Goal: Information Seeking & Learning: Learn about a topic

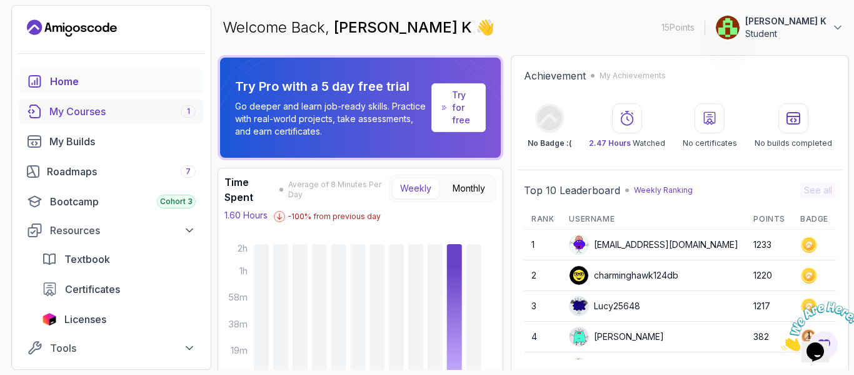
click at [122, 109] on div "My Courses 1" at bounding box center [122, 111] width 146 height 15
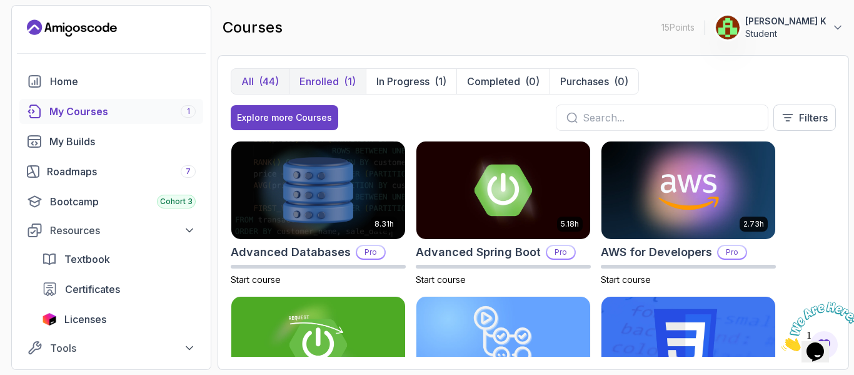
click at [350, 75] on div "(1)" at bounding box center [350, 81] width 12 height 15
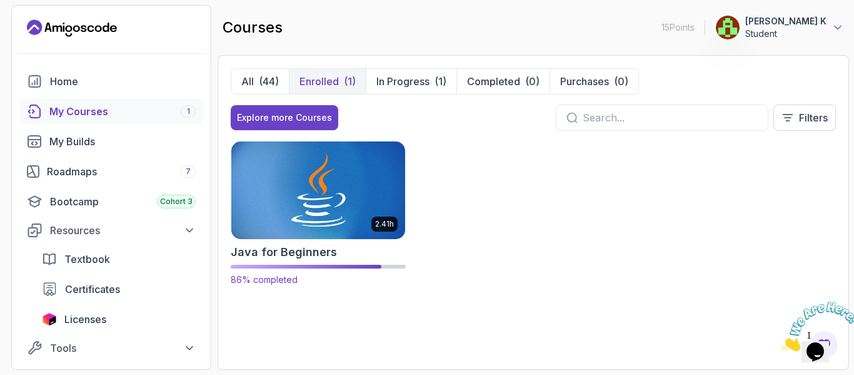
click at [343, 190] on img at bounding box center [318, 190] width 183 height 102
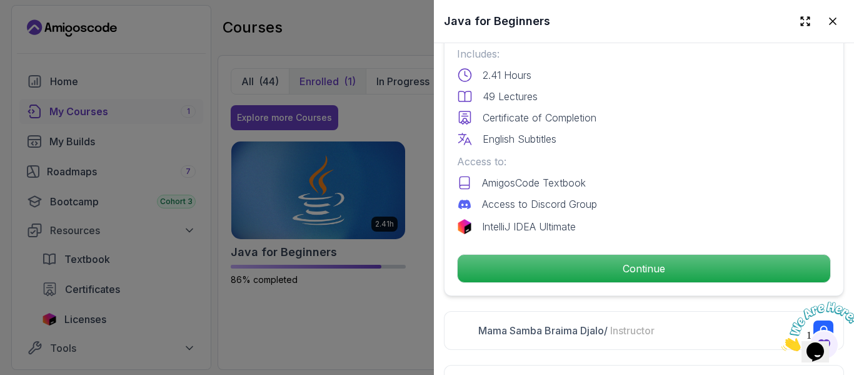
scroll to position [313, 0]
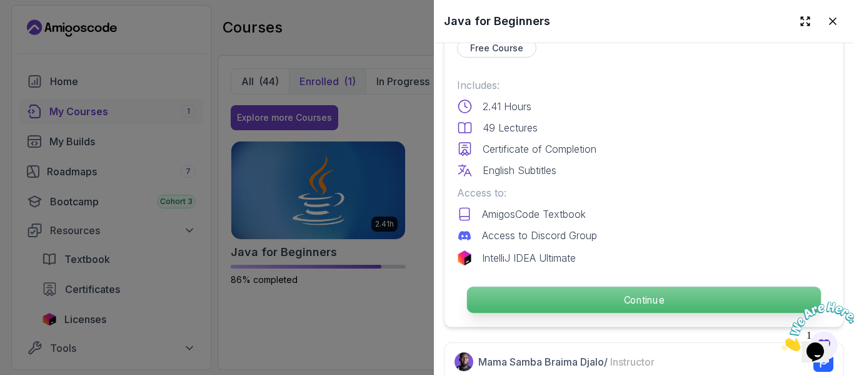
click at [677, 299] on p "Continue" at bounding box center [644, 299] width 354 height 26
click at [645, 295] on p "Continue" at bounding box center [644, 299] width 354 height 26
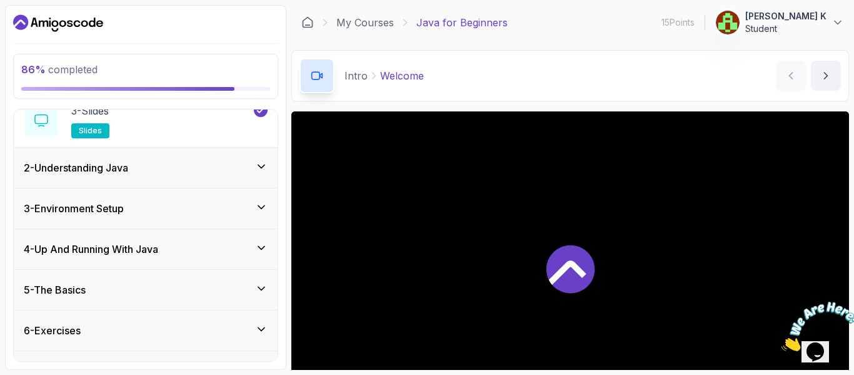
scroll to position [190, 0]
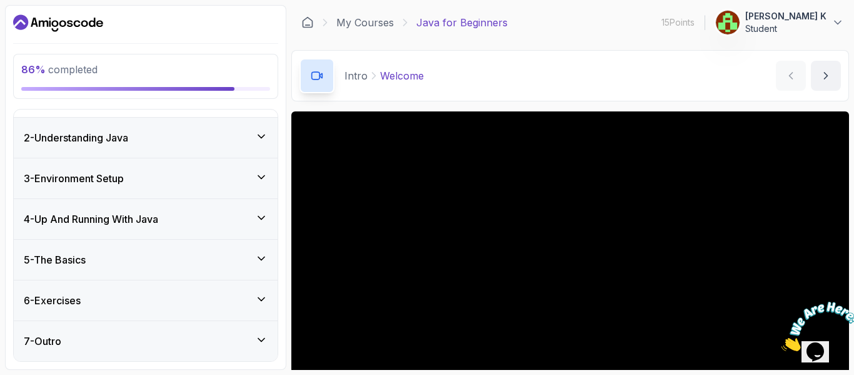
click at [246, 294] on div "6 - Exercises" at bounding box center [146, 300] width 244 height 15
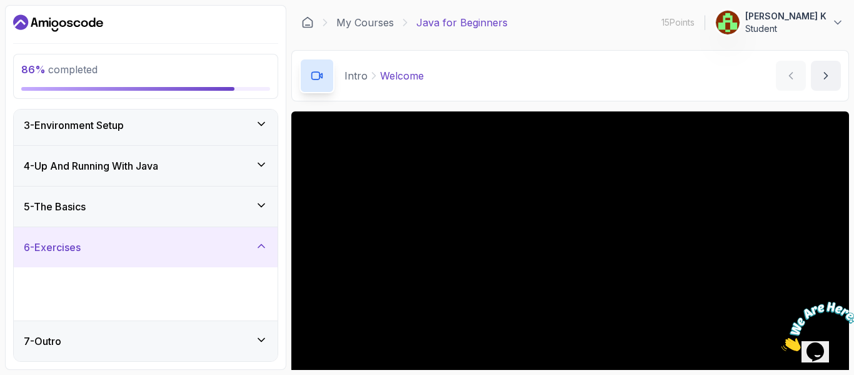
scroll to position [33, 0]
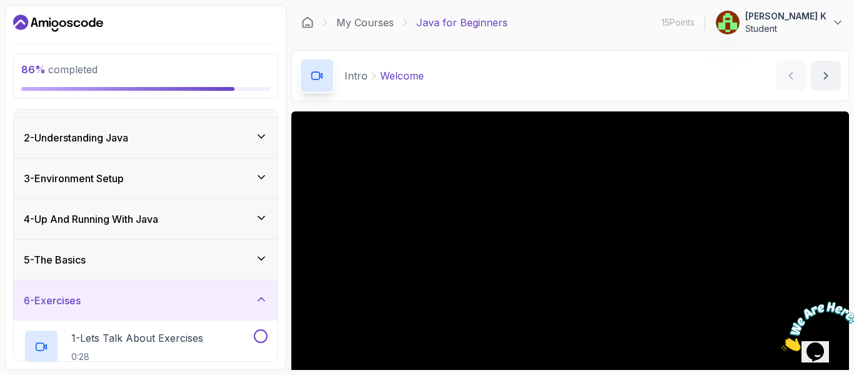
click at [255, 253] on div "5 - The Basics" at bounding box center [146, 259] width 244 height 15
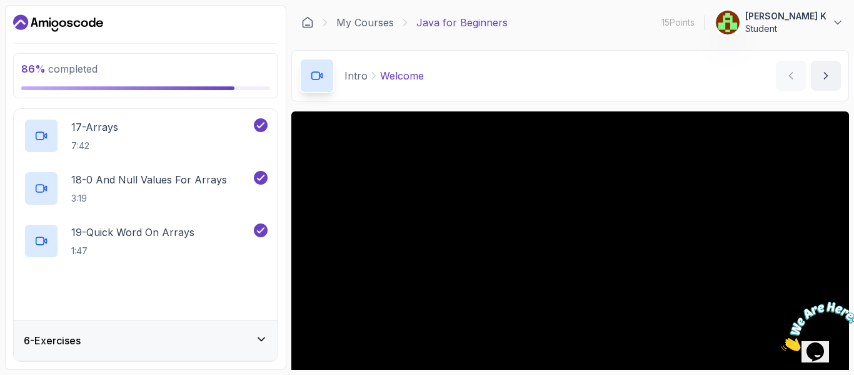
scroll to position [1083, 0]
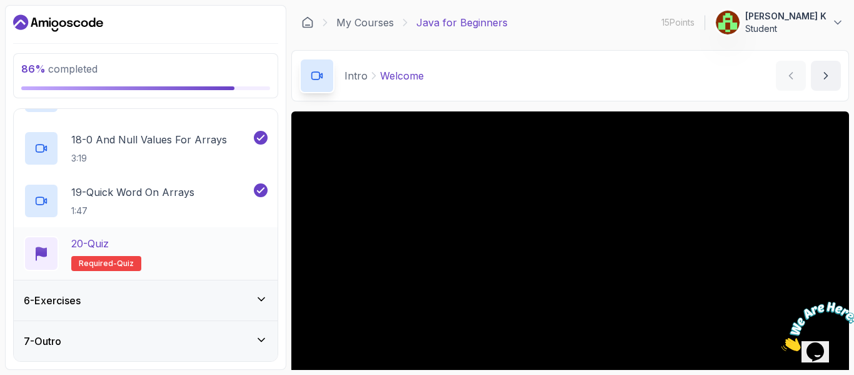
click at [76, 242] on p "20 - Quiz" at bounding box center [90, 243] width 38 height 15
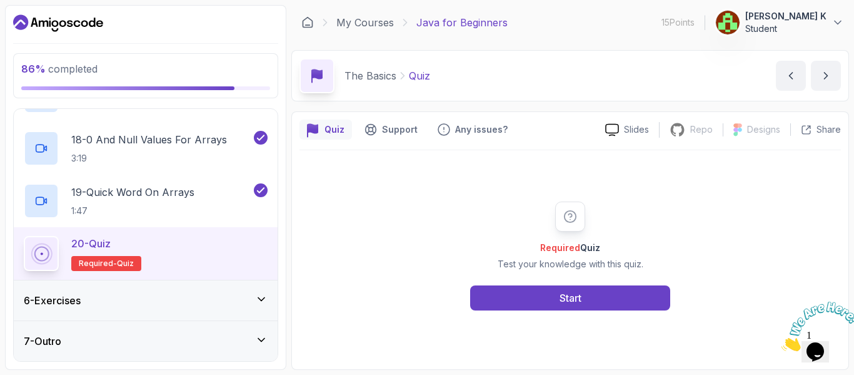
click at [265, 308] on div "6 - Exercises" at bounding box center [146, 300] width 264 height 40
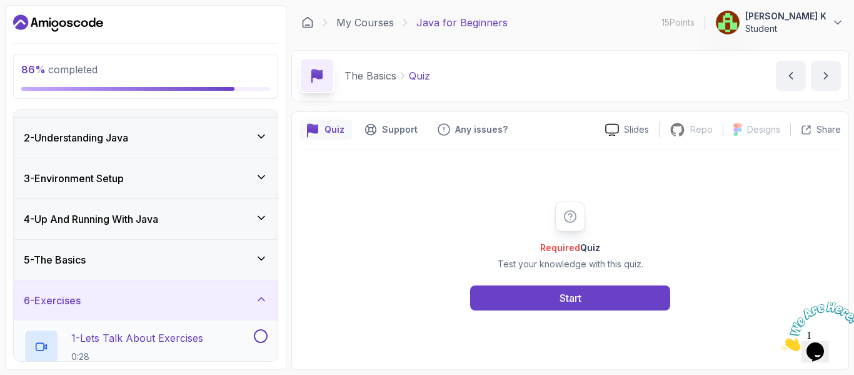
scroll to position [95, 0]
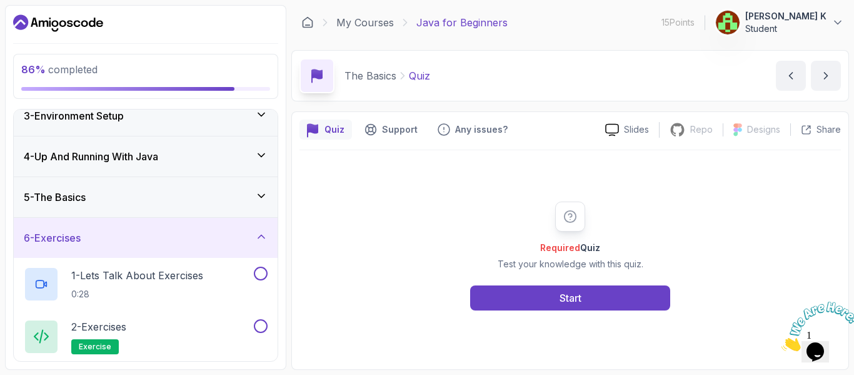
click at [149, 198] on div "5 - The Basics" at bounding box center [146, 197] width 244 height 15
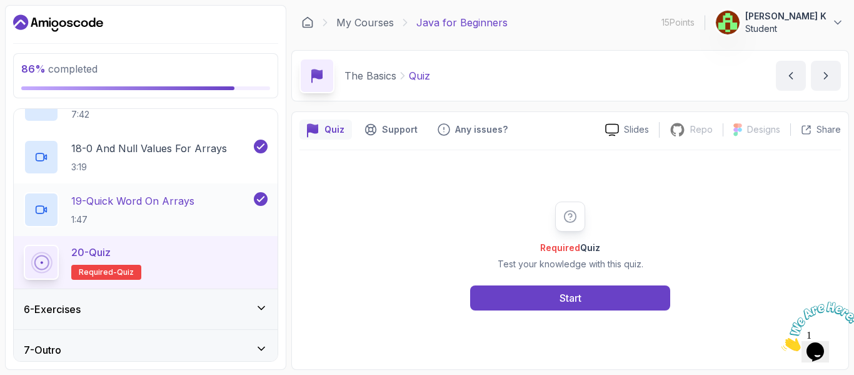
scroll to position [1083, 0]
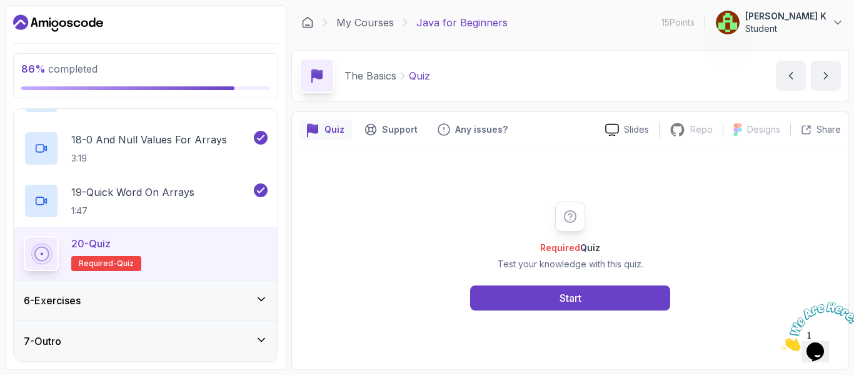
click at [157, 240] on div "20 - Quiz Required- quiz" at bounding box center [146, 253] width 244 height 35
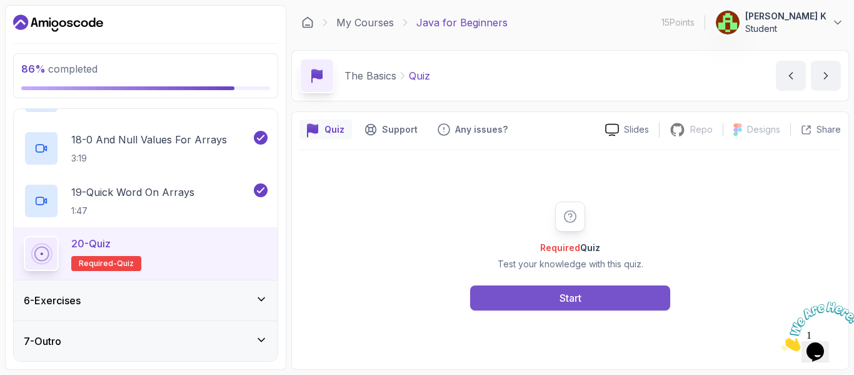
click at [549, 294] on button "Start" at bounding box center [570, 297] width 200 height 25
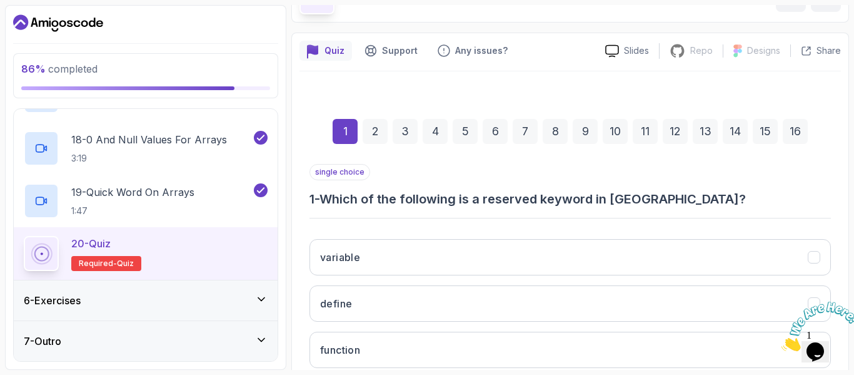
scroll to position [204, 0]
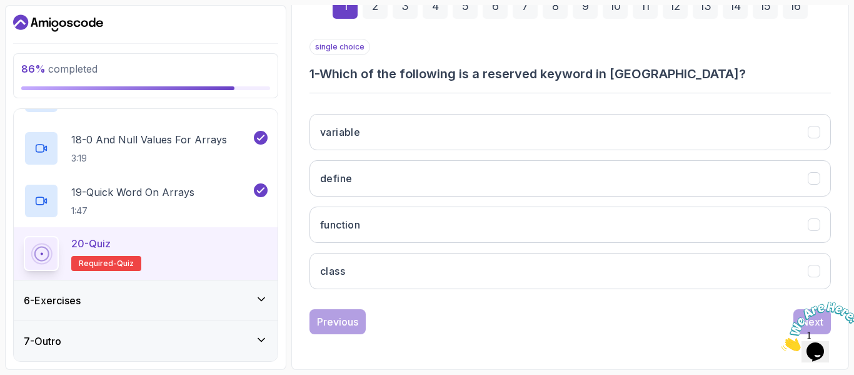
click at [782, 342] on icon "Close" at bounding box center [782, 347] width 0 height 11
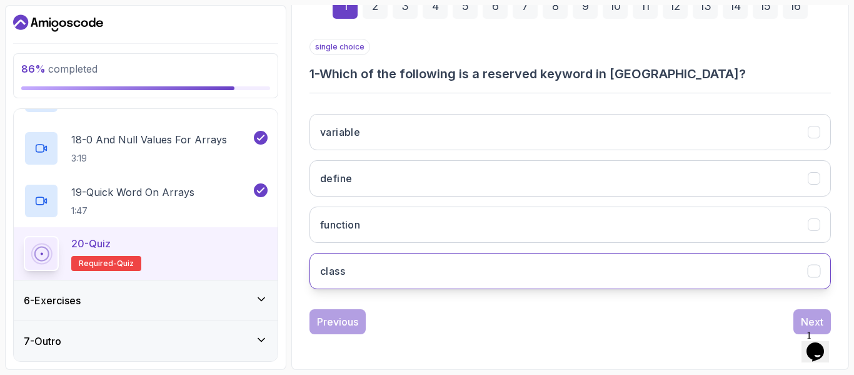
click at [441, 273] on button "class" at bounding box center [571, 271] width 522 height 36
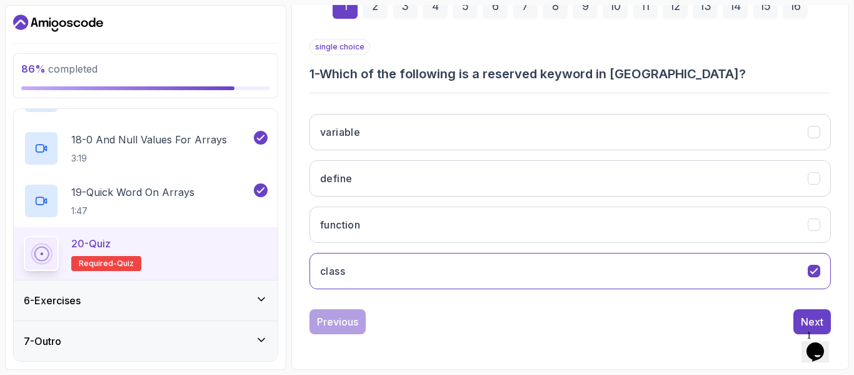
scroll to position [141, 0]
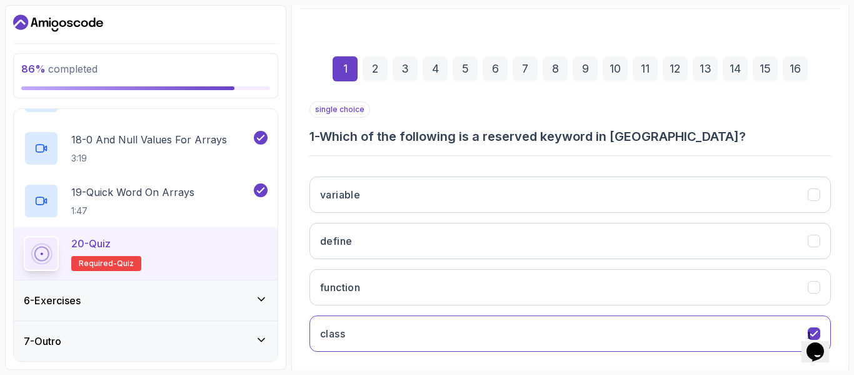
click at [373, 66] on div "2" at bounding box center [375, 68] width 25 height 25
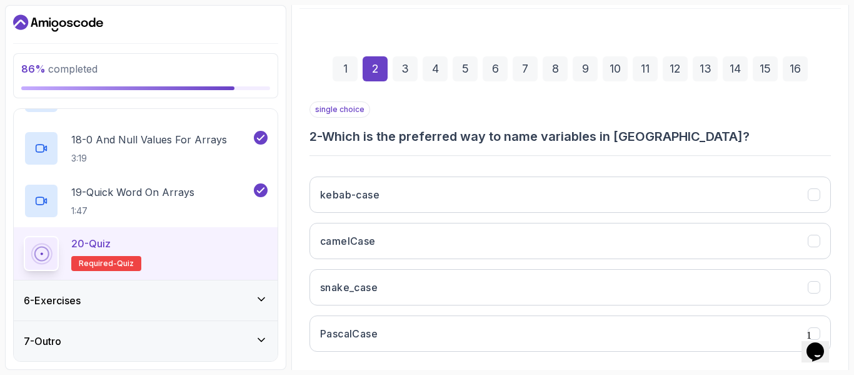
click at [290, 298] on div "86 % completed 1 - Intro 2 - Understanding Java 3 - Environment Setup 4 - Up An…" at bounding box center [427, 187] width 844 height 365
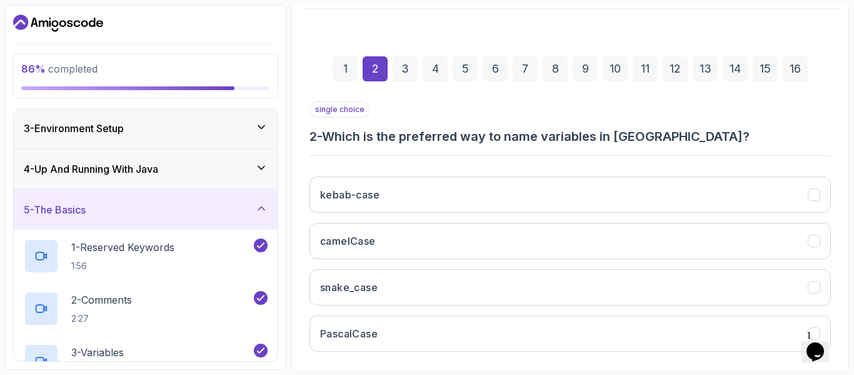
scroll to position [0, 0]
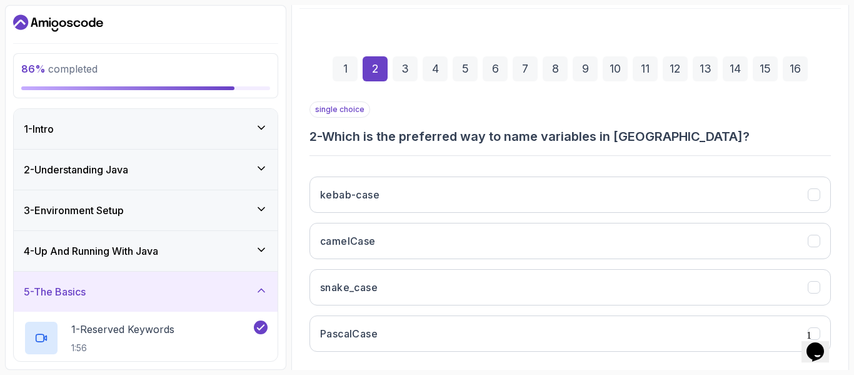
click at [133, 253] on h3 "4 - Up And Running With Java" at bounding box center [91, 250] width 134 height 15
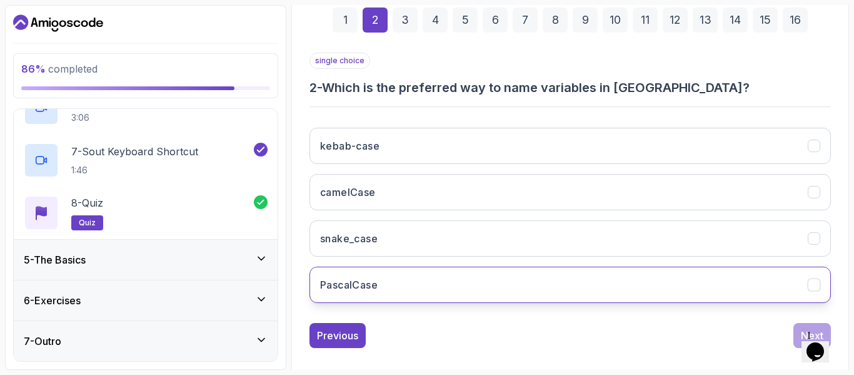
scroll to position [204, 0]
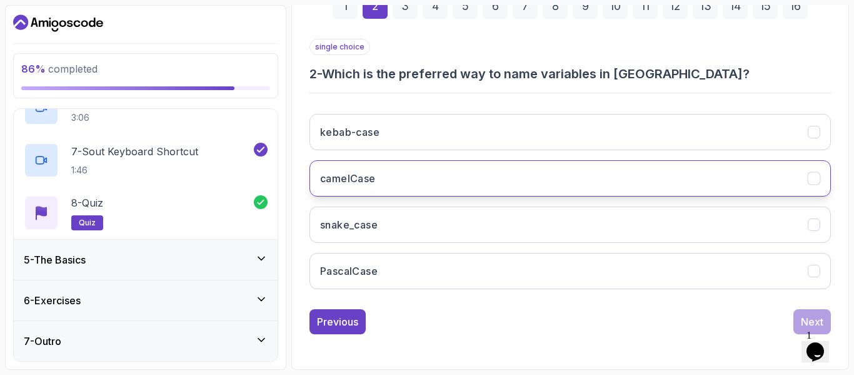
click at [398, 167] on button "camelCase" at bounding box center [571, 178] width 522 height 36
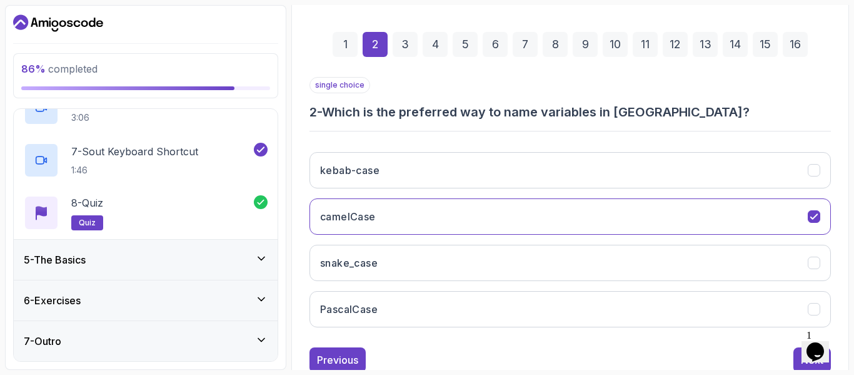
scroll to position [188, 0]
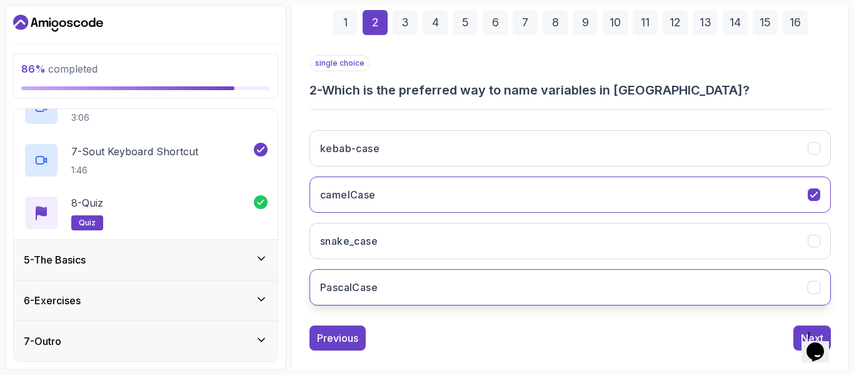
click at [440, 291] on button "PascalCase" at bounding box center [571, 287] width 522 height 36
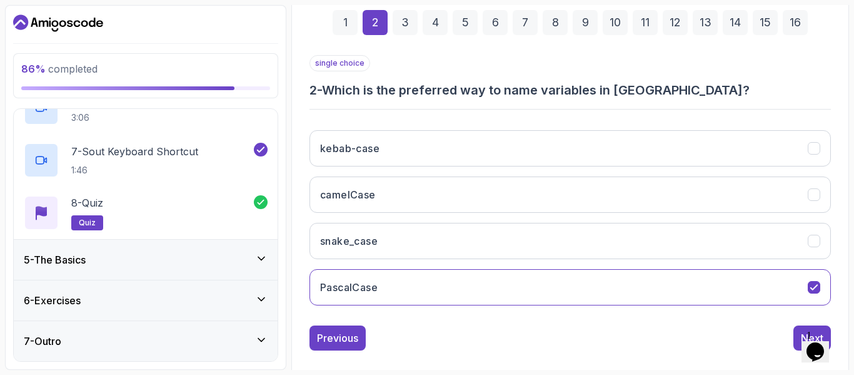
click at [408, 19] on div "3" at bounding box center [405, 22] width 25 height 25
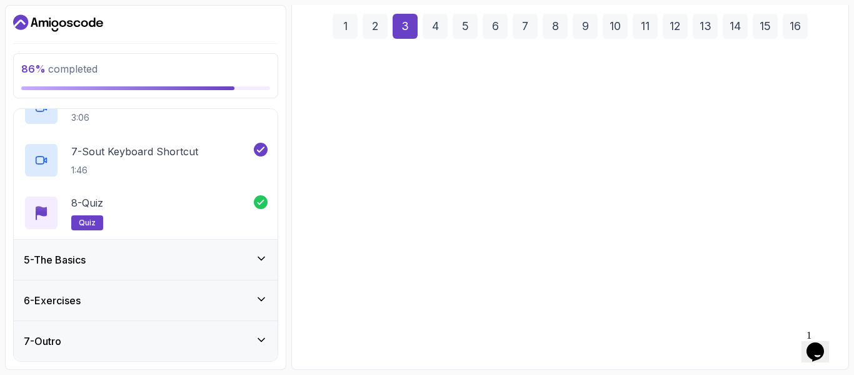
scroll to position [184, 0]
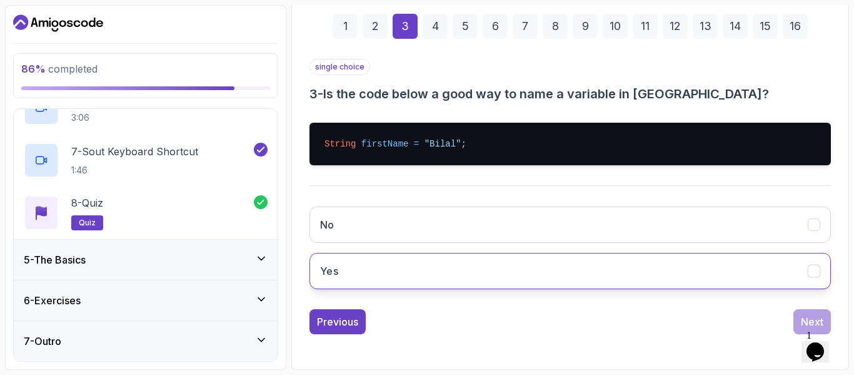
click at [407, 273] on button "Yes" at bounding box center [571, 271] width 522 height 36
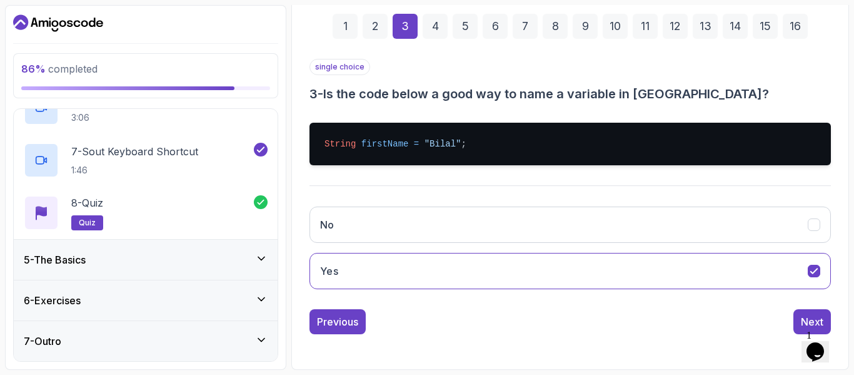
click at [435, 21] on div "4" at bounding box center [435, 26] width 25 height 25
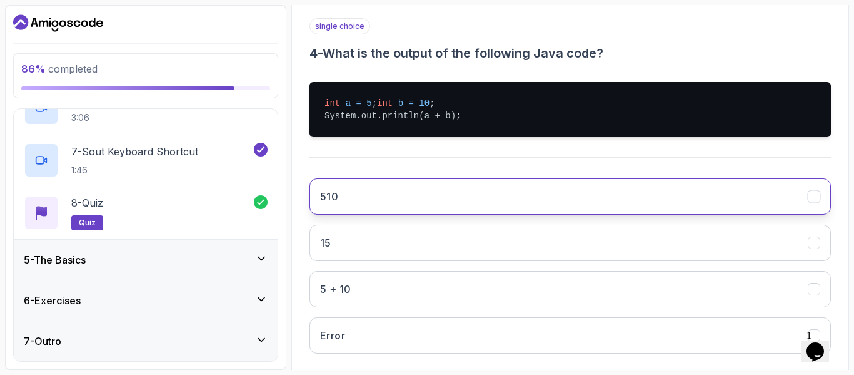
scroll to position [246, 0]
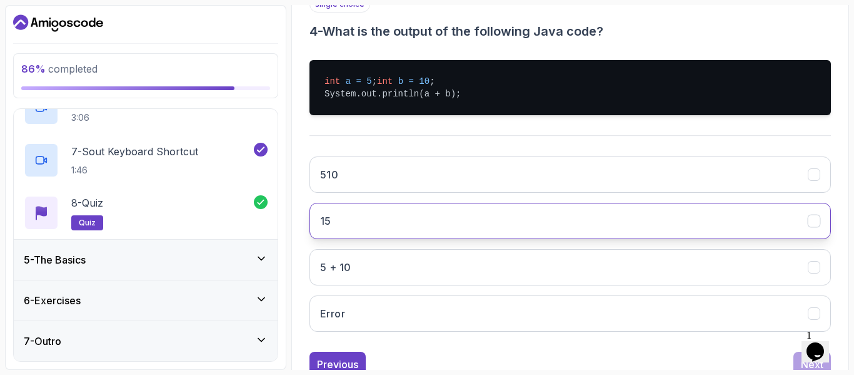
click at [380, 231] on button "15" at bounding box center [571, 221] width 522 height 36
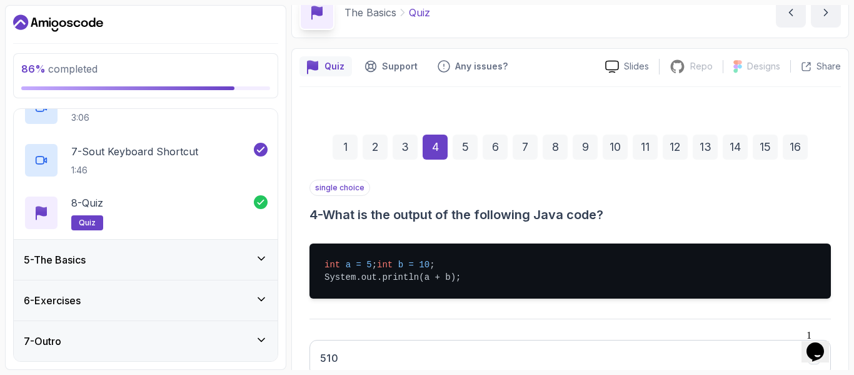
scroll to position [59, 0]
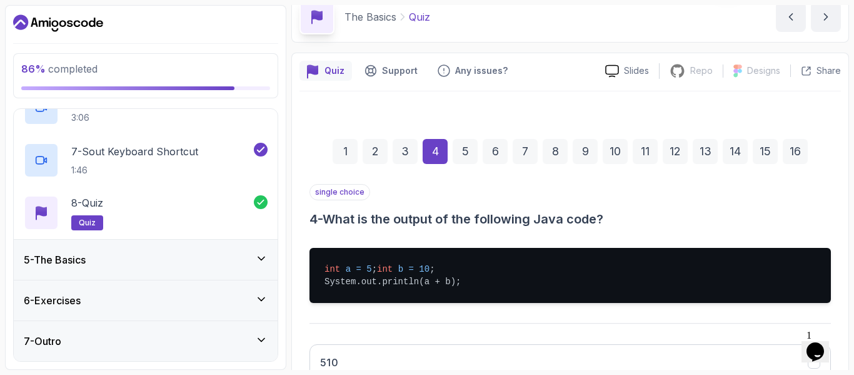
click at [470, 156] on div "5" at bounding box center [465, 151] width 25 height 25
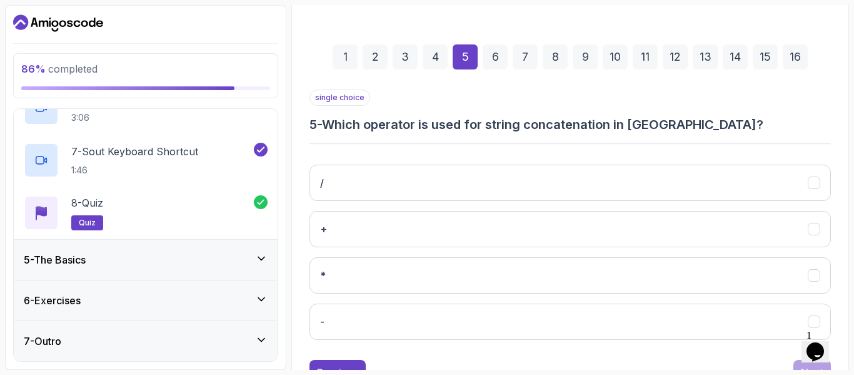
scroll to position [184, 0]
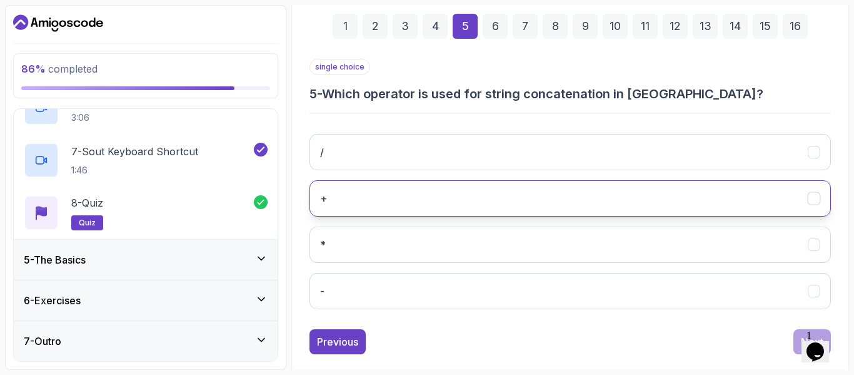
click at [400, 196] on button "+" at bounding box center [571, 198] width 522 height 36
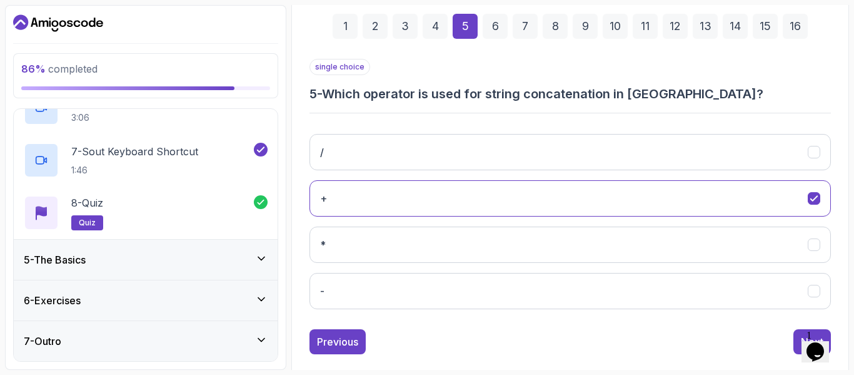
click at [494, 30] on div "6" at bounding box center [495, 26] width 25 height 25
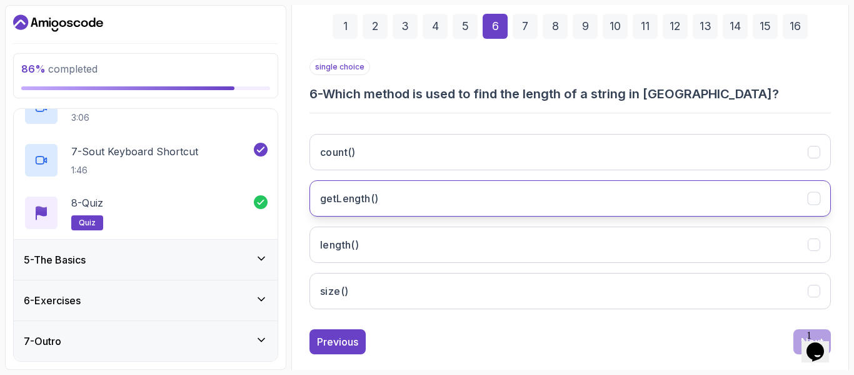
click at [423, 201] on button "getLength()" at bounding box center [571, 198] width 522 height 36
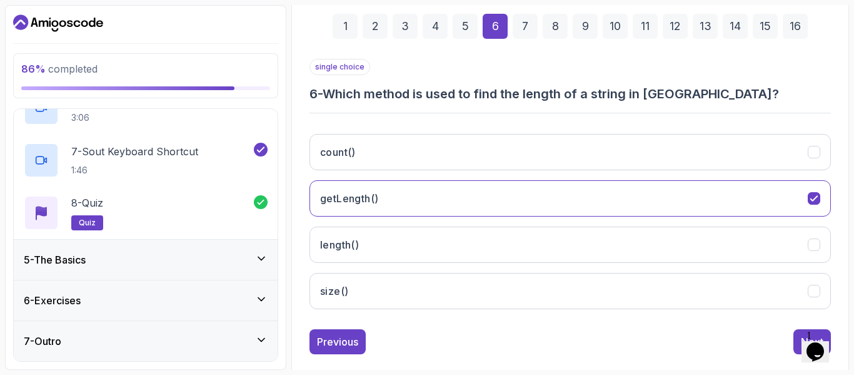
click at [525, 24] on div "7" at bounding box center [525, 26] width 25 height 25
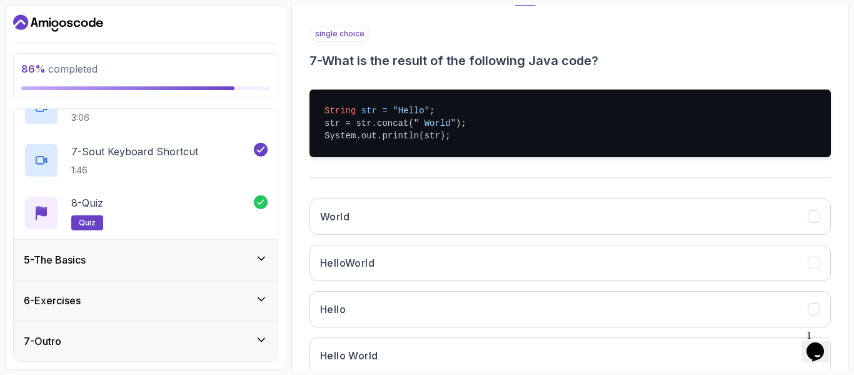
scroll to position [246, 0]
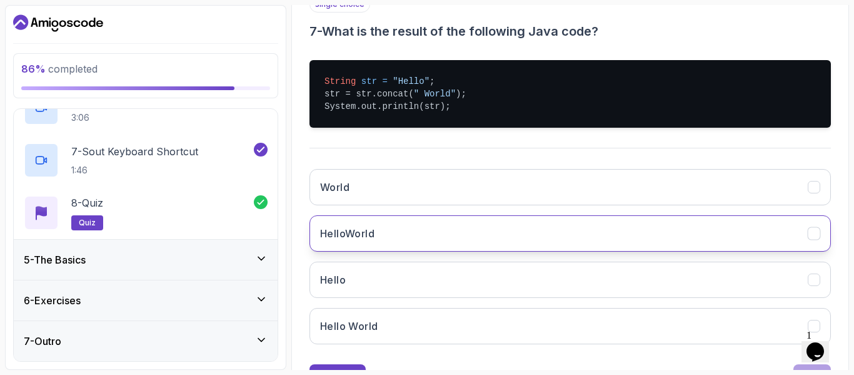
click at [383, 236] on button "HelloWorld" at bounding box center [571, 233] width 522 height 36
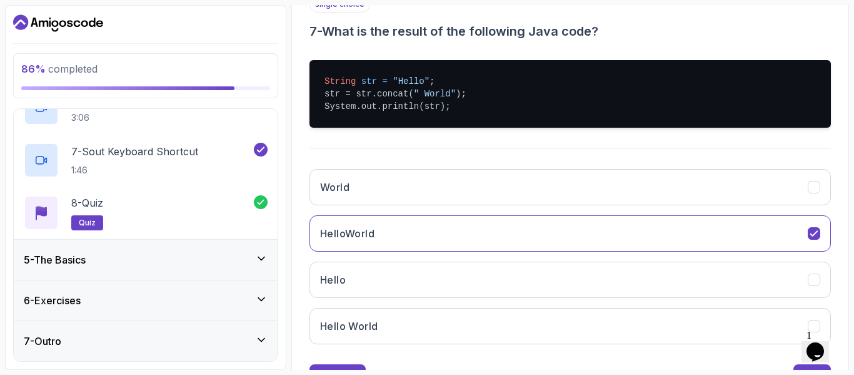
scroll to position [184, 0]
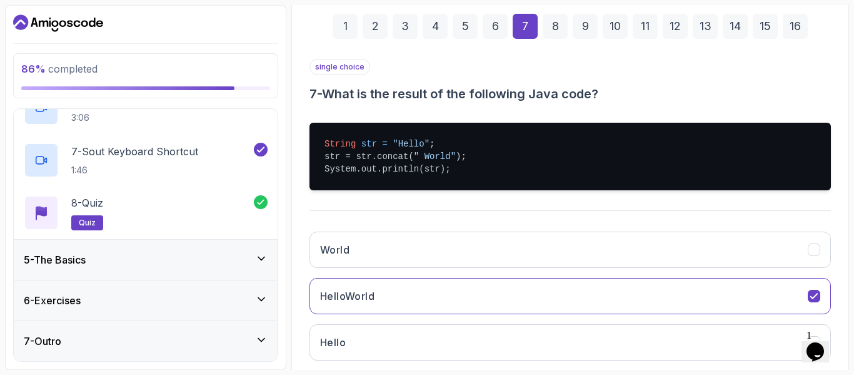
click at [556, 26] on div "8" at bounding box center [555, 26] width 25 height 25
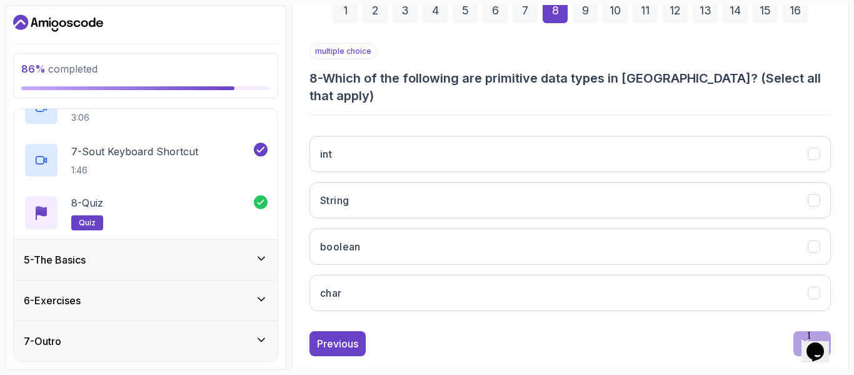
scroll to position [204, 0]
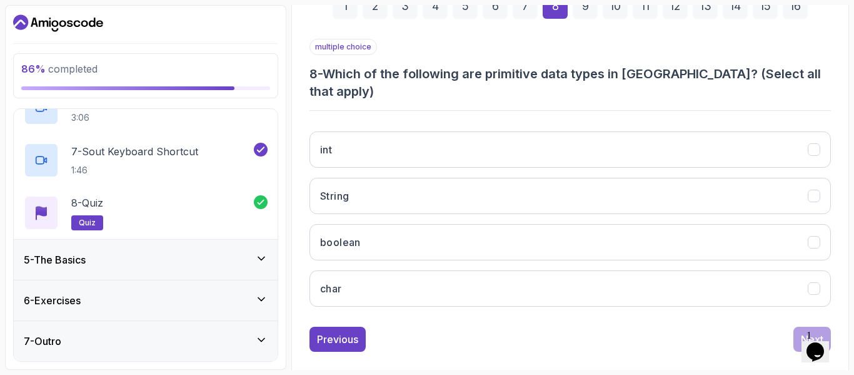
click at [731, 159] on div "int String boolean char" at bounding box center [571, 218] width 522 height 195
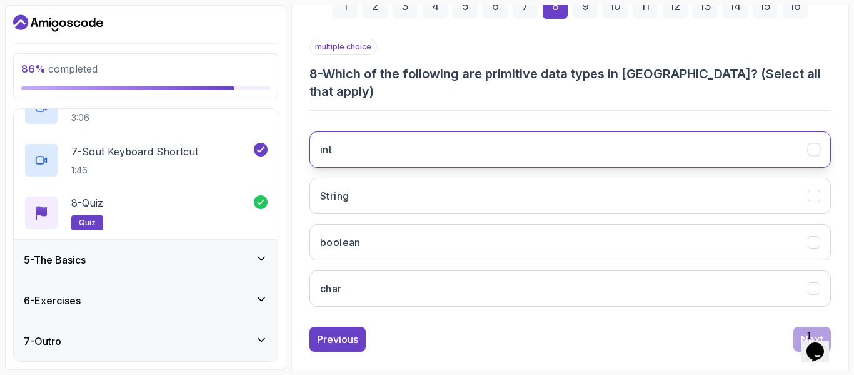
click at [764, 133] on button "int" at bounding box center [571, 149] width 522 height 36
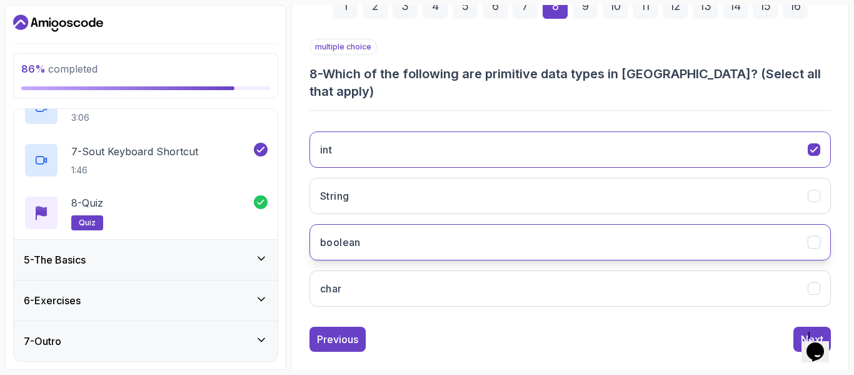
click at [722, 230] on button "boolean" at bounding box center [571, 242] width 522 height 36
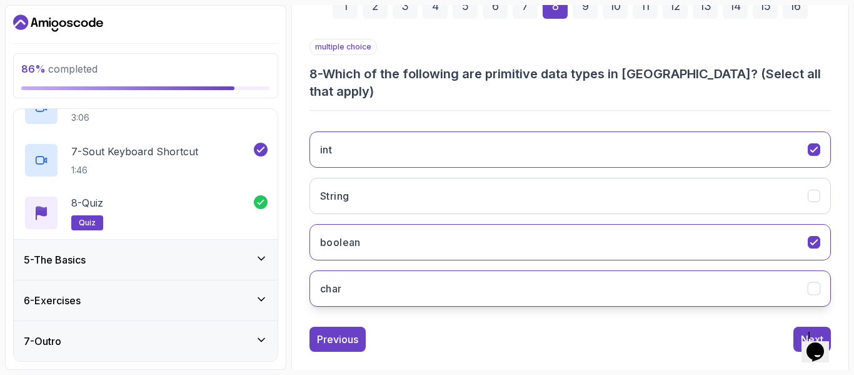
click at [725, 270] on button "char" at bounding box center [571, 288] width 522 height 36
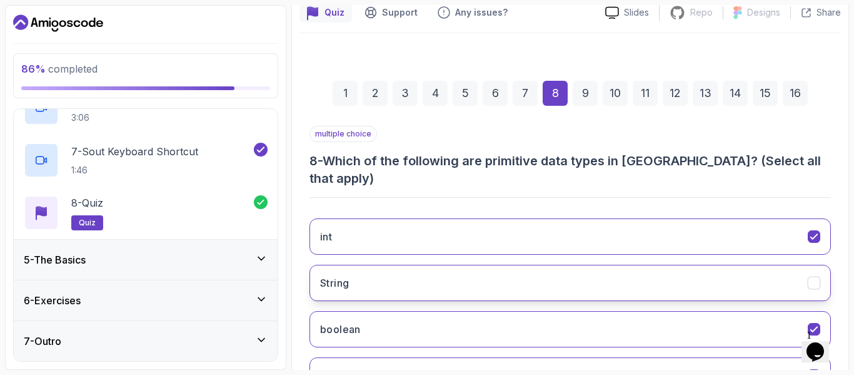
scroll to position [79, 0]
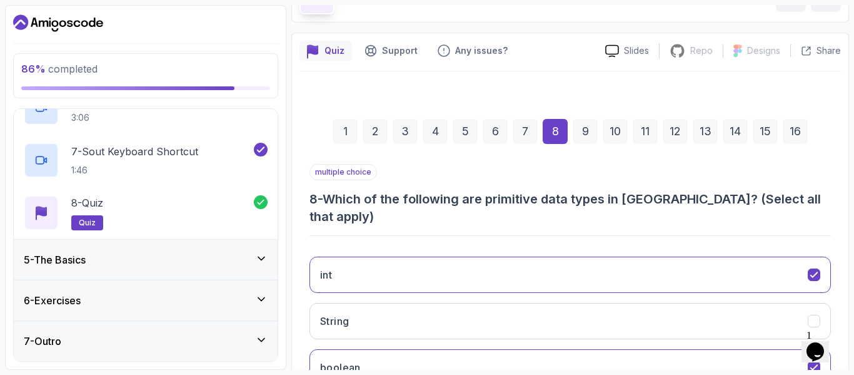
click at [582, 124] on div "9" at bounding box center [585, 131] width 25 height 25
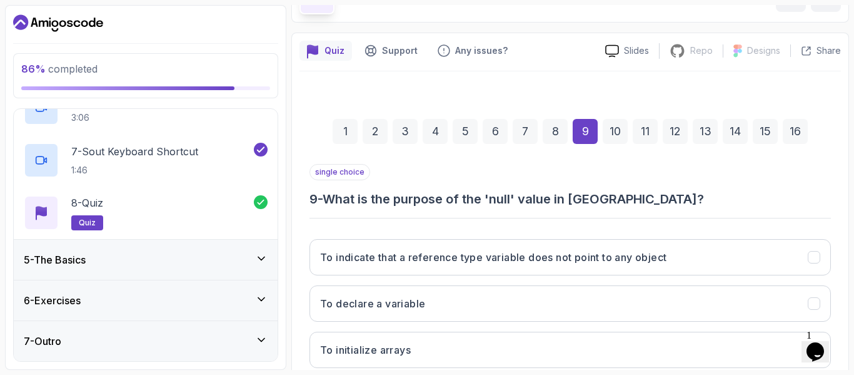
scroll to position [204, 0]
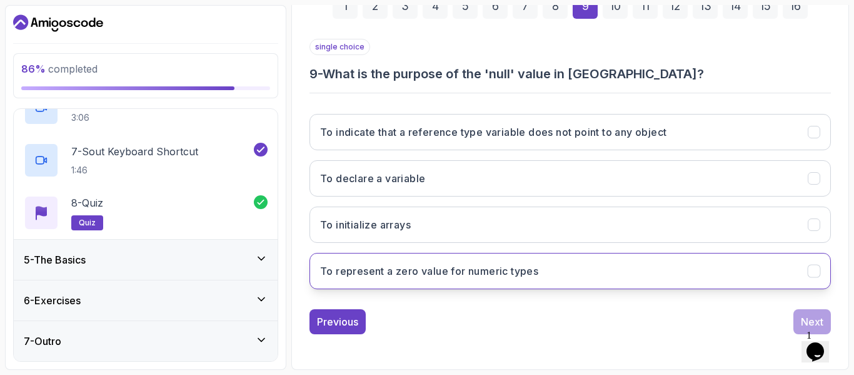
click at [496, 269] on h3 "To represent a zero value for numeric types" at bounding box center [429, 270] width 218 height 15
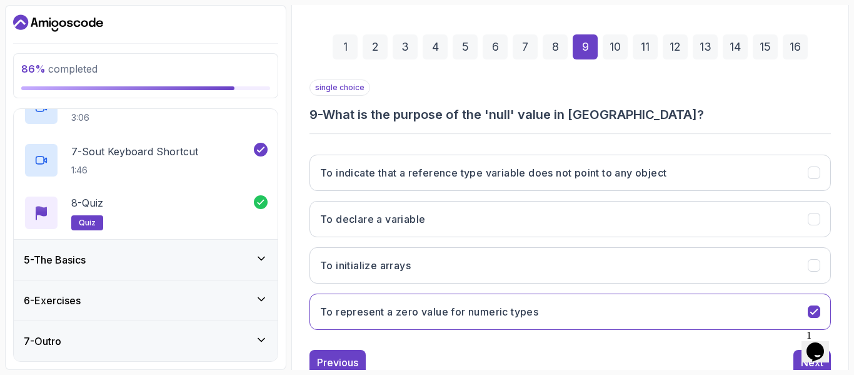
scroll to position [141, 0]
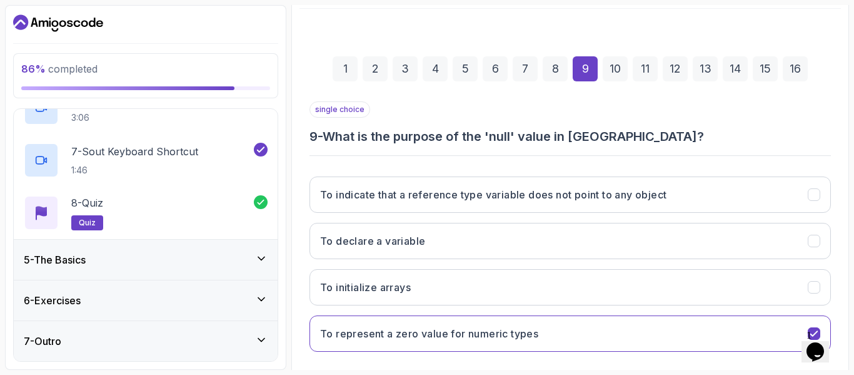
click at [617, 76] on div "10" at bounding box center [615, 68] width 25 height 25
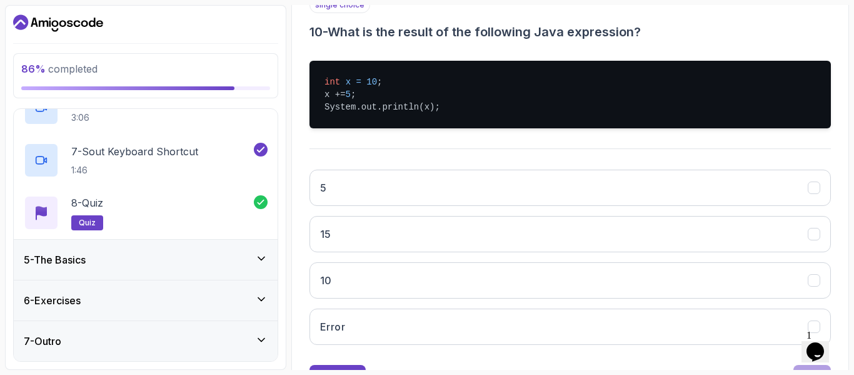
scroll to position [266, 0]
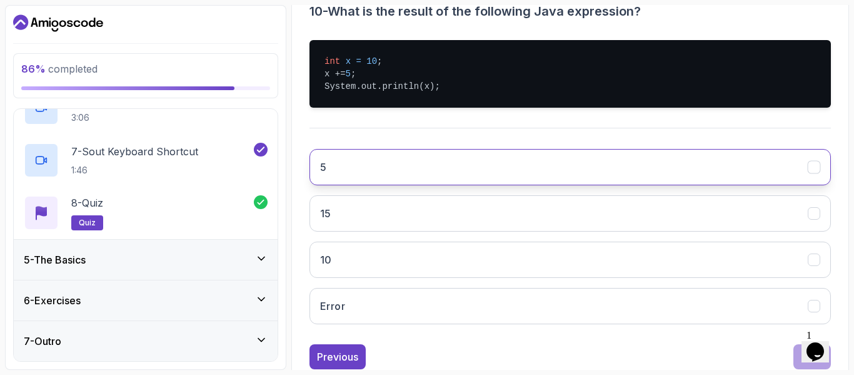
click at [555, 170] on button "5" at bounding box center [571, 167] width 522 height 36
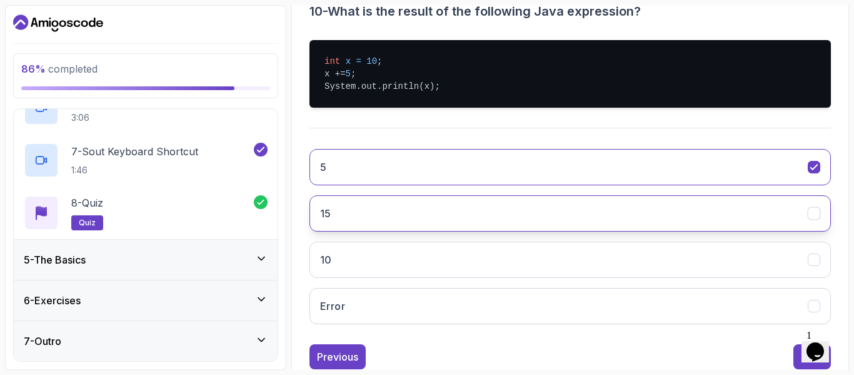
click at [355, 221] on button "15" at bounding box center [571, 213] width 522 height 36
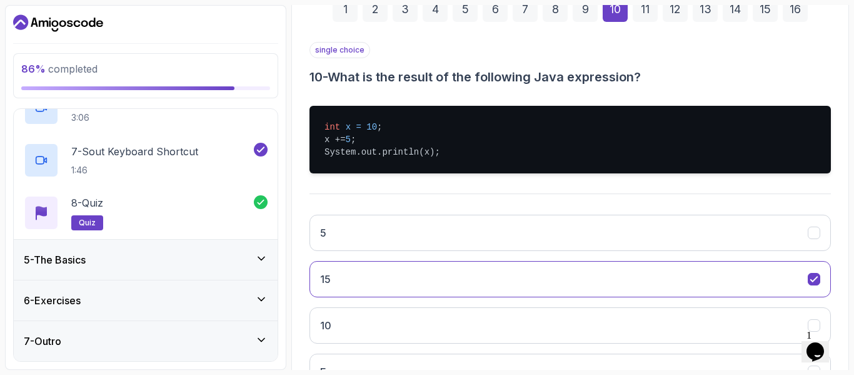
scroll to position [79, 0]
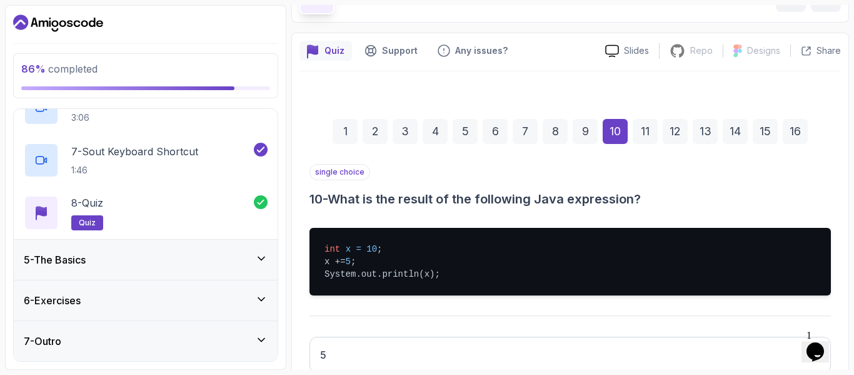
click at [654, 133] on div "11" at bounding box center [645, 131] width 25 height 25
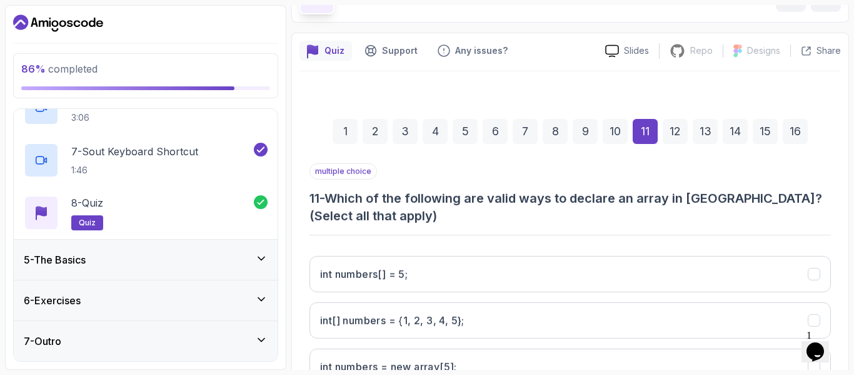
click at [544, 231] on div "multiple choice 11 - Which of the following are valid ways to declare an array …" at bounding box center [571, 325] width 522 height 324
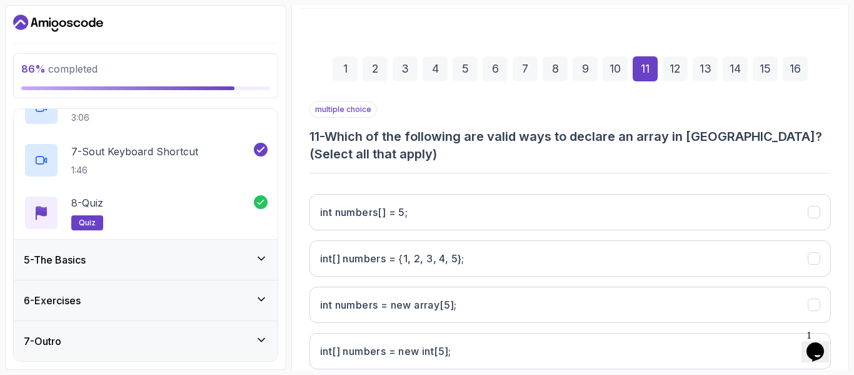
scroll to position [204, 0]
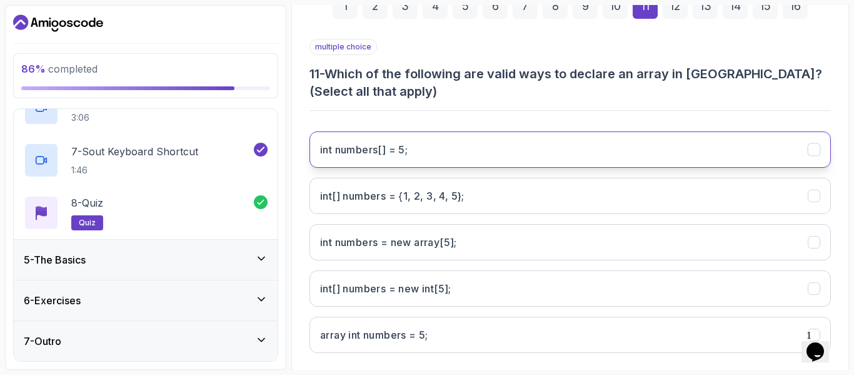
click at [455, 151] on 5;"] "int numbers[] = 5;" at bounding box center [571, 149] width 522 height 36
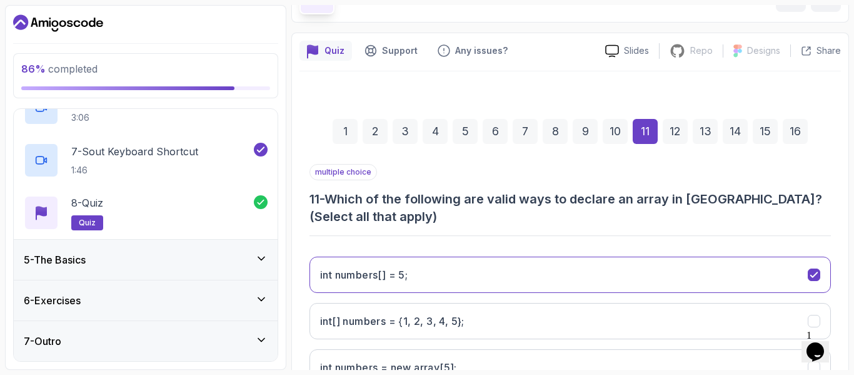
click at [680, 133] on div "12" at bounding box center [675, 131] width 25 height 25
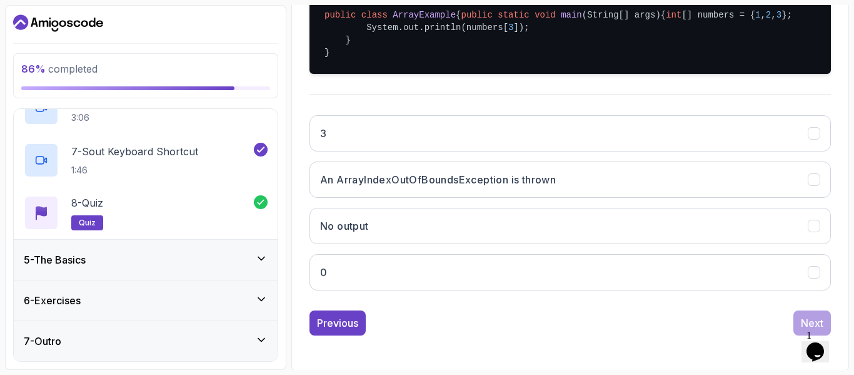
scroll to position [329, 0]
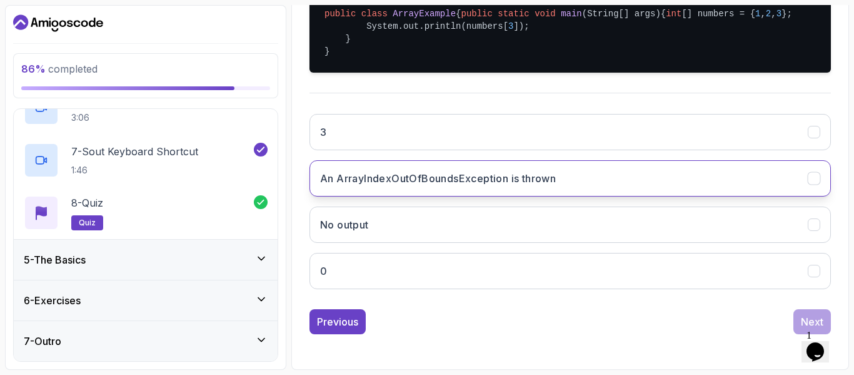
click at [542, 186] on h3 "An ArrayIndexOutOfBoundsException is thrown" at bounding box center [438, 178] width 236 height 15
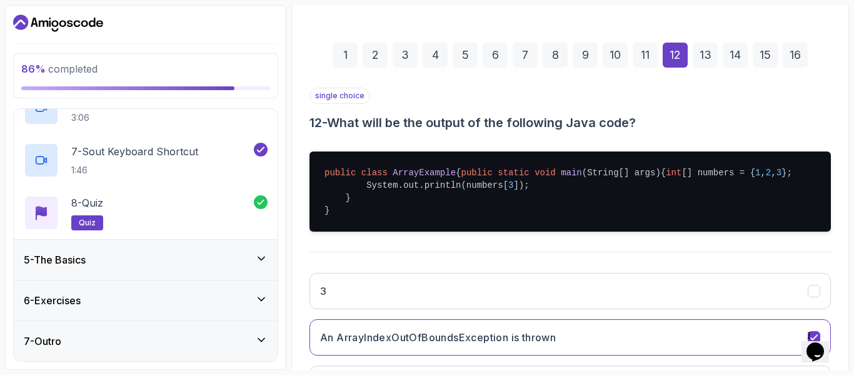
scroll to position [151, 0]
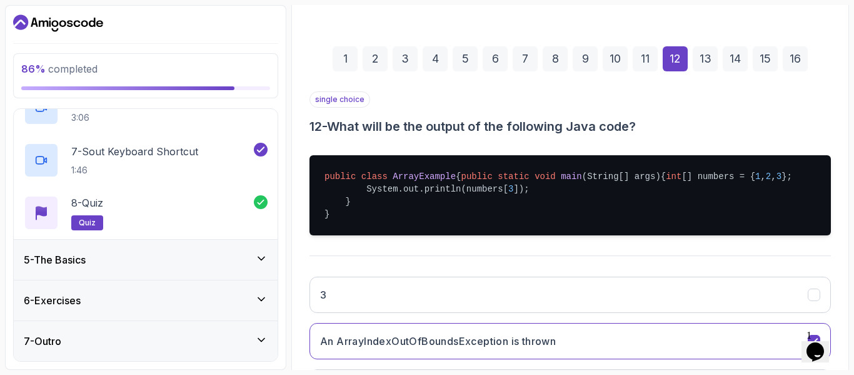
click at [707, 66] on div "13" at bounding box center [705, 58] width 25 height 25
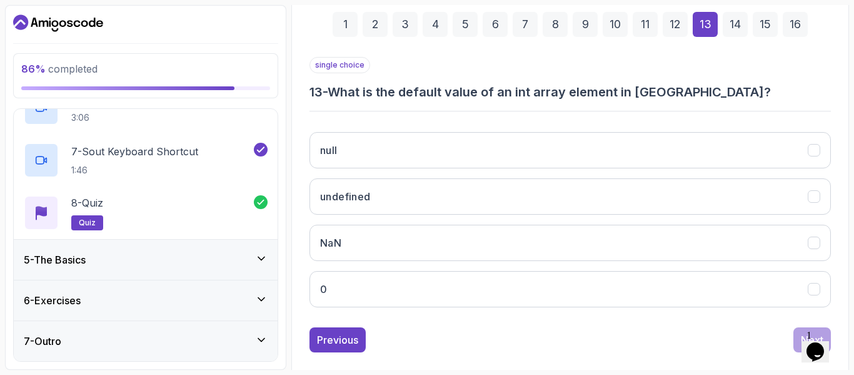
scroll to position [204, 0]
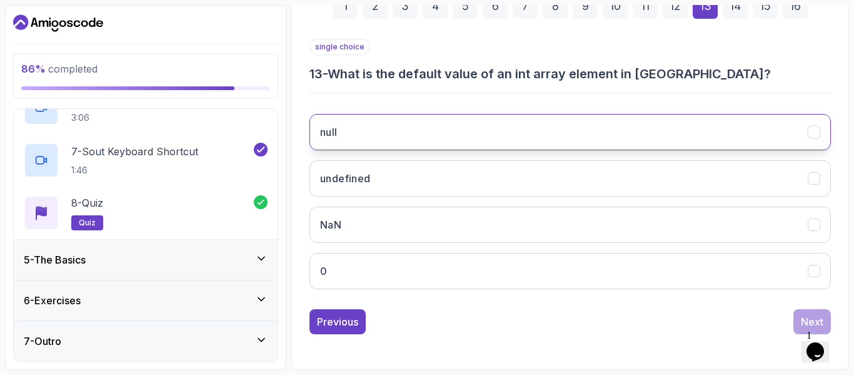
click at [615, 142] on button "null" at bounding box center [571, 132] width 522 height 36
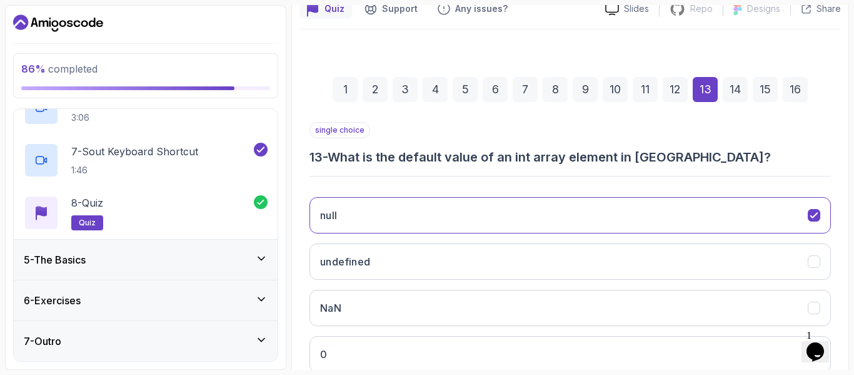
scroll to position [79, 0]
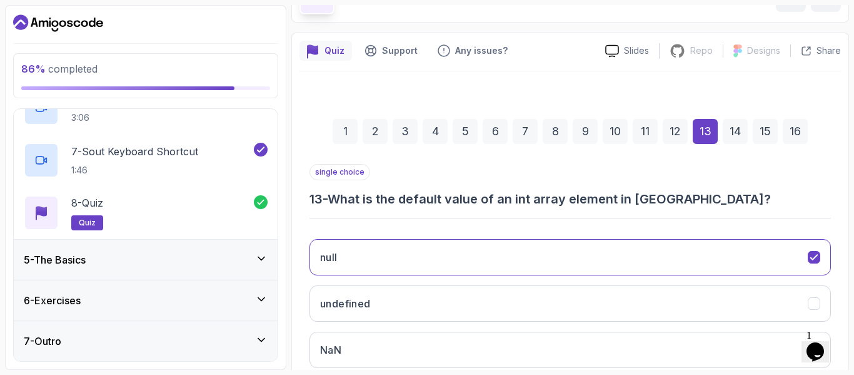
click at [732, 130] on div "14" at bounding box center [735, 131] width 25 height 25
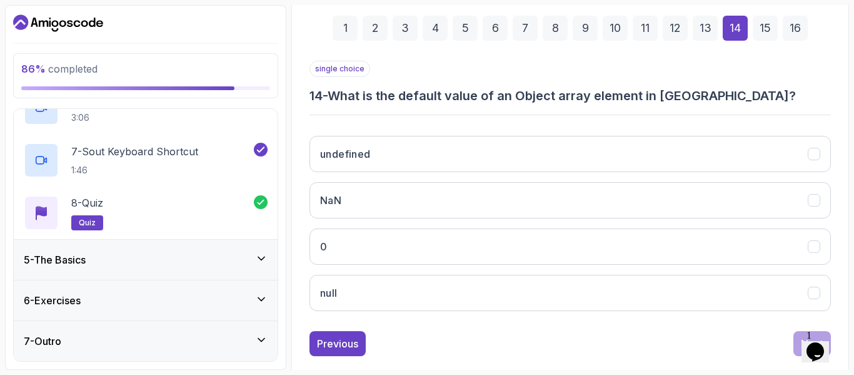
scroll to position [204, 0]
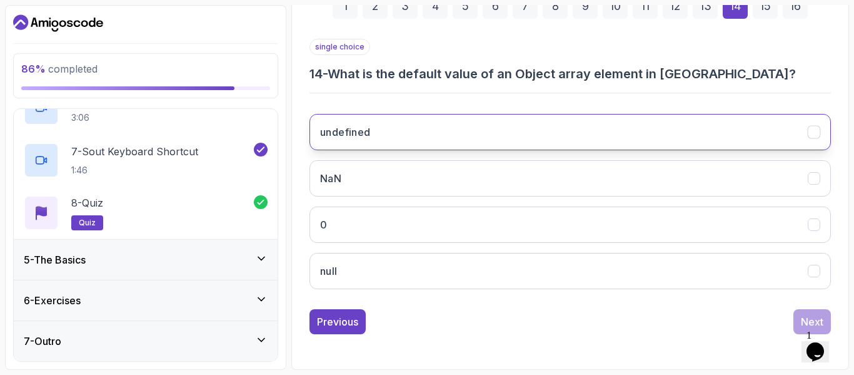
click at [580, 144] on button "undefined" at bounding box center [571, 132] width 522 height 36
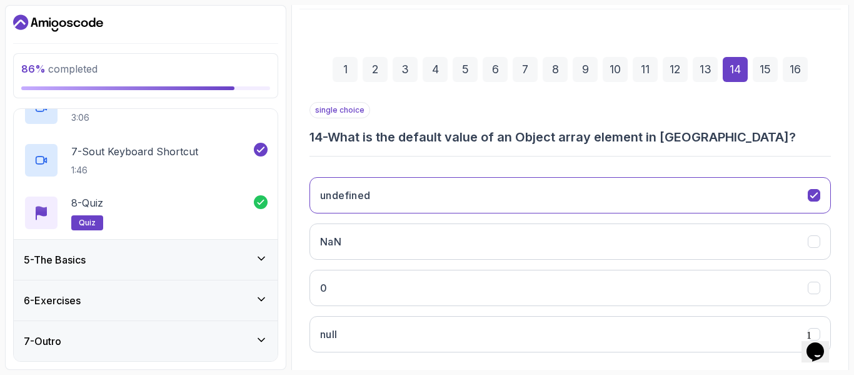
scroll to position [79, 0]
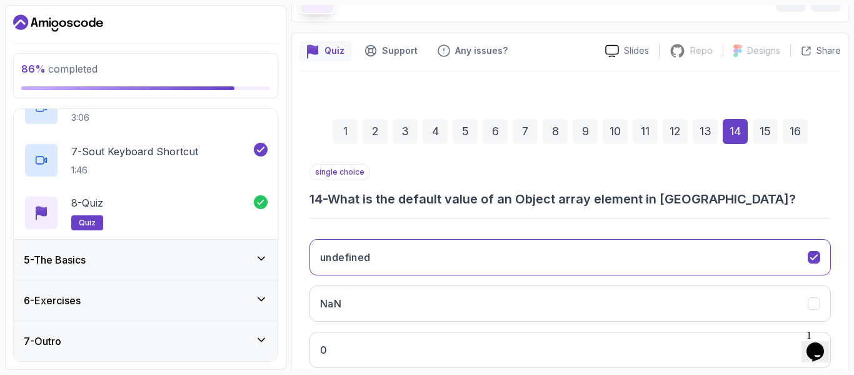
click at [767, 137] on div "15" at bounding box center [765, 131] width 25 height 25
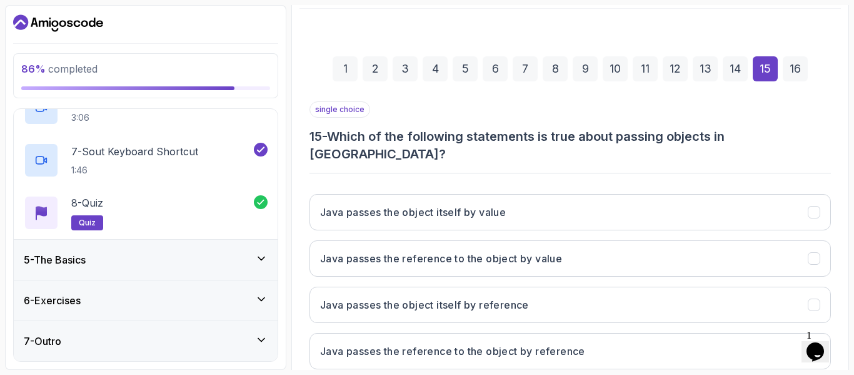
scroll to position [204, 0]
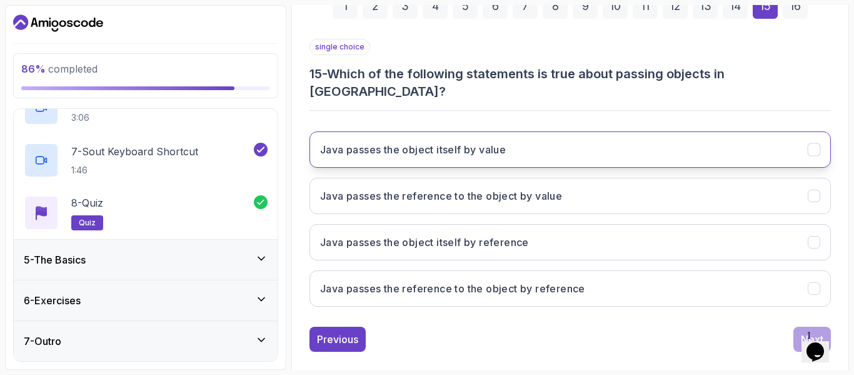
click at [588, 131] on button "Java passes the object itself by value" at bounding box center [571, 149] width 522 height 36
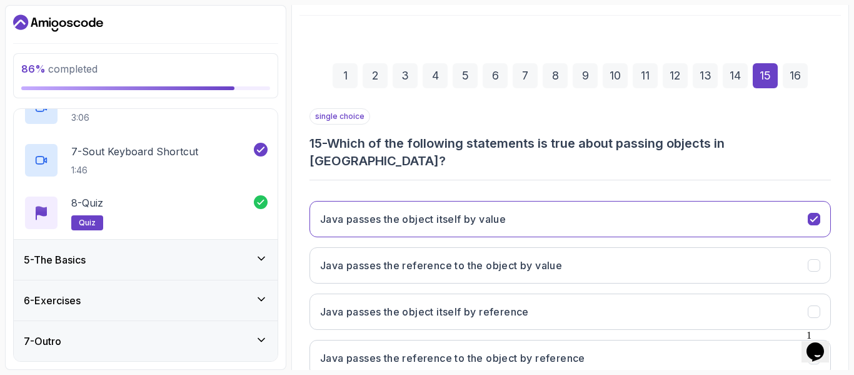
scroll to position [79, 0]
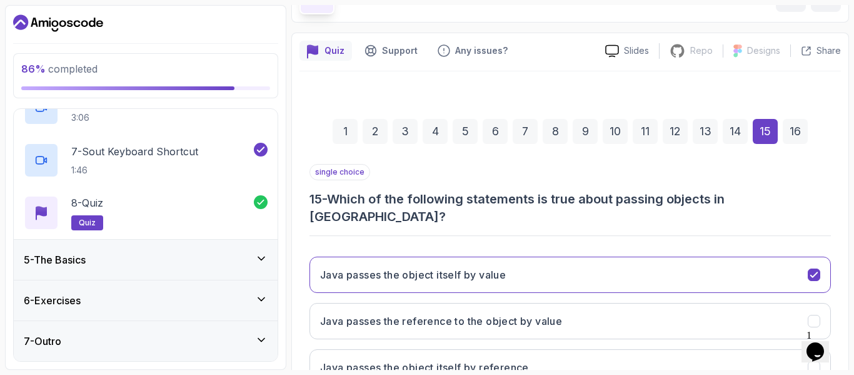
click at [787, 137] on div "16" at bounding box center [795, 131] width 25 height 25
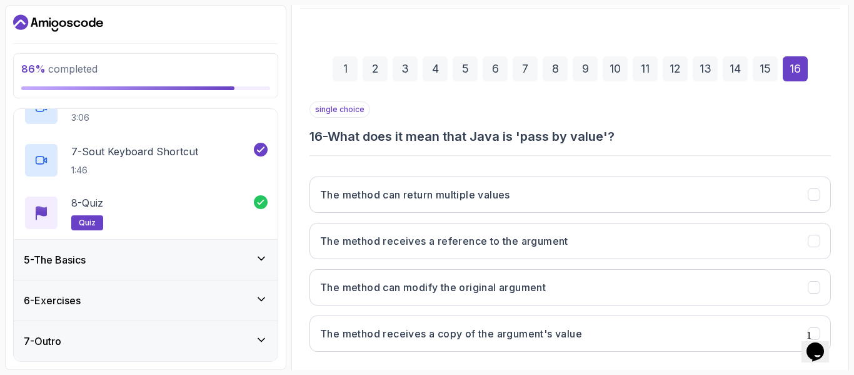
scroll to position [204, 0]
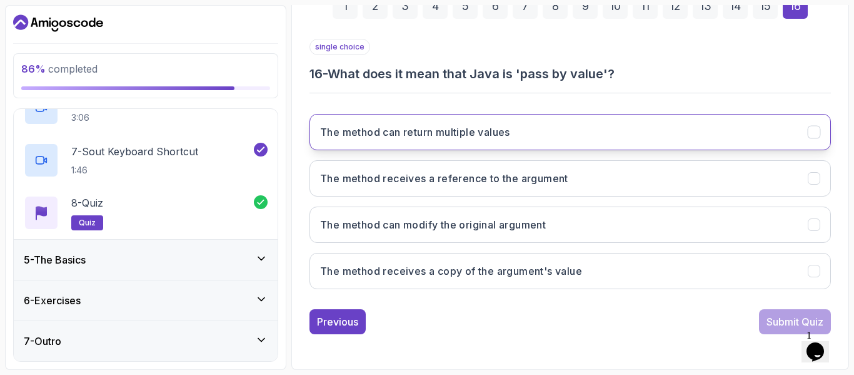
click at [588, 125] on button "The method can return multiple values" at bounding box center [571, 132] width 522 height 36
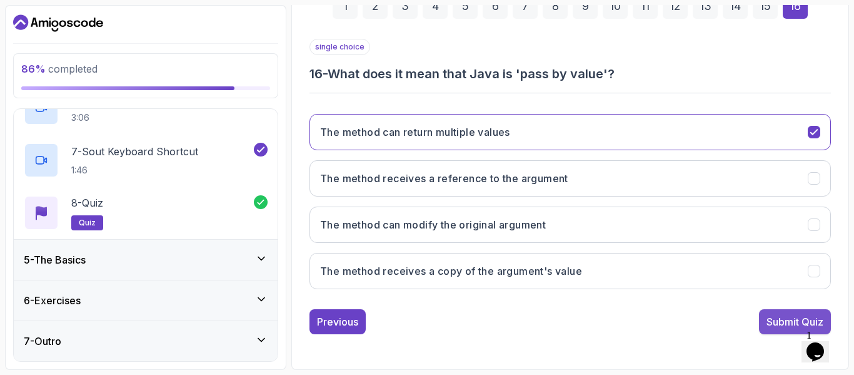
click at [792, 332] on button "Submit Quiz" at bounding box center [795, 321] width 72 height 25
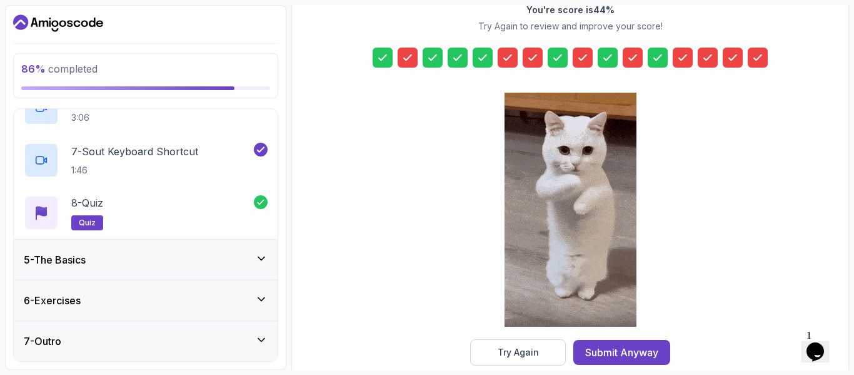
click at [412, 57] on icon at bounding box center [408, 57] width 13 height 13
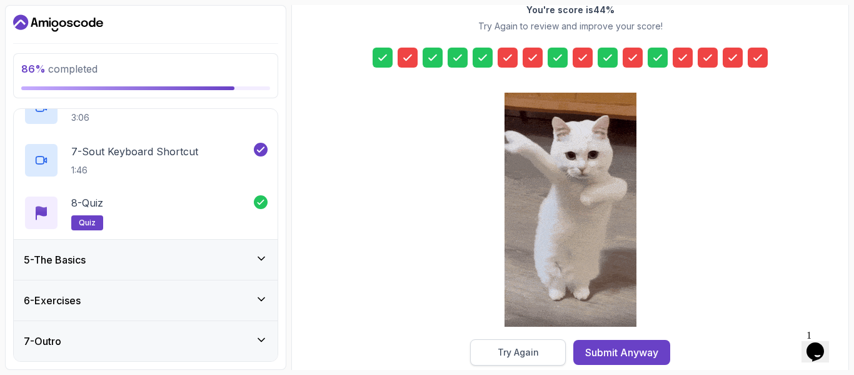
click at [517, 349] on div "Try Again" at bounding box center [518, 352] width 41 height 13
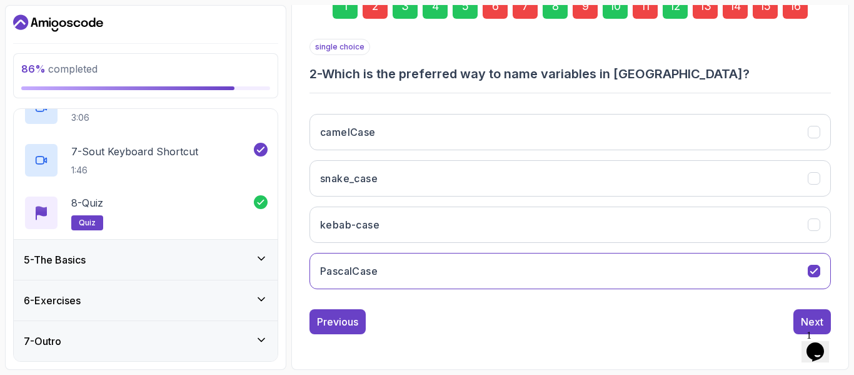
click at [373, 9] on div "2" at bounding box center [375, 6] width 25 height 25
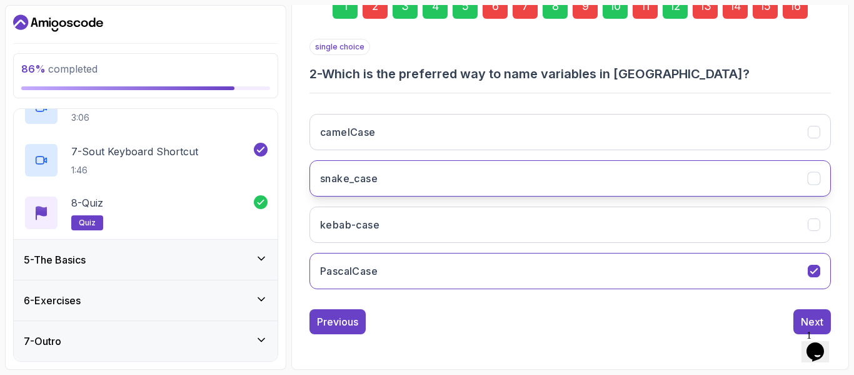
click at [388, 163] on button "snake_case" at bounding box center [571, 178] width 522 height 36
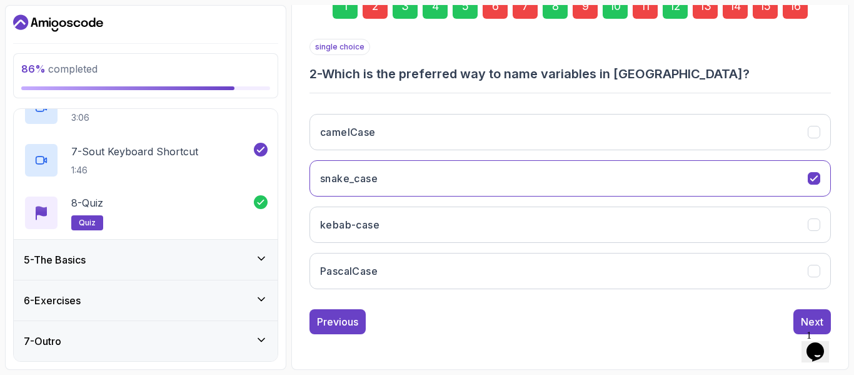
click at [488, 10] on div "6" at bounding box center [495, 6] width 25 height 25
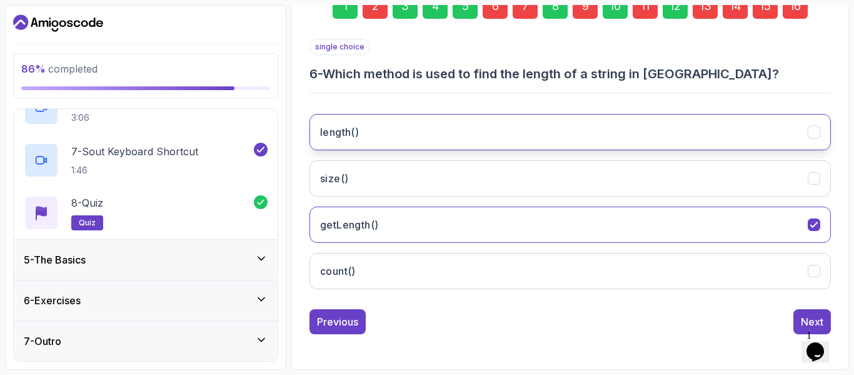
click at [508, 133] on button "length()" at bounding box center [571, 132] width 522 height 36
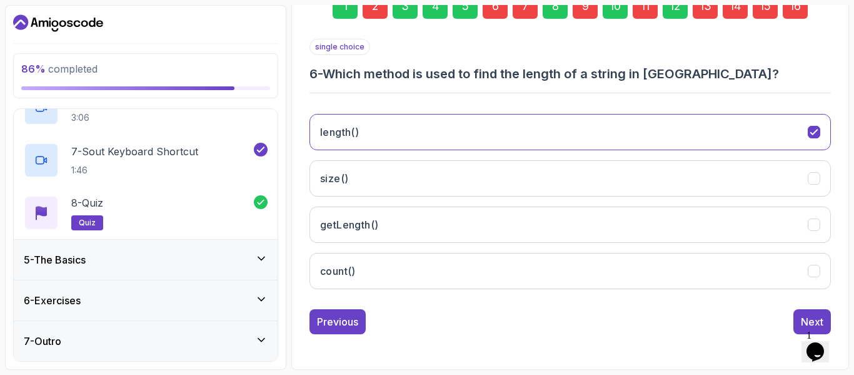
click at [530, 13] on div "7" at bounding box center [525, 6] width 25 height 25
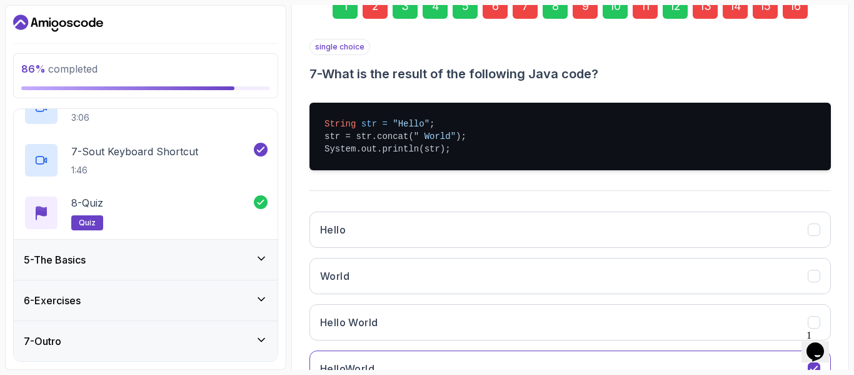
scroll to position [266, 0]
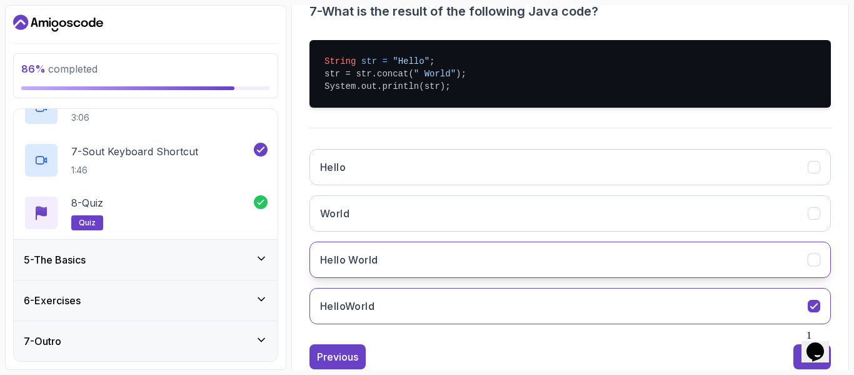
click at [470, 259] on button "Hello World" at bounding box center [571, 259] width 522 height 36
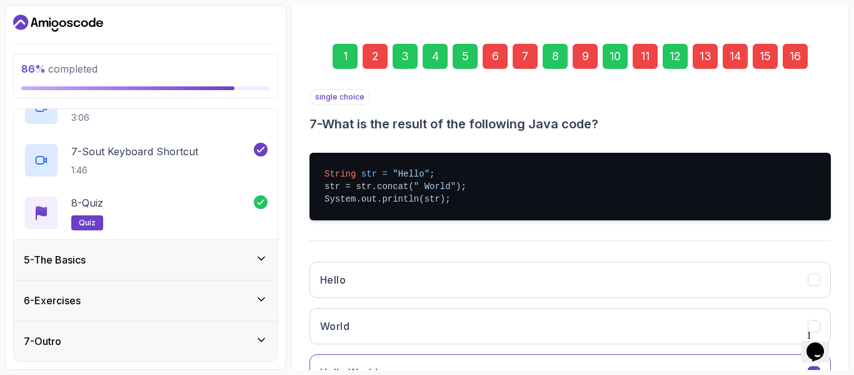
scroll to position [141, 0]
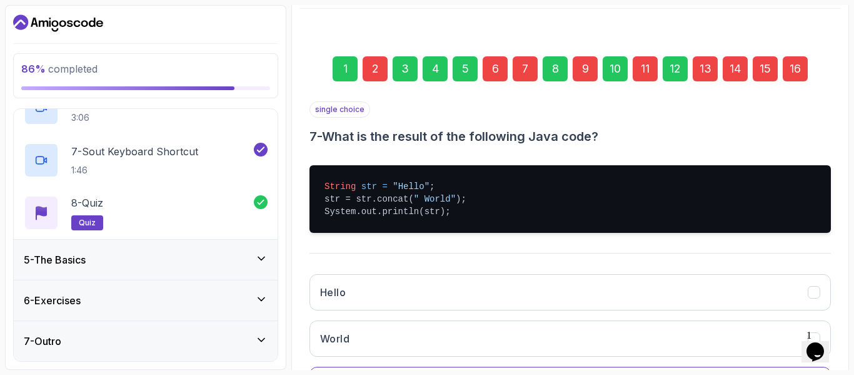
click at [517, 72] on div "7" at bounding box center [525, 68] width 25 height 25
click at [592, 73] on div "9" at bounding box center [585, 68] width 25 height 25
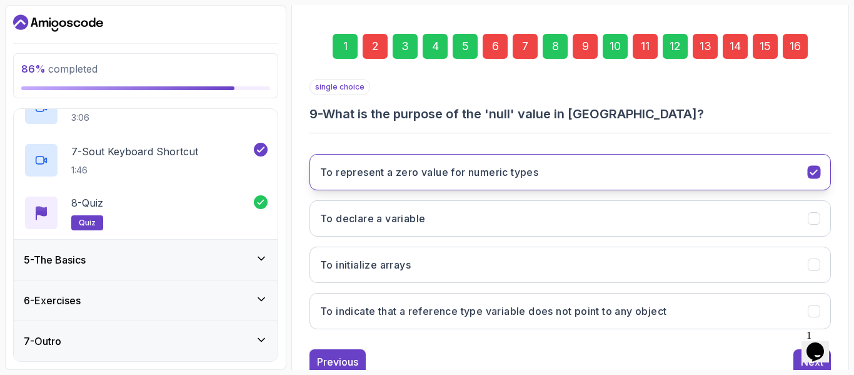
scroll to position [204, 0]
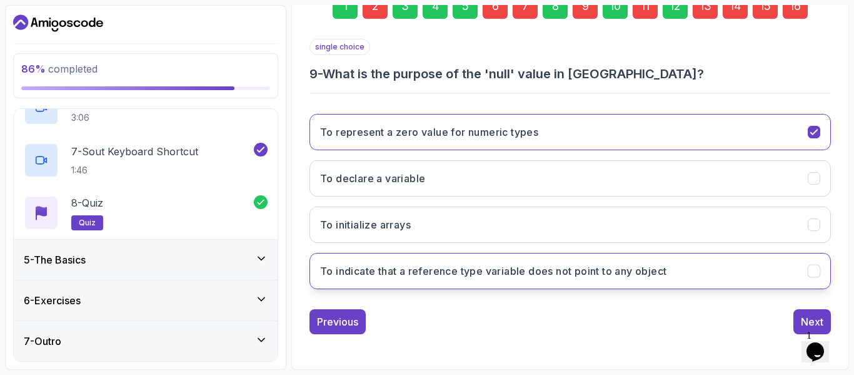
click at [610, 263] on button "To indicate that a reference type variable does not point to any object" at bounding box center [571, 271] width 522 height 36
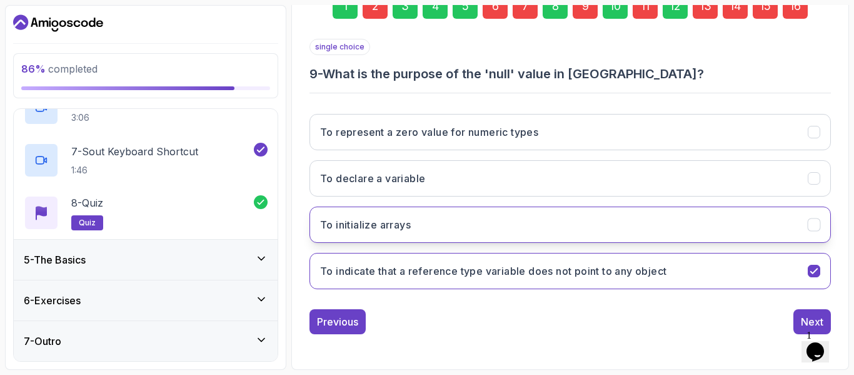
click at [554, 209] on button "To initialize arrays" at bounding box center [571, 224] width 522 height 36
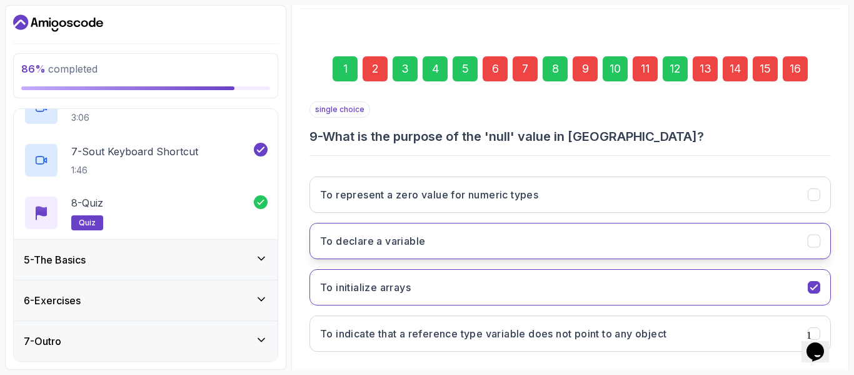
scroll to position [79, 0]
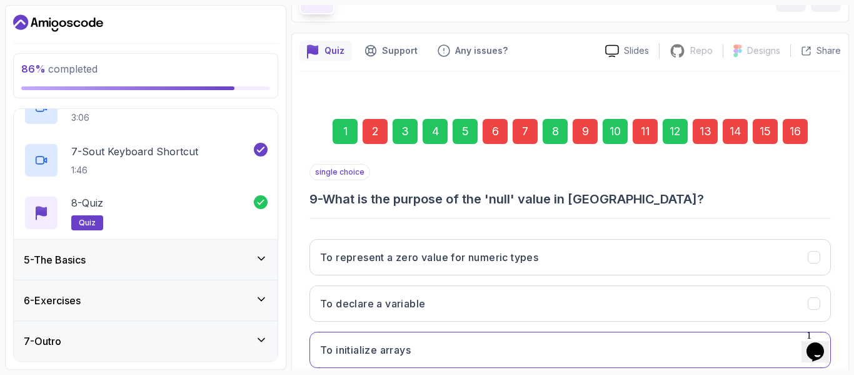
click at [587, 127] on div "9" at bounding box center [585, 131] width 25 height 25
click at [651, 129] on div "11" at bounding box center [645, 131] width 25 height 25
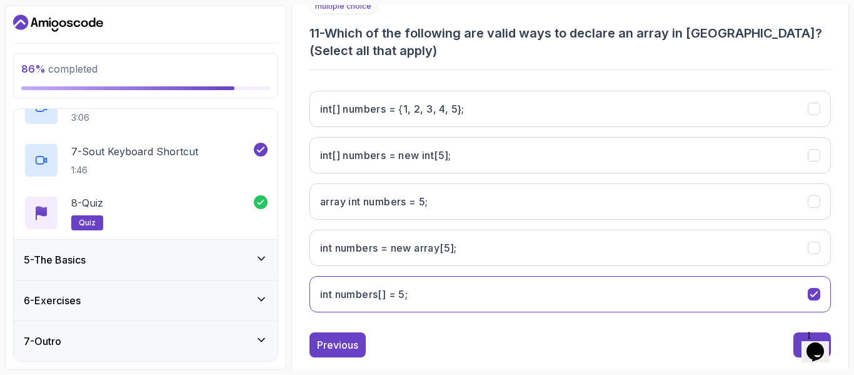
scroll to position [266, 0]
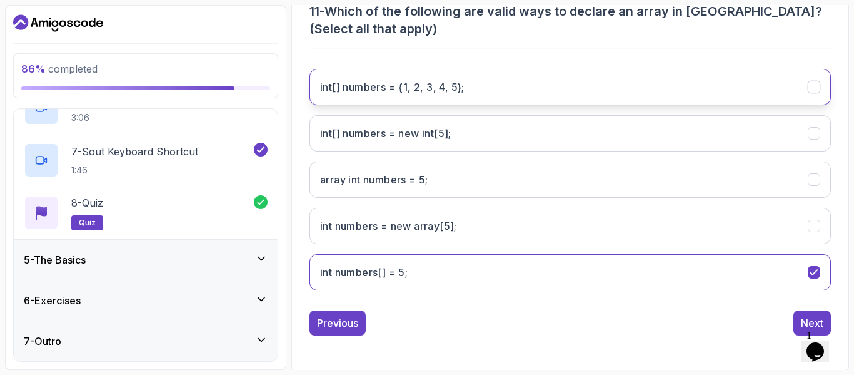
click at [496, 94] on 5};"] "int[] numbers = {1, 2, 3, 4, 5};" at bounding box center [571, 87] width 522 height 36
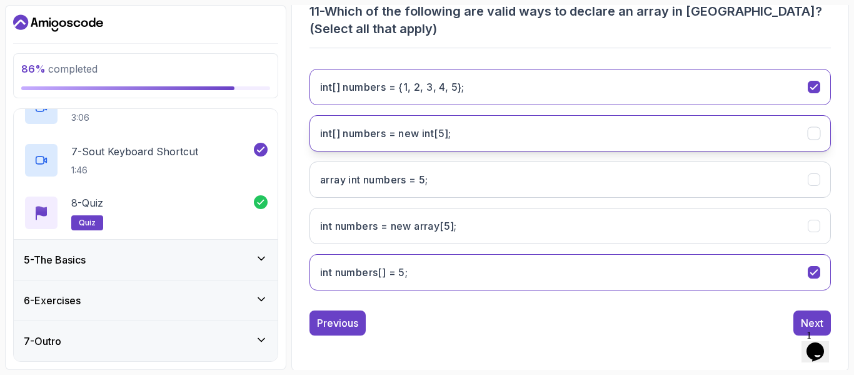
scroll to position [16, 0]
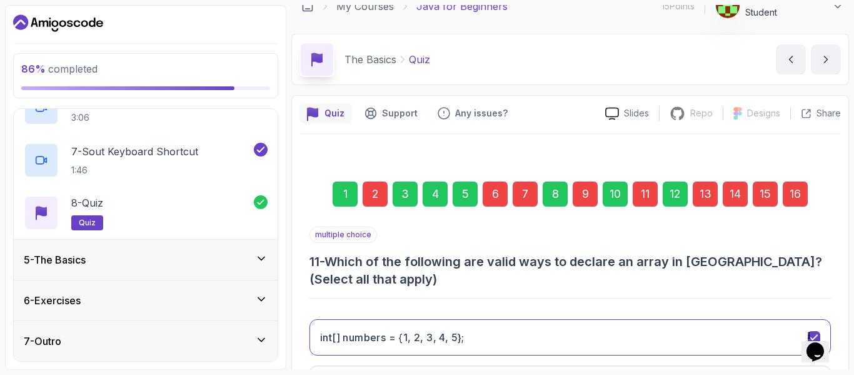
click at [704, 195] on div "13" at bounding box center [705, 193] width 25 height 25
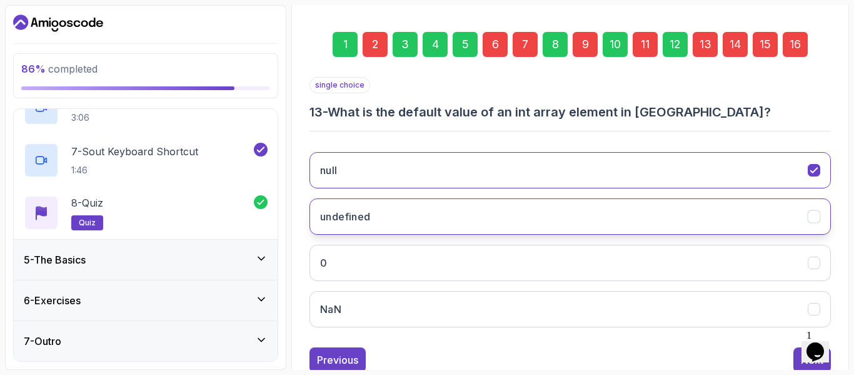
scroll to position [204, 0]
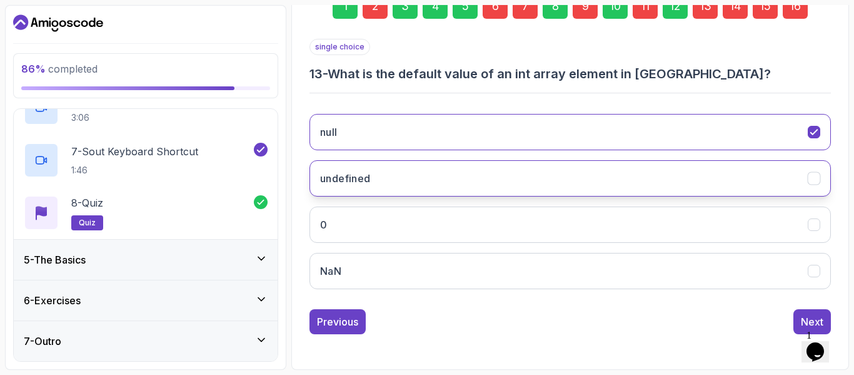
click at [539, 185] on button "undefined" at bounding box center [571, 178] width 522 height 36
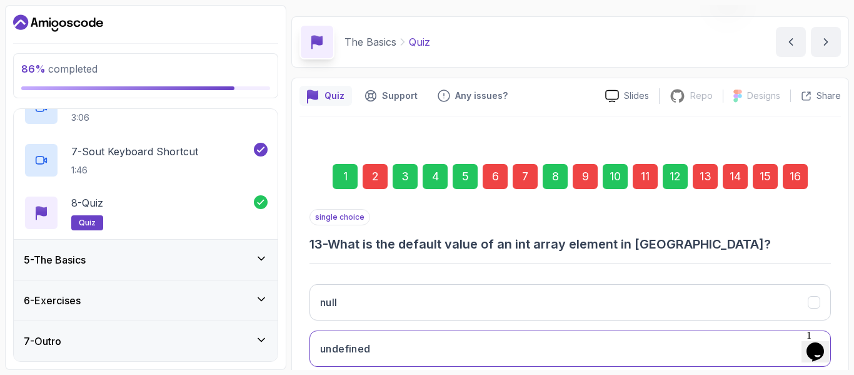
scroll to position [16, 0]
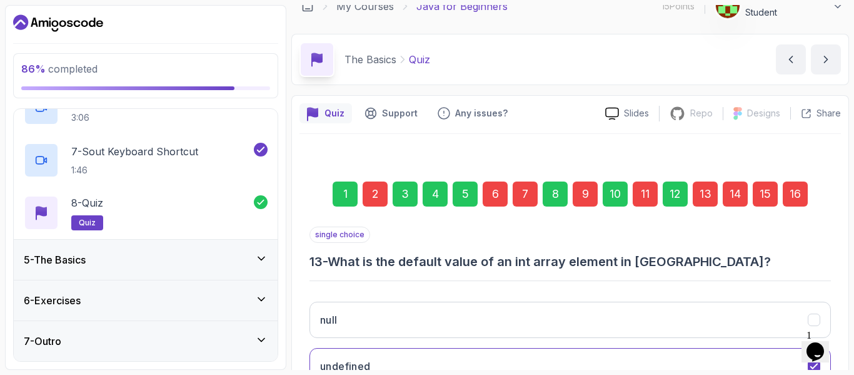
click at [722, 192] on div "1 2 3 4 5 6 7 8 9 10 11 12 13 14 15 16" at bounding box center [571, 193] width 522 height 65
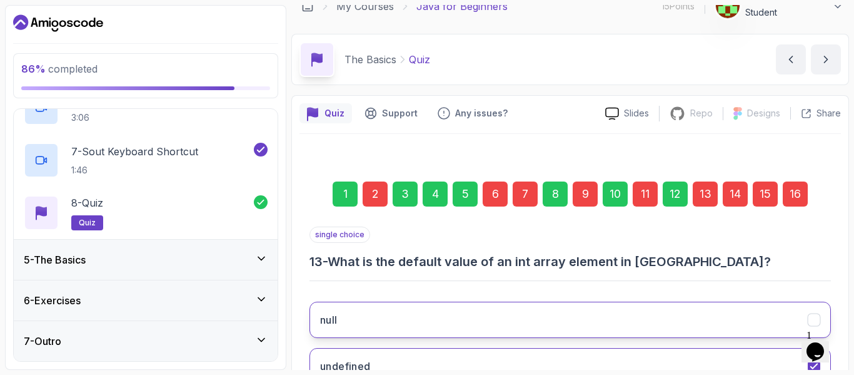
click at [607, 320] on button "null" at bounding box center [571, 319] width 522 height 36
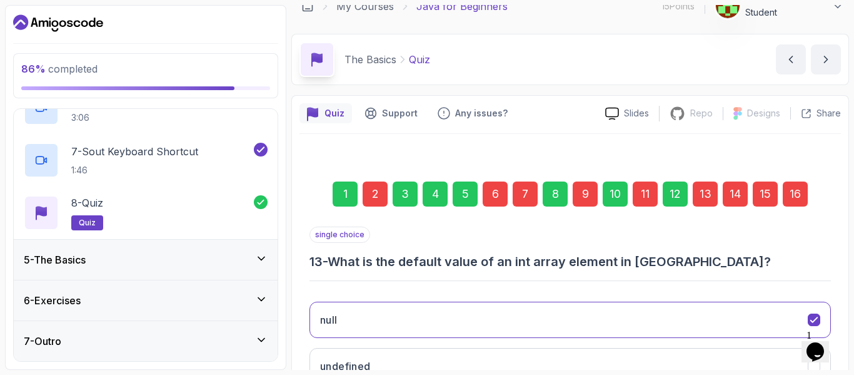
click at [762, 191] on div "15" at bounding box center [765, 193] width 25 height 25
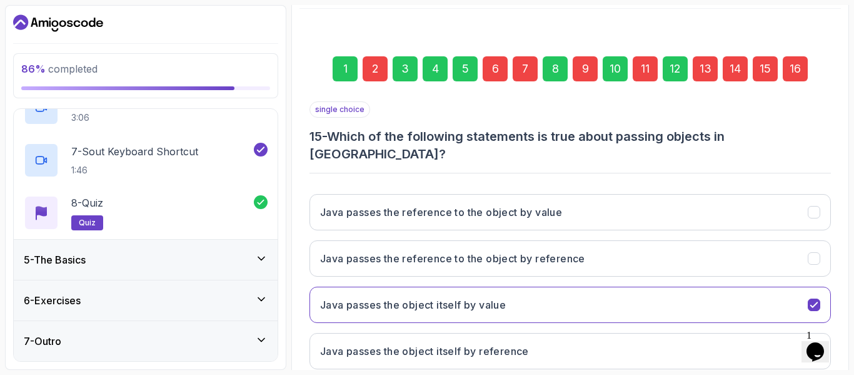
scroll to position [204, 0]
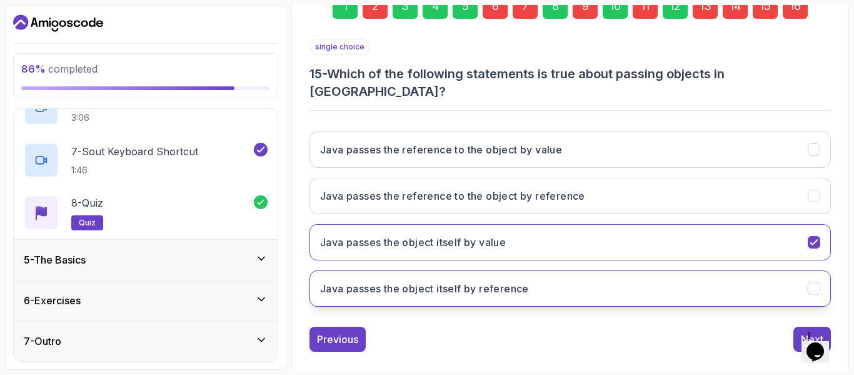
click at [693, 270] on button "Java passes the object itself by reference" at bounding box center [571, 288] width 522 height 36
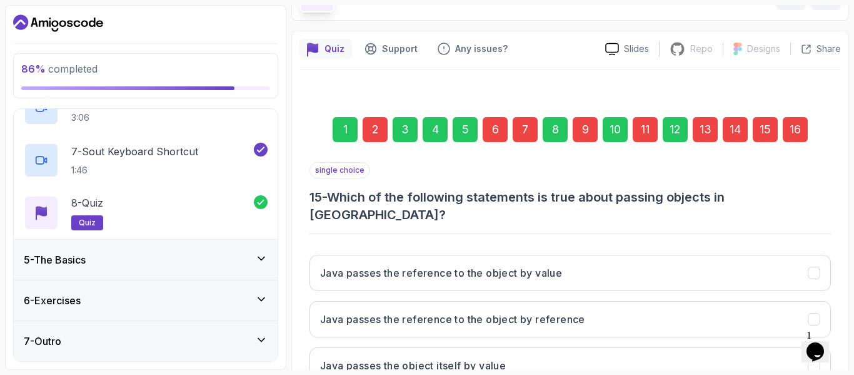
scroll to position [79, 0]
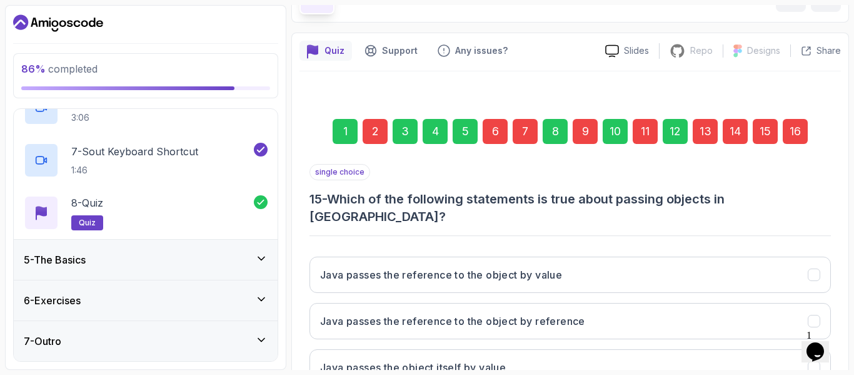
click at [741, 129] on div "14" at bounding box center [735, 131] width 25 height 25
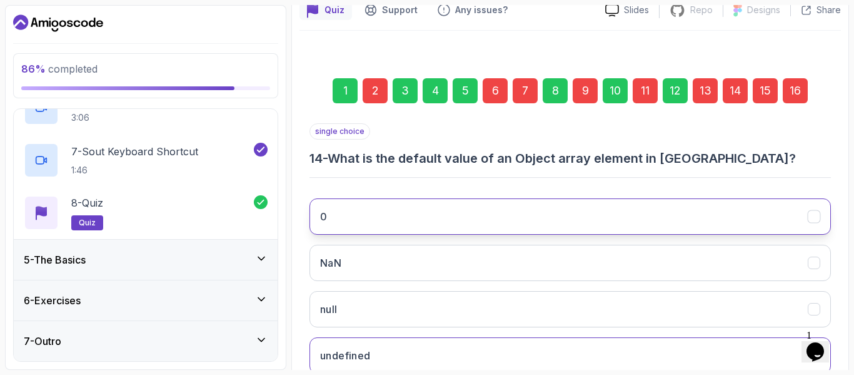
scroll to position [204, 0]
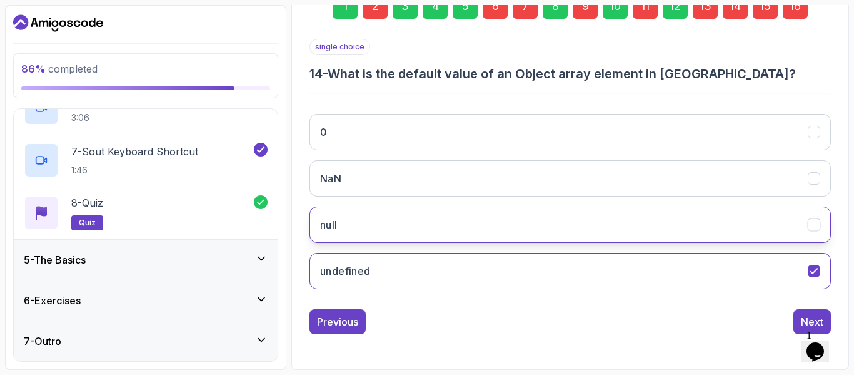
click at [672, 233] on button "null" at bounding box center [571, 224] width 522 height 36
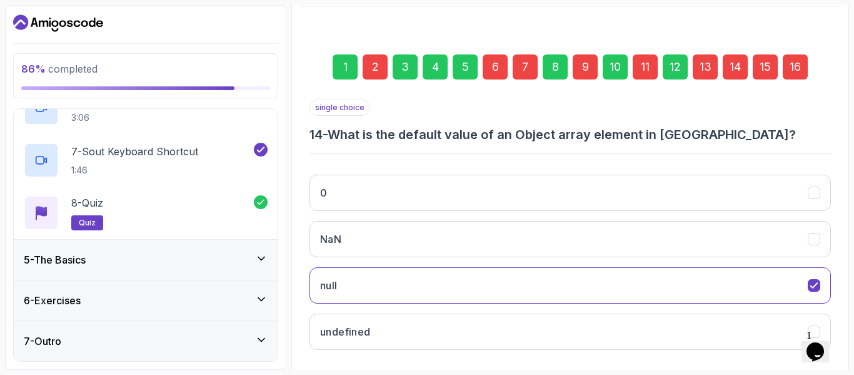
scroll to position [79, 0]
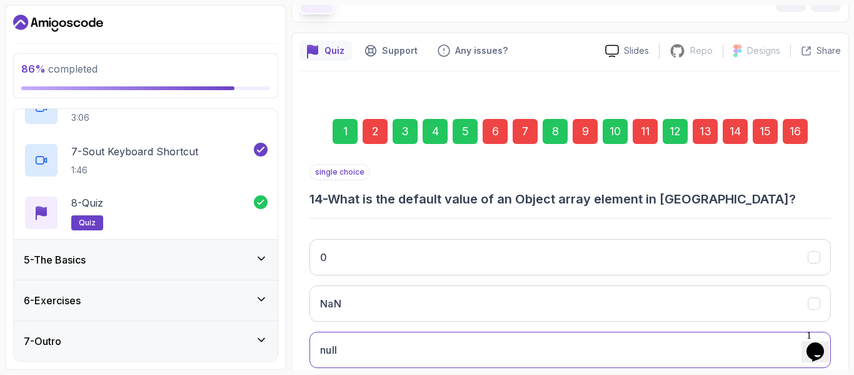
click at [767, 127] on div "15" at bounding box center [765, 131] width 25 height 25
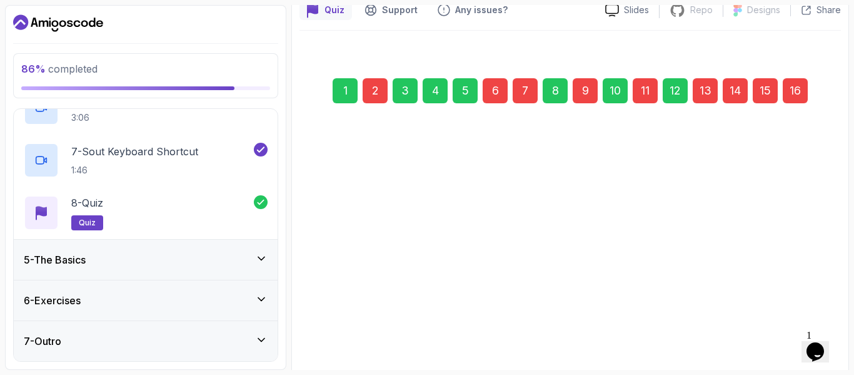
scroll to position [141, 0]
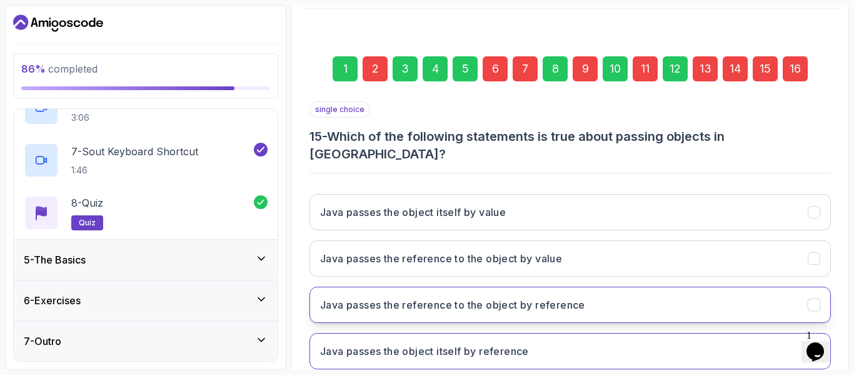
click at [595, 287] on button "Java passes the reference to the object by reference" at bounding box center [571, 304] width 522 height 36
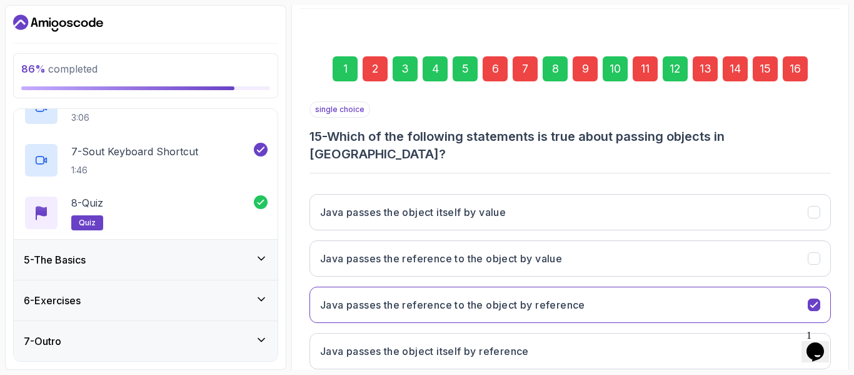
click at [799, 69] on div "16" at bounding box center [795, 68] width 25 height 25
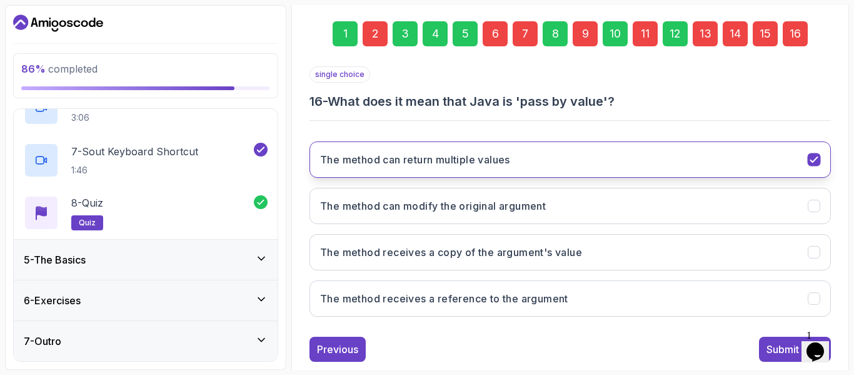
scroll to position [204, 0]
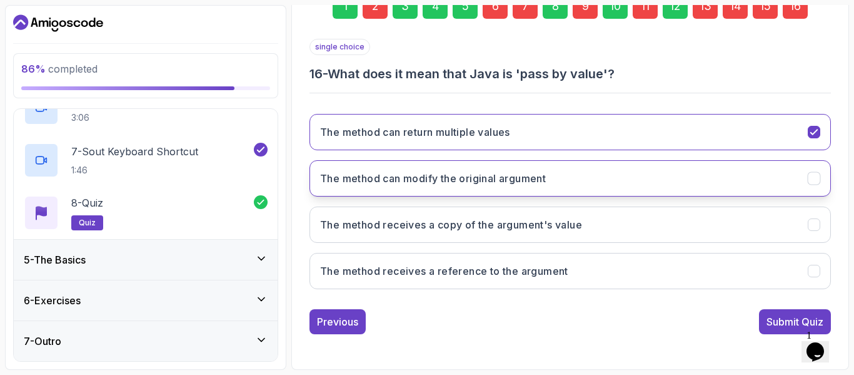
click at [630, 191] on button "The method can modify the original argument" at bounding box center [571, 178] width 522 height 36
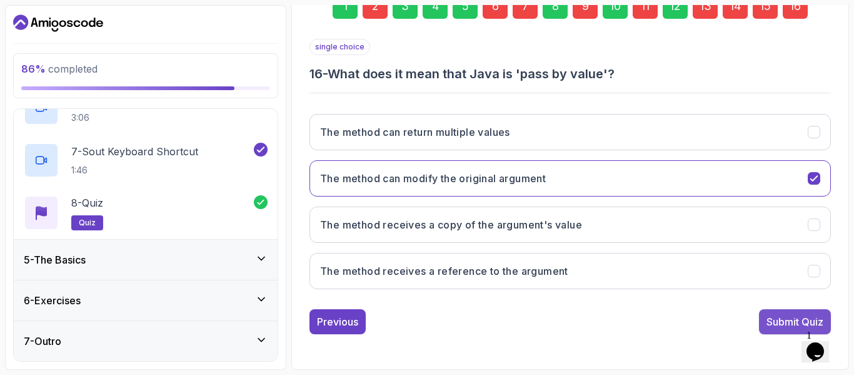
click at [796, 323] on div "Submit Quiz" at bounding box center [795, 321] width 57 height 15
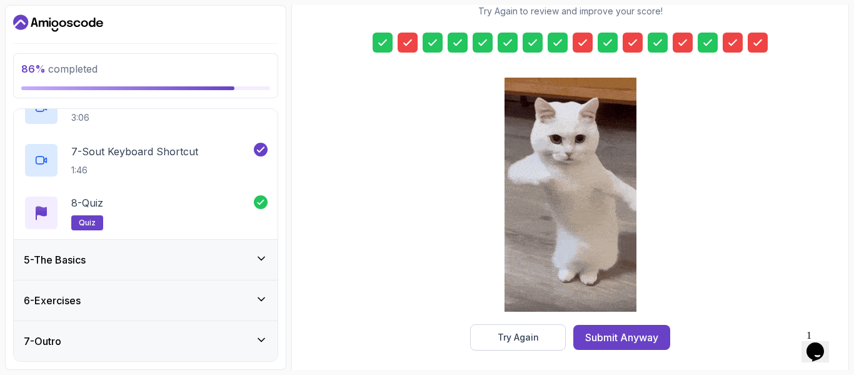
scroll to position [225, 0]
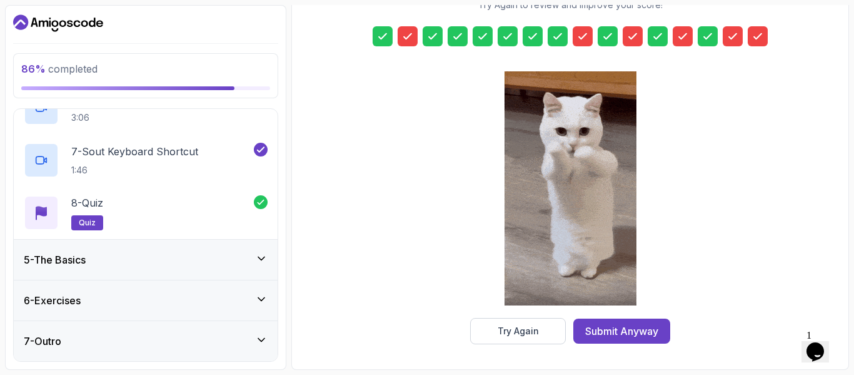
click at [414, 41] on div at bounding box center [408, 36] width 20 height 20
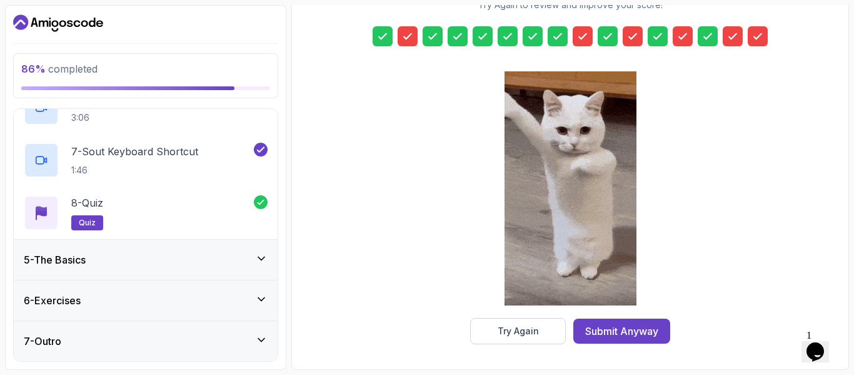
click at [403, 31] on icon at bounding box center [408, 36] width 13 height 13
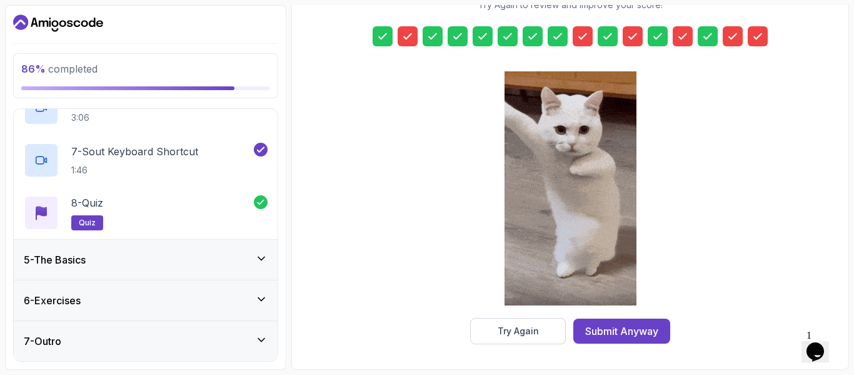
click at [410, 39] on icon at bounding box center [408, 36] width 13 height 13
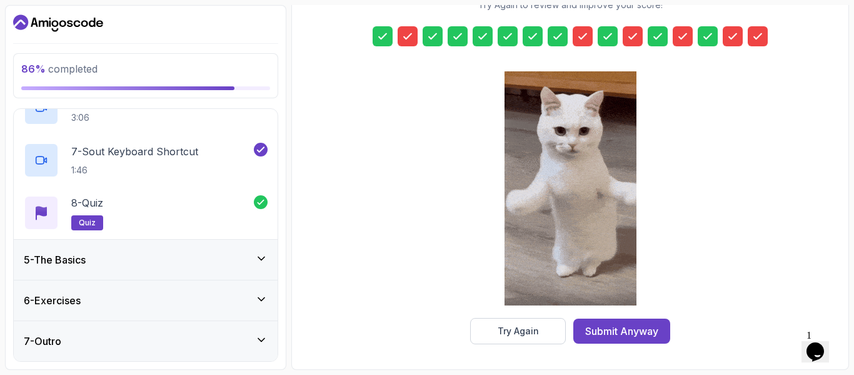
click at [411, 38] on icon at bounding box center [408, 36] width 13 height 13
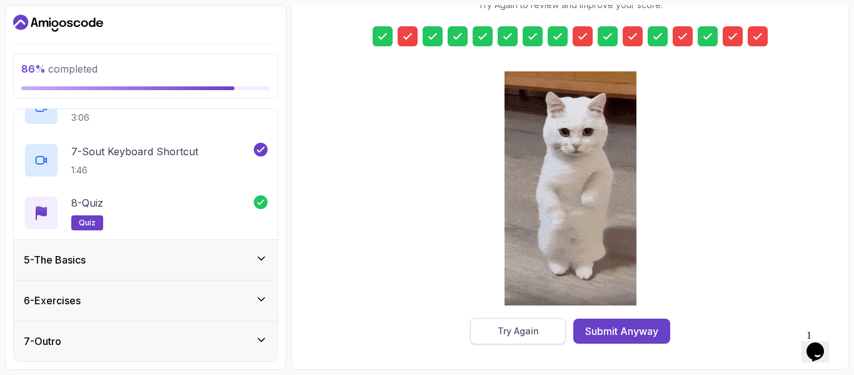
click at [520, 329] on div "Try Again" at bounding box center [518, 331] width 41 height 13
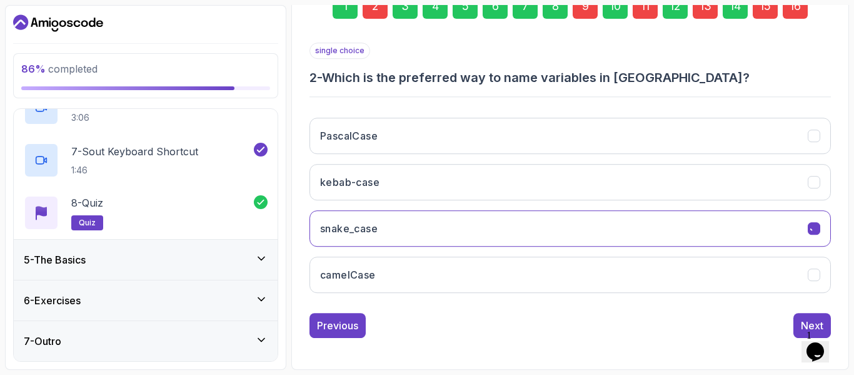
scroll to position [204, 0]
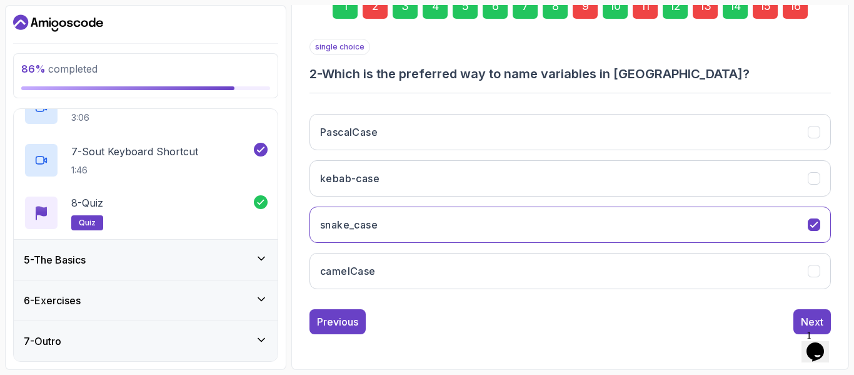
click at [373, 8] on div "2" at bounding box center [375, 6] width 25 height 25
click at [378, 10] on div "2" at bounding box center [375, 6] width 25 height 25
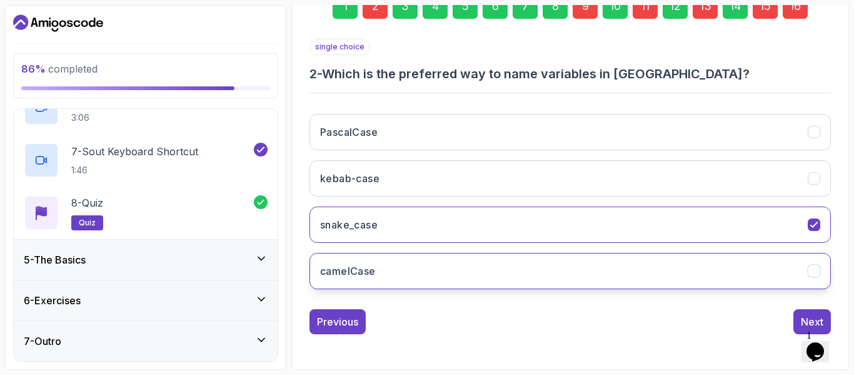
click at [430, 274] on button "camelCase" at bounding box center [571, 271] width 522 height 36
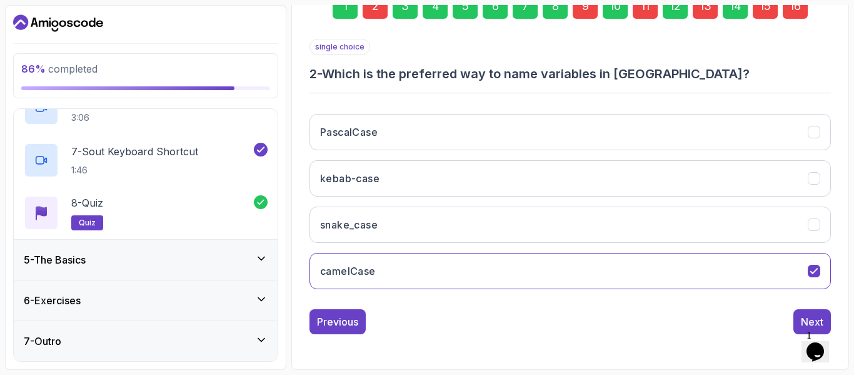
click at [589, 6] on div "9" at bounding box center [585, 6] width 25 height 25
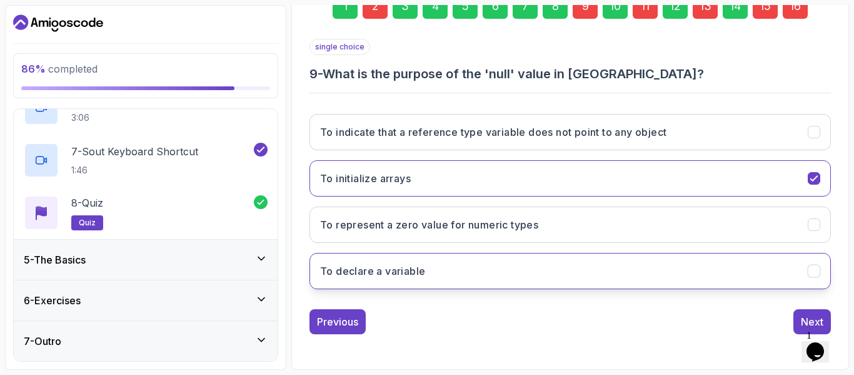
click at [679, 266] on button "To declare a variable" at bounding box center [571, 271] width 522 height 36
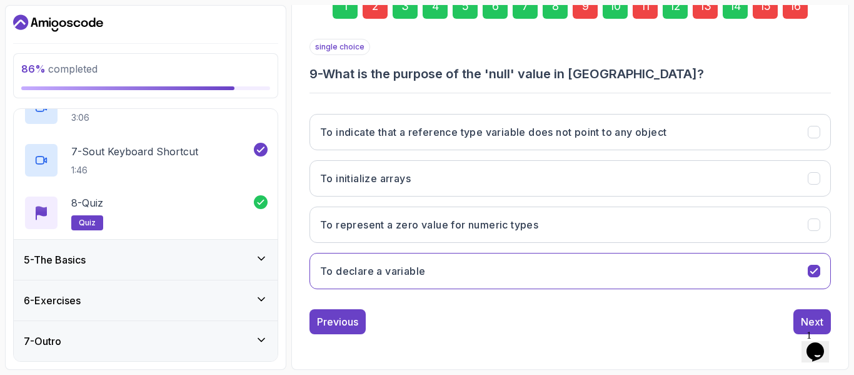
click at [644, 12] on div "11" at bounding box center [645, 6] width 25 height 25
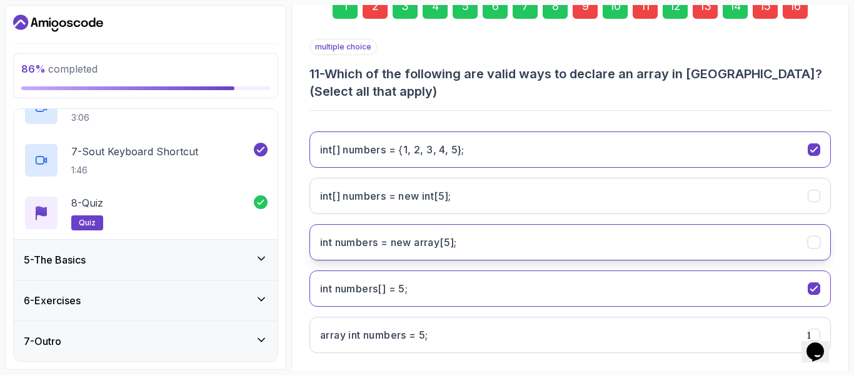
click at [473, 235] on button "int numbers = new array[5];" at bounding box center [571, 242] width 522 height 36
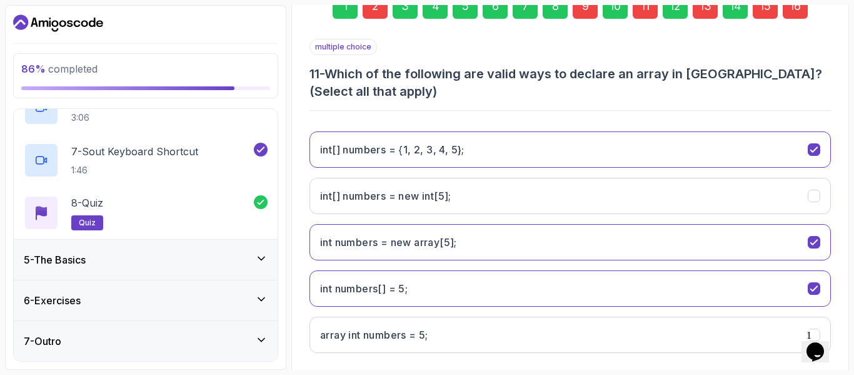
click at [713, 10] on div "13" at bounding box center [705, 6] width 25 height 25
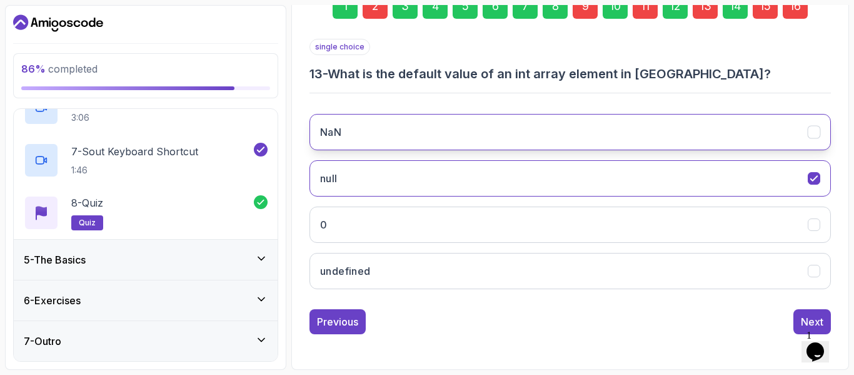
click at [460, 143] on button "NaN" at bounding box center [571, 132] width 522 height 36
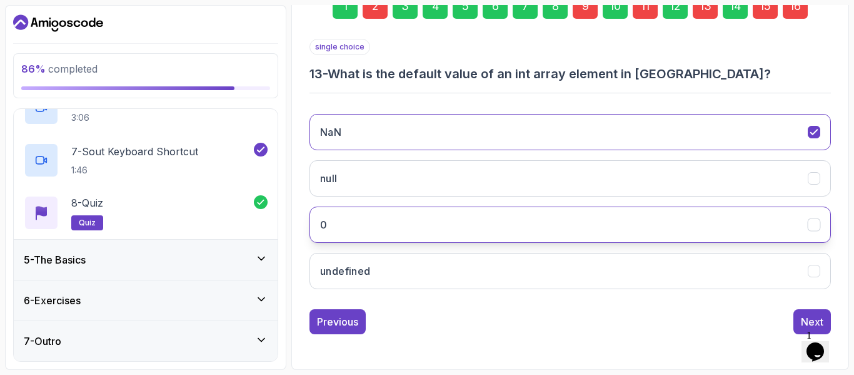
click at [446, 216] on button "0" at bounding box center [571, 224] width 522 height 36
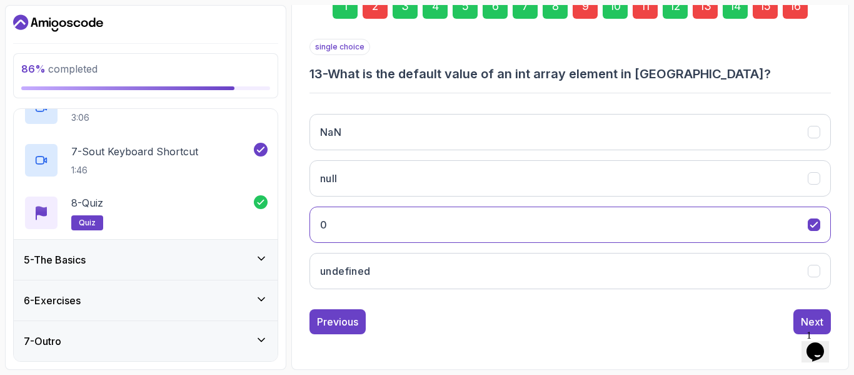
click at [770, 7] on div "15" at bounding box center [765, 6] width 25 height 25
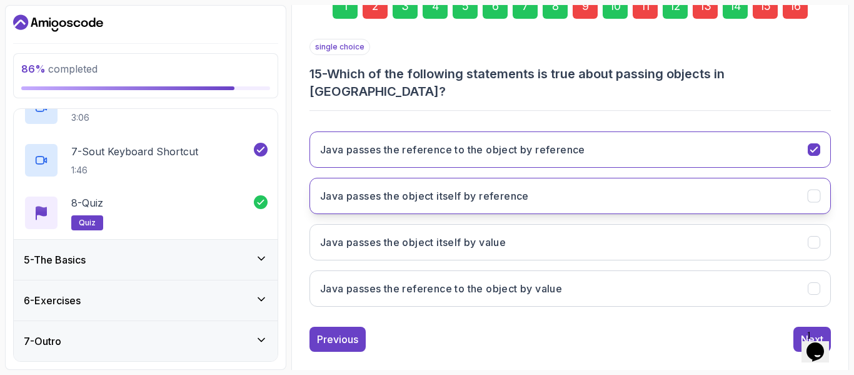
click at [640, 178] on button "Java passes the object itself by reference" at bounding box center [571, 196] width 522 height 36
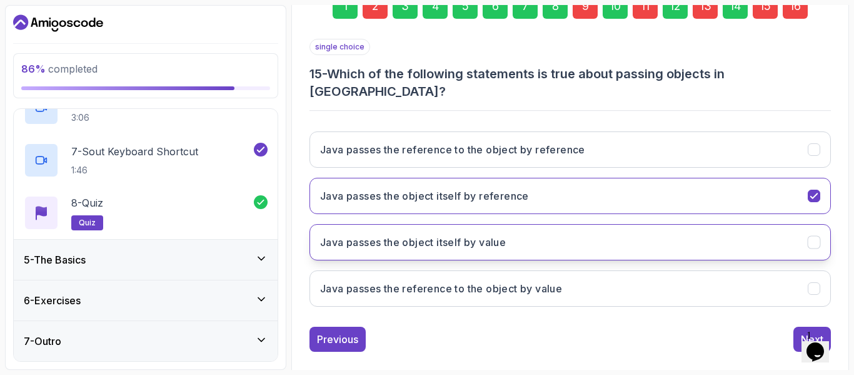
click at [455, 235] on h3 "Java passes the object itself by value" at bounding box center [413, 242] width 186 height 15
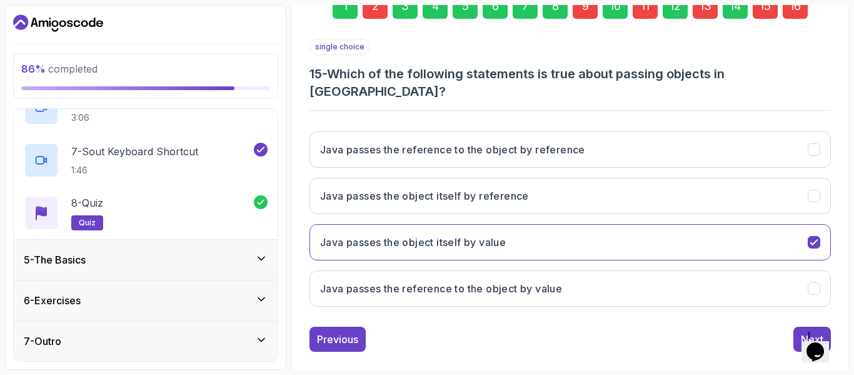
click at [796, 11] on div "16" at bounding box center [795, 6] width 25 height 25
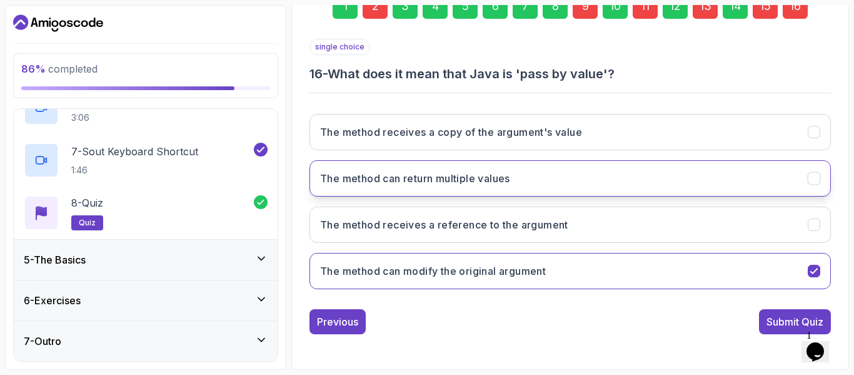
click at [534, 182] on button "The method can return multiple values" at bounding box center [571, 178] width 522 height 36
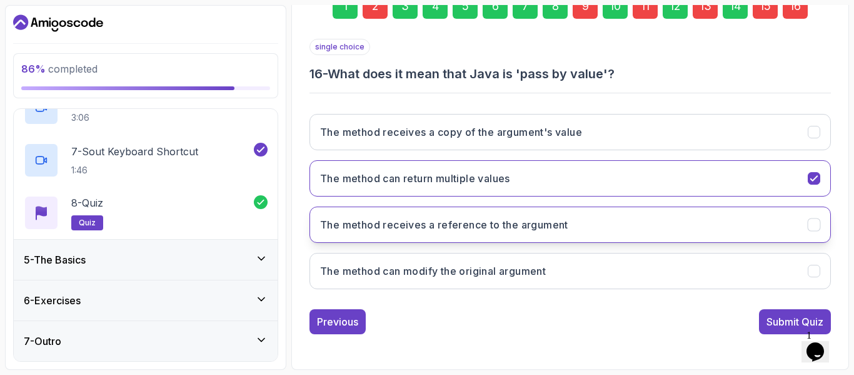
click at [522, 215] on button "The method receives a reference to the argument" at bounding box center [571, 224] width 522 height 36
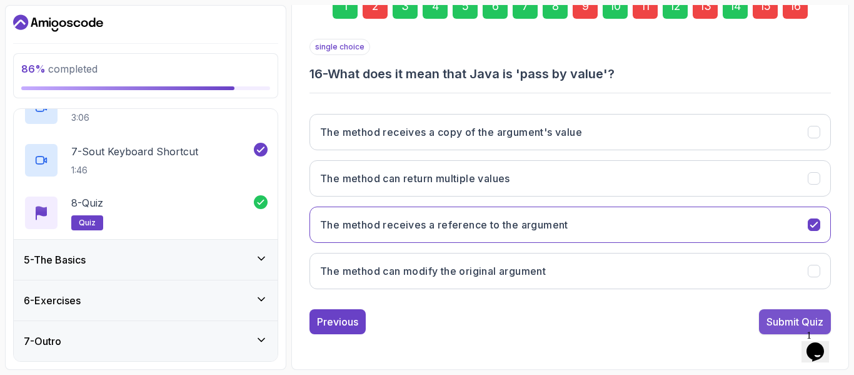
click at [786, 325] on div "Submit Quiz" at bounding box center [795, 321] width 57 height 15
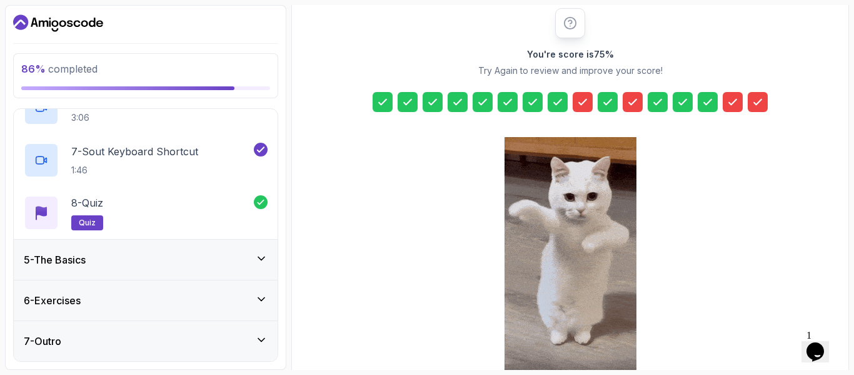
scroll to position [225, 0]
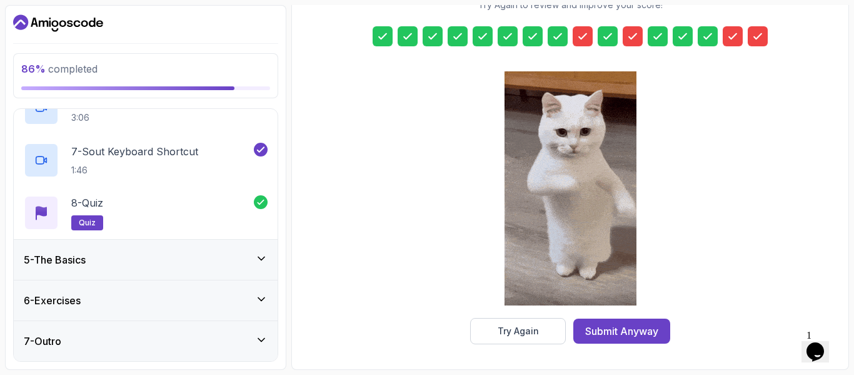
click at [433, 33] on icon at bounding box center [433, 36] width 13 height 13
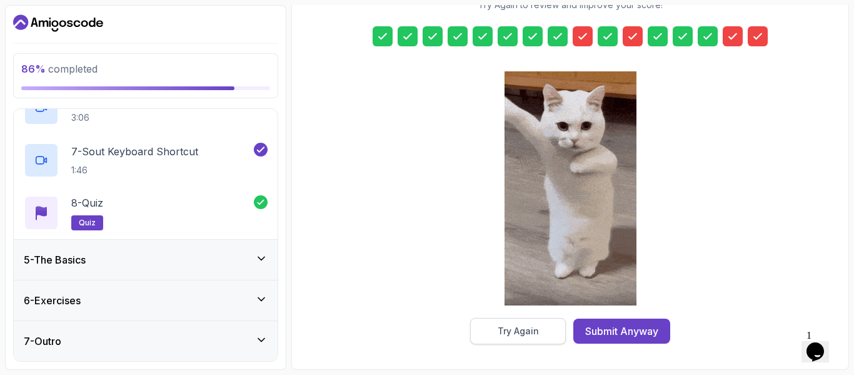
click at [527, 336] on div "Try Again" at bounding box center [518, 331] width 41 height 13
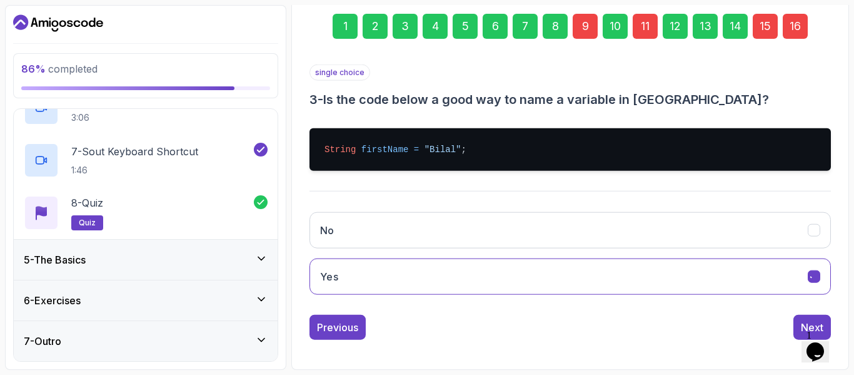
scroll to position [184, 0]
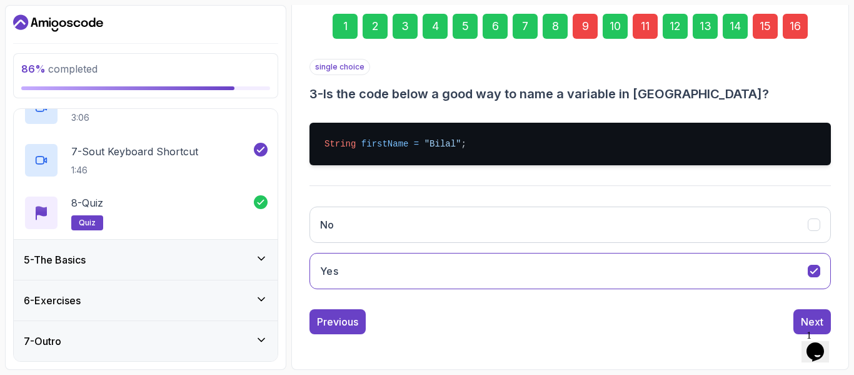
click at [459, 27] on div "5" at bounding box center [465, 26] width 25 height 25
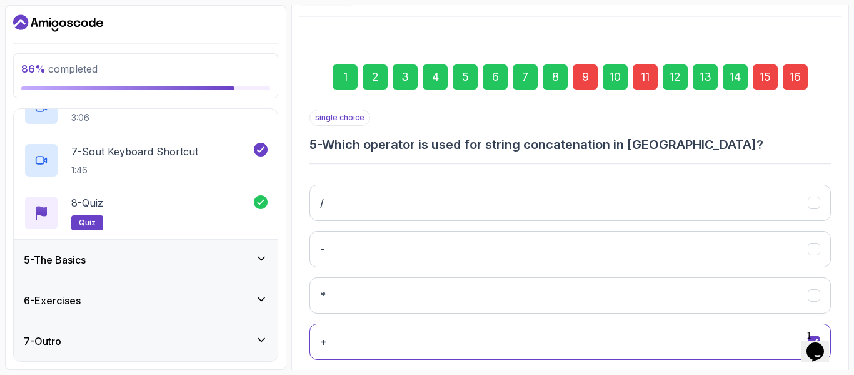
scroll to position [79, 0]
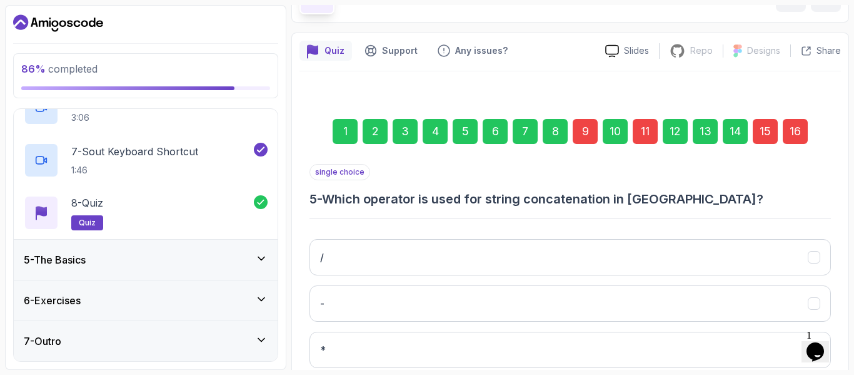
click at [385, 127] on div "2" at bounding box center [375, 131] width 25 height 25
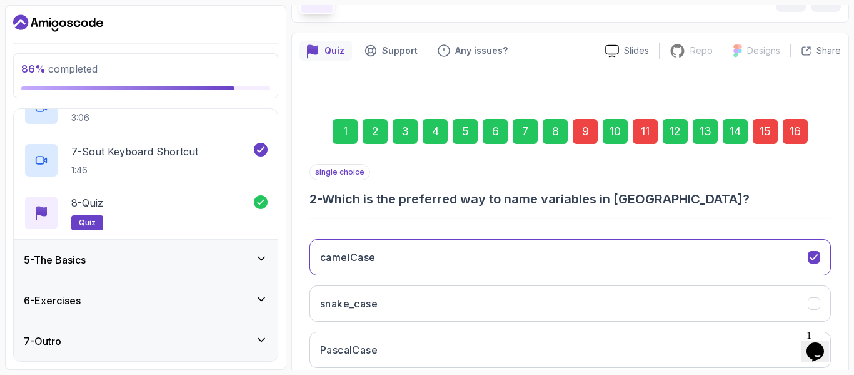
click at [588, 131] on div "9" at bounding box center [585, 131] width 25 height 25
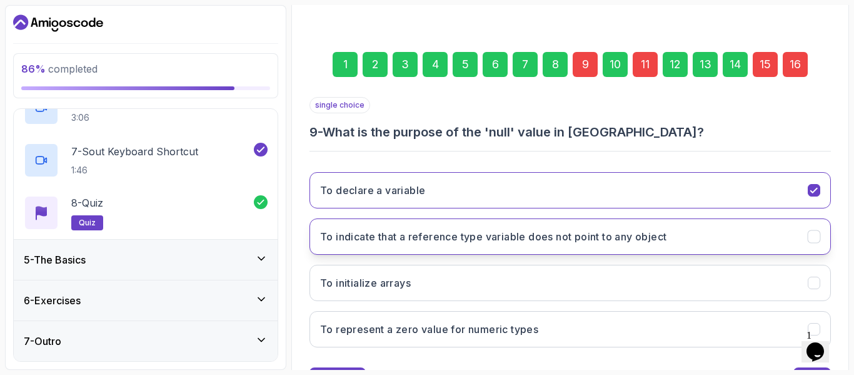
scroll to position [204, 0]
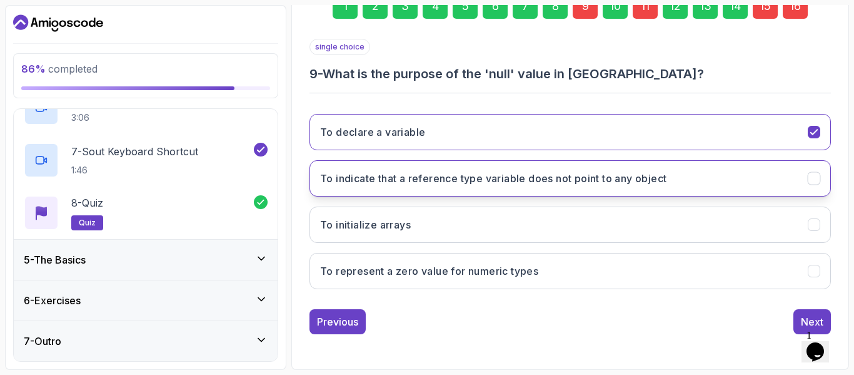
click at [607, 186] on button "To indicate that a reference type variable does not point to any object" at bounding box center [571, 178] width 522 height 36
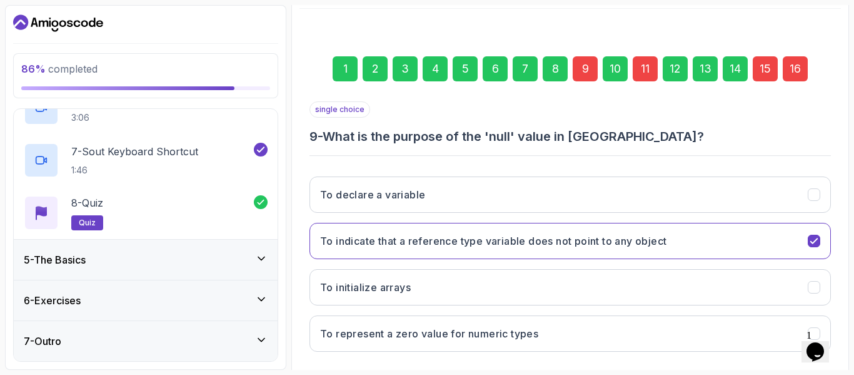
click at [648, 68] on div "11" at bounding box center [645, 68] width 25 height 25
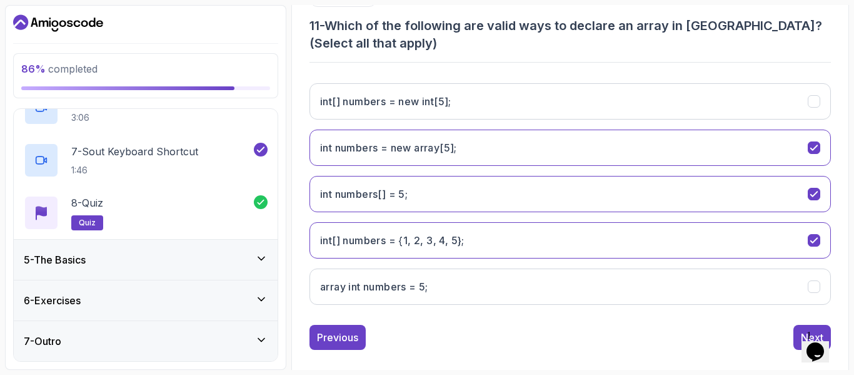
scroll to position [268, 0]
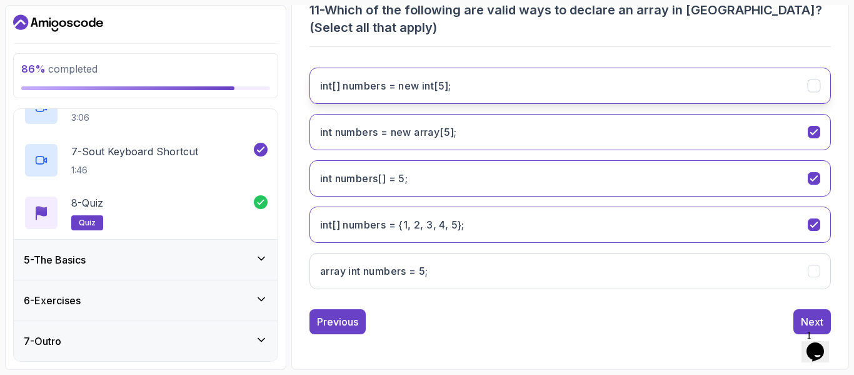
click at [810, 88] on icon "int[] numbers = new int[5];" at bounding box center [815, 86] width 12 height 12
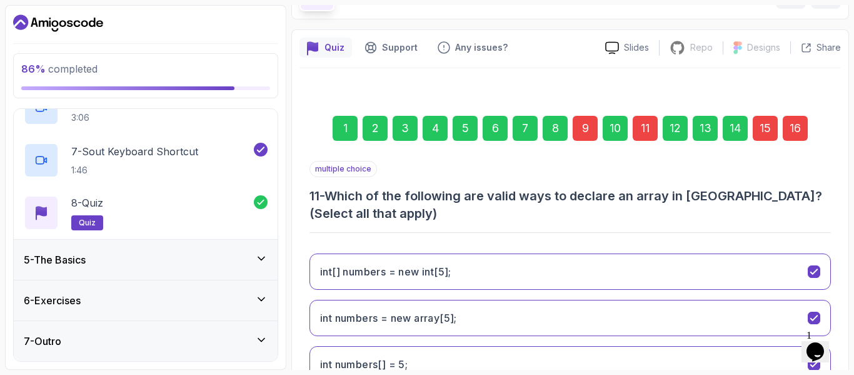
scroll to position [80, 0]
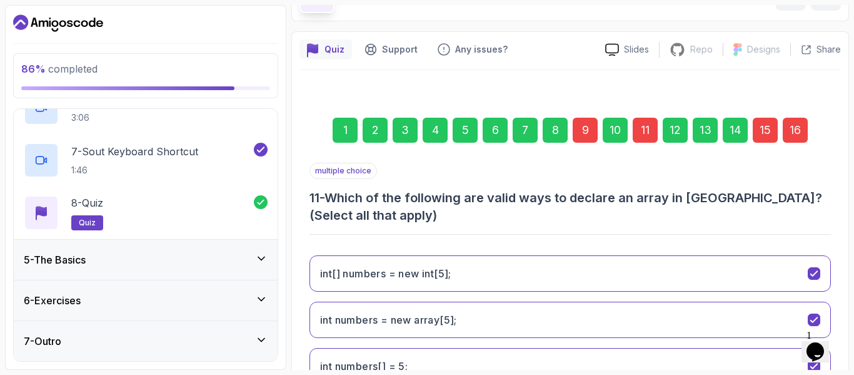
click at [769, 133] on div "15" at bounding box center [765, 130] width 25 height 25
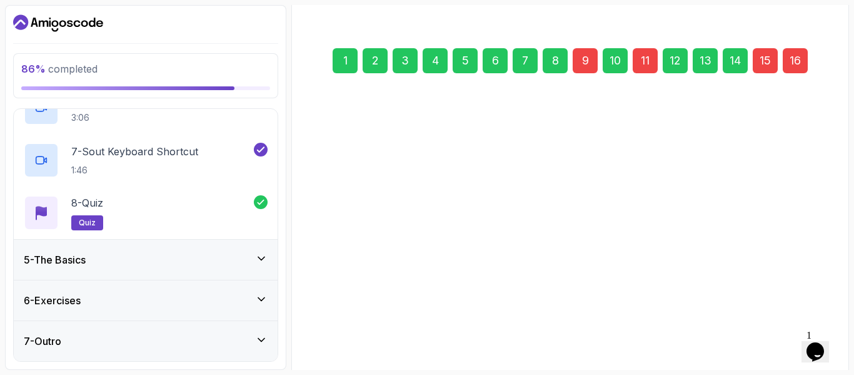
scroll to position [204, 0]
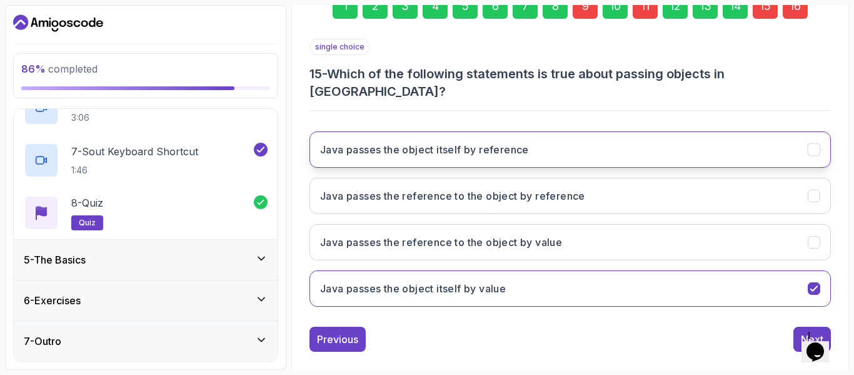
click at [586, 138] on button "Java passes the object itself by reference" at bounding box center [571, 149] width 522 height 36
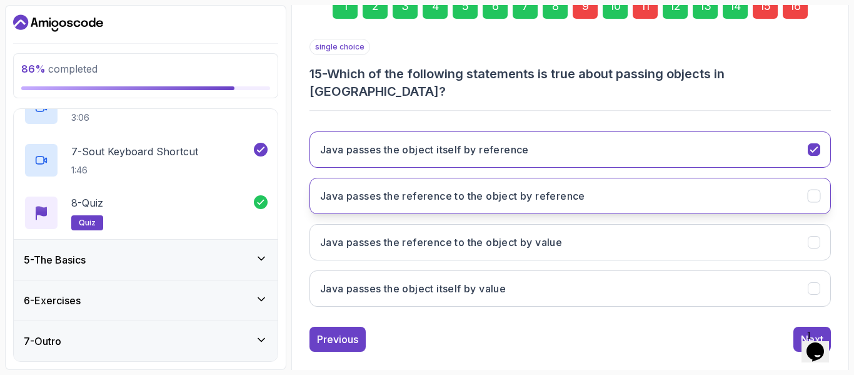
click at [644, 181] on button "Java passes the reference to the object by reference" at bounding box center [571, 196] width 522 height 36
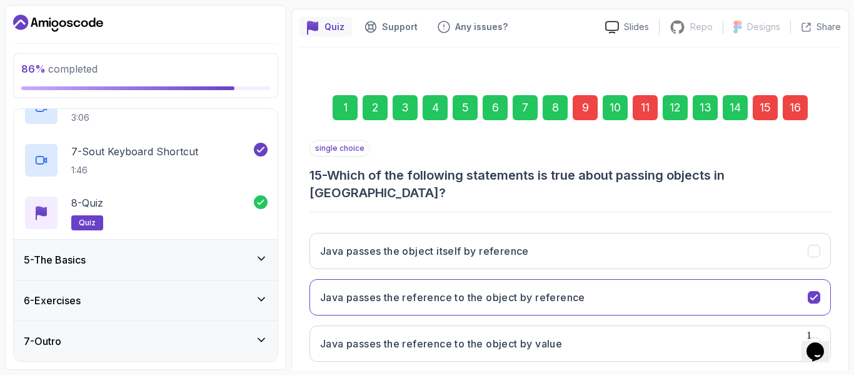
scroll to position [79, 0]
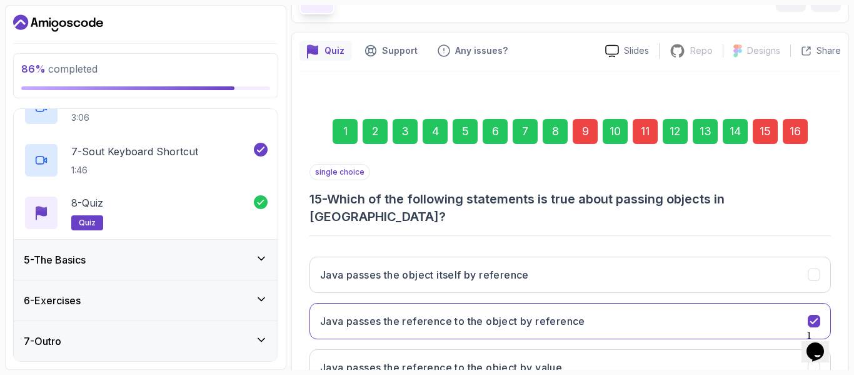
click at [784, 128] on div "16" at bounding box center [795, 131] width 25 height 25
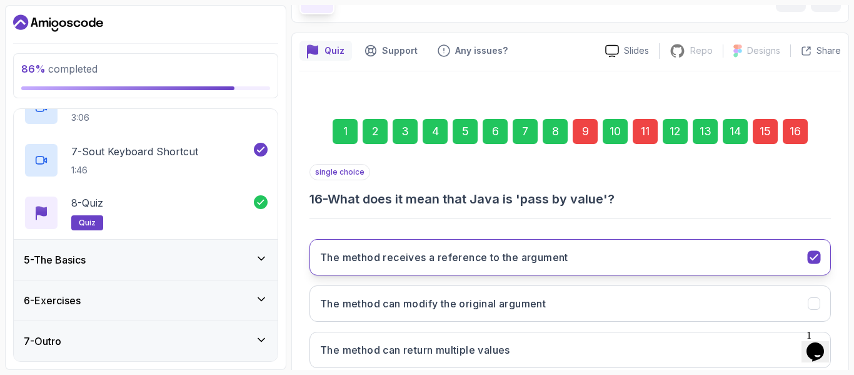
scroll to position [204, 0]
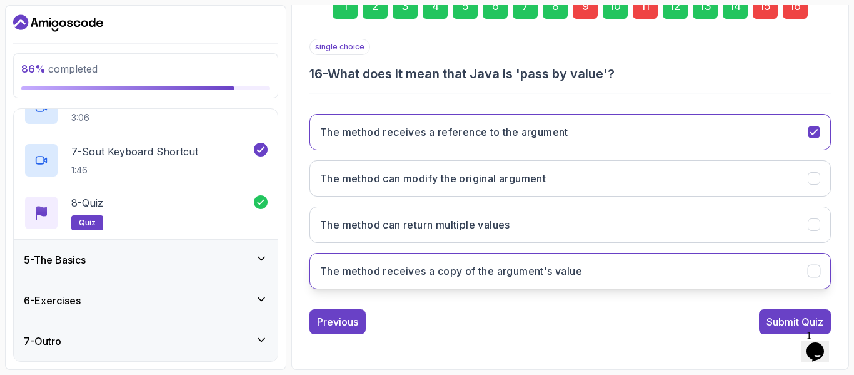
click at [655, 280] on button "The method receives a copy of the argument's value" at bounding box center [571, 271] width 522 height 36
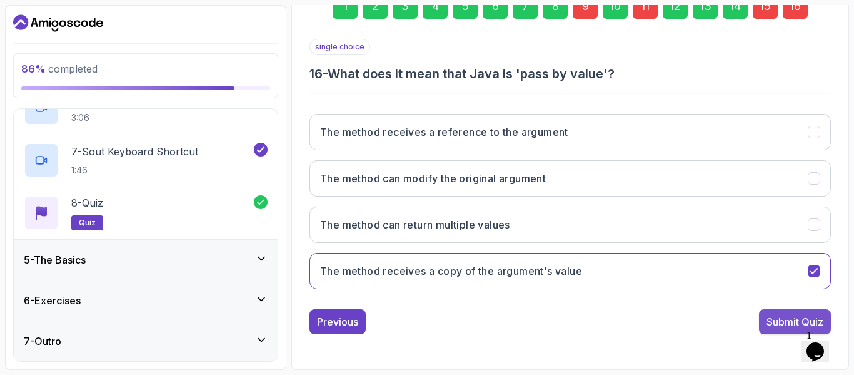
click at [784, 319] on div "Submit Quiz" at bounding box center [795, 321] width 57 height 15
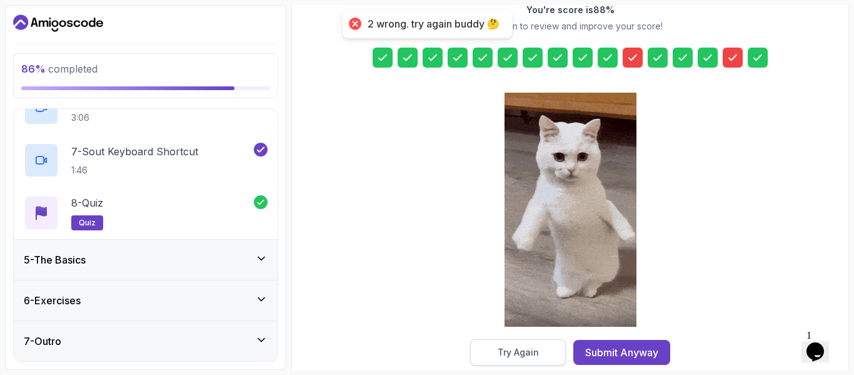
click at [507, 353] on div "Try Again" at bounding box center [518, 352] width 41 height 13
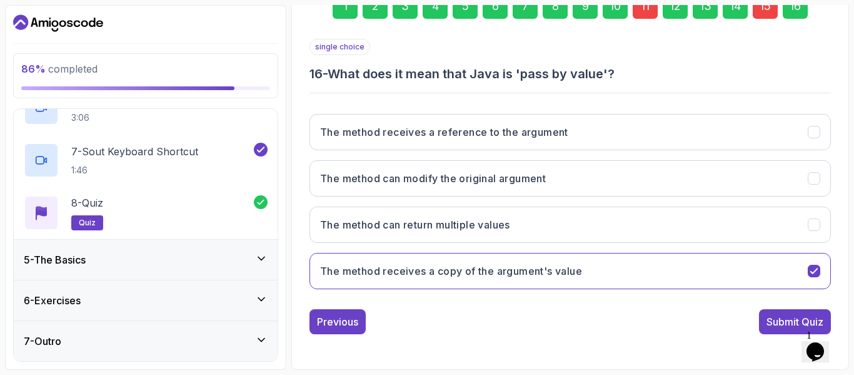
click at [766, 11] on div "15" at bounding box center [765, 6] width 25 height 25
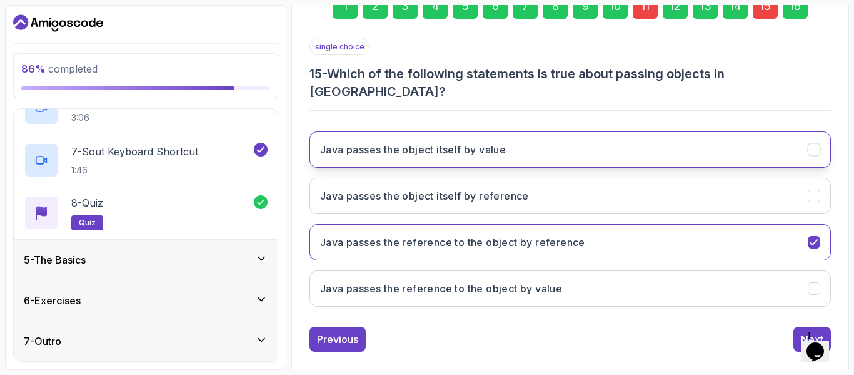
click at [569, 141] on button "Java passes the object itself by value" at bounding box center [571, 149] width 522 height 36
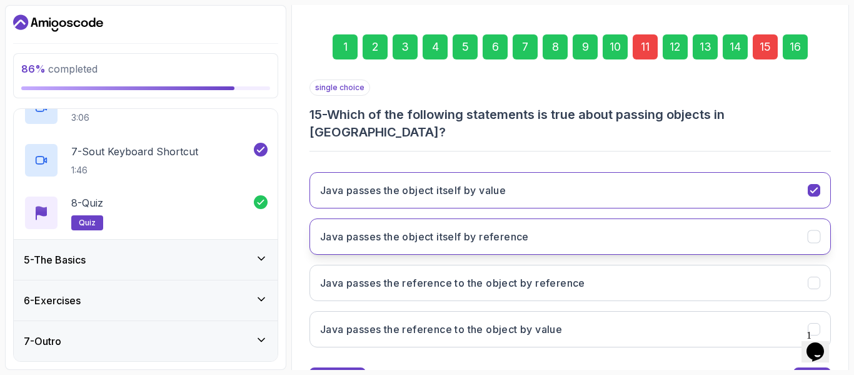
scroll to position [141, 0]
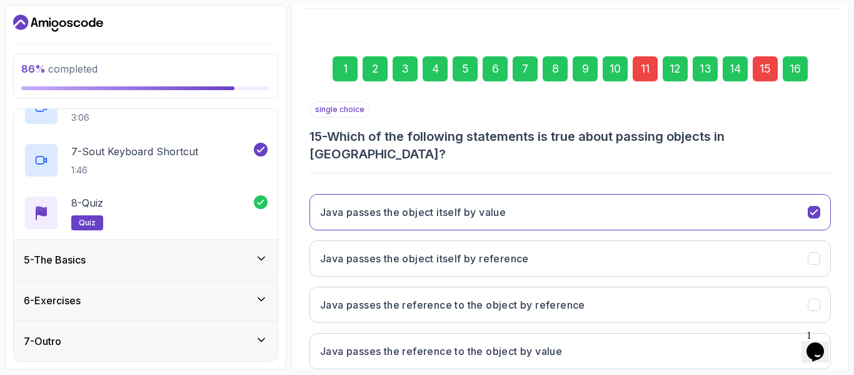
click at [652, 68] on div "11" at bounding box center [645, 68] width 25 height 25
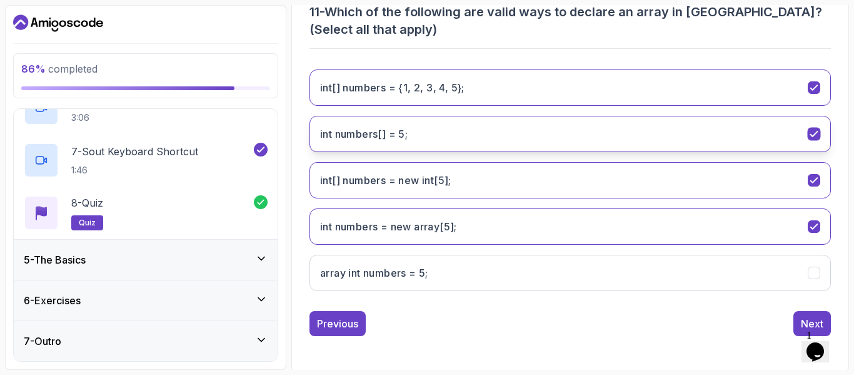
scroll to position [266, 0]
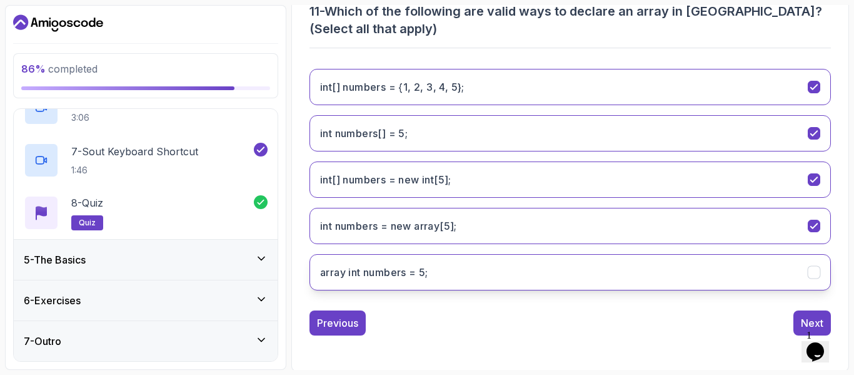
click at [600, 267] on button "array int numbers = 5;" at bounding box center [571, 272] width 522 height 36
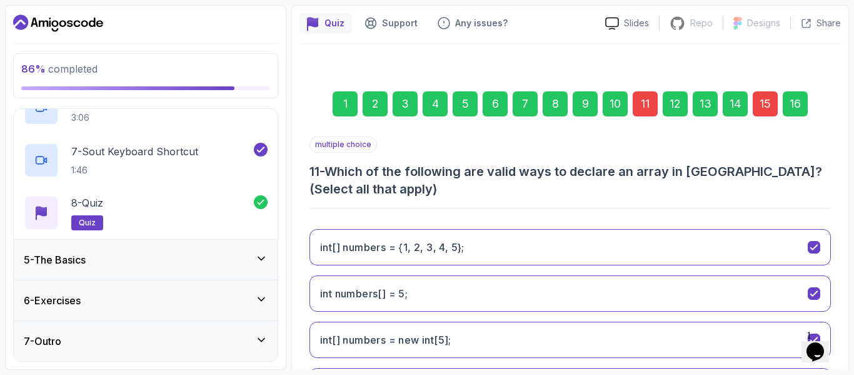
scroll to position [79, 0]
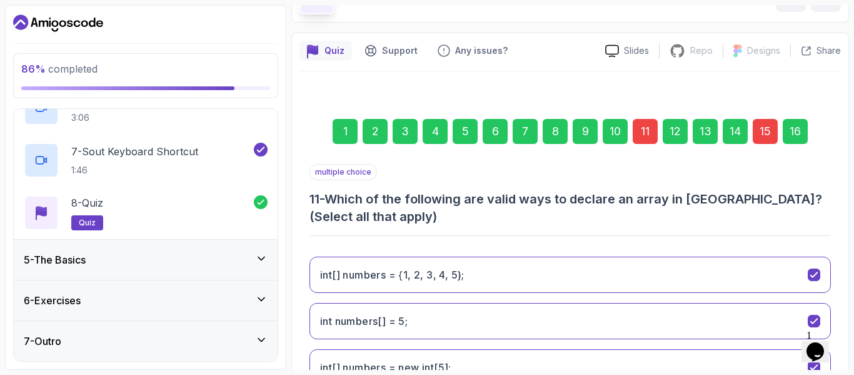
click at [802, 128] on div "16" at bounding box center [795, 131] width 25 height 25
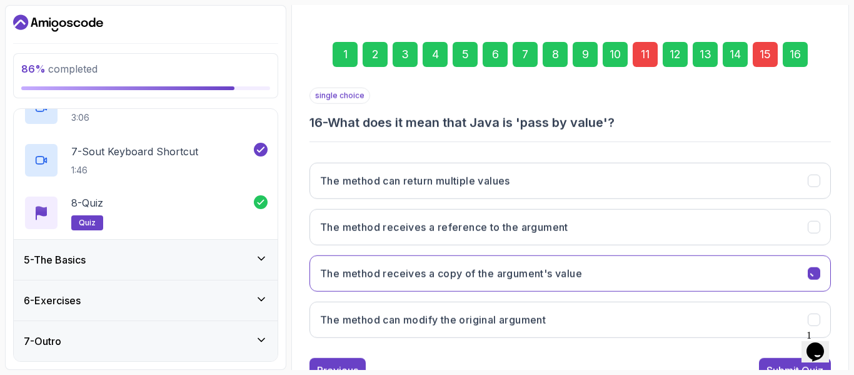
scroll to position [204, 0]
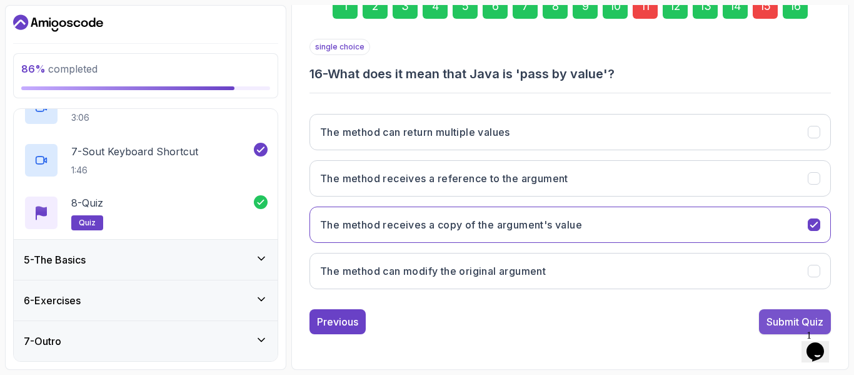
click at [783, 324] on div "Submit Quiz" at bounding box center [795, 321] width 57 height 15
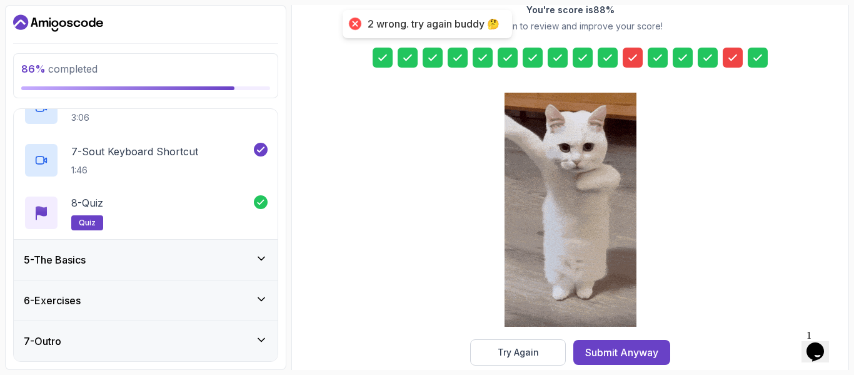
click at [732, 60] on icon at bounding box center [733, 57] width 8 height 5
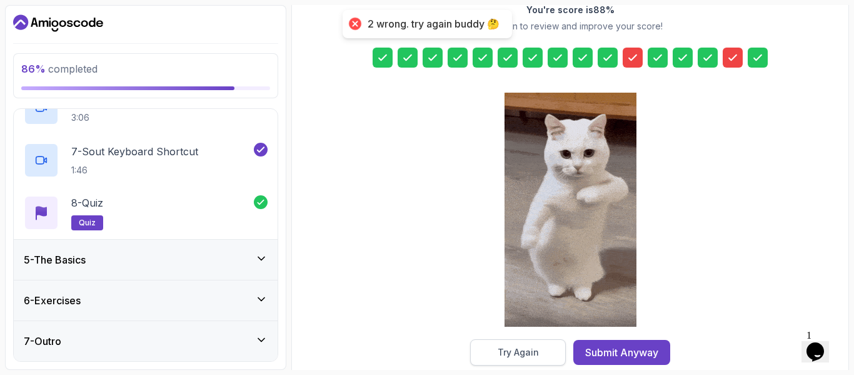
click at [534, 352] on div "Try Again" at bounding box center [518, 352] width 41 height 13
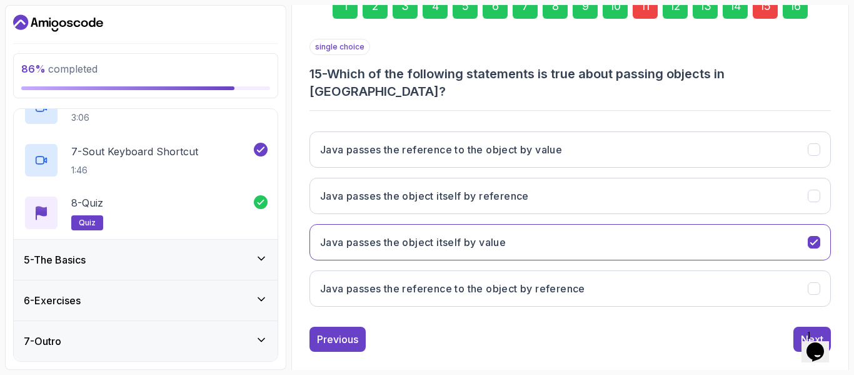
click at [642, 11] on div "11" at bounding box center [645, 6] width 25 height 25
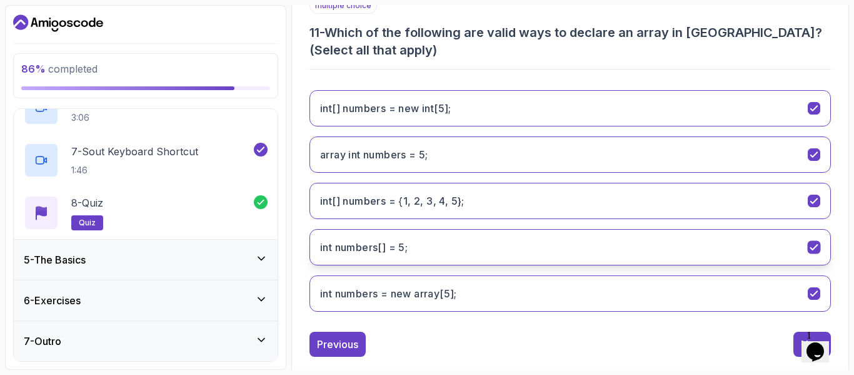
scroll to position [266, 0]
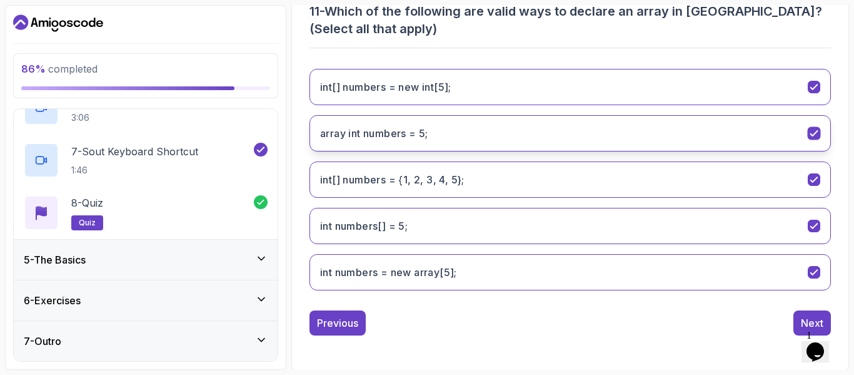
click at [811, 131] on icon "array int numbers = 5;" at bounding box center [815, 134] width 12 height 12
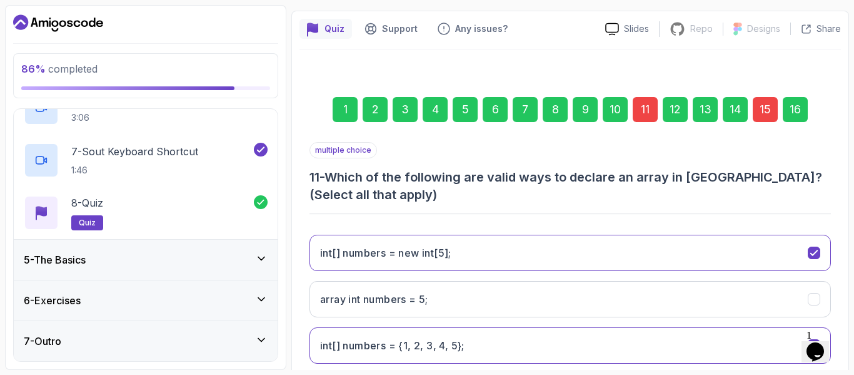
scroll to position [79, 0]
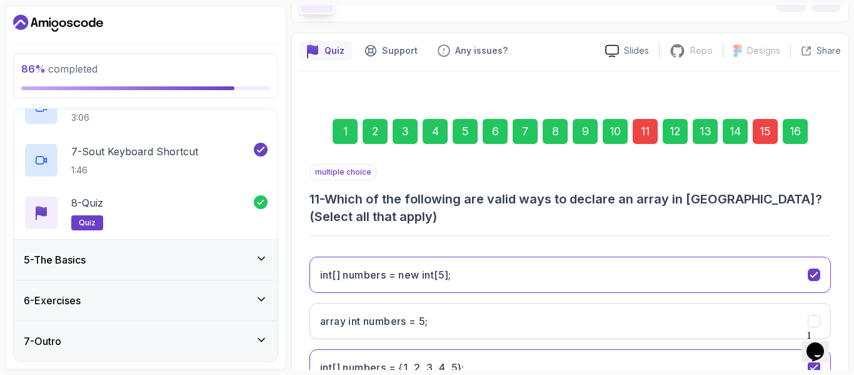
click at [769, 132] on div "15" at bounding box center [765, 131] width 25 height 25
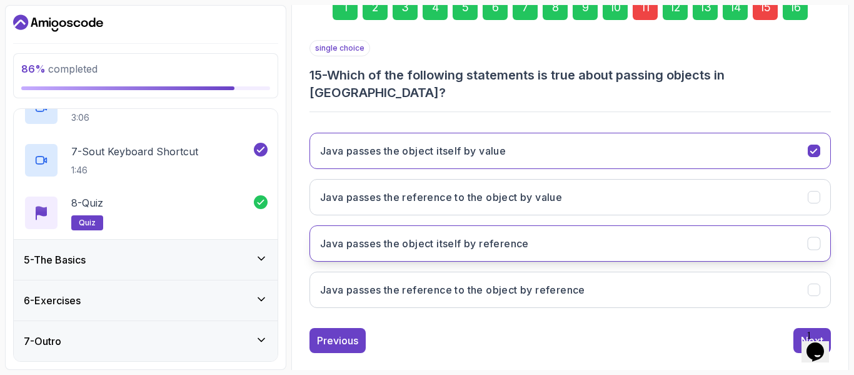
scroll to position [204, 0]
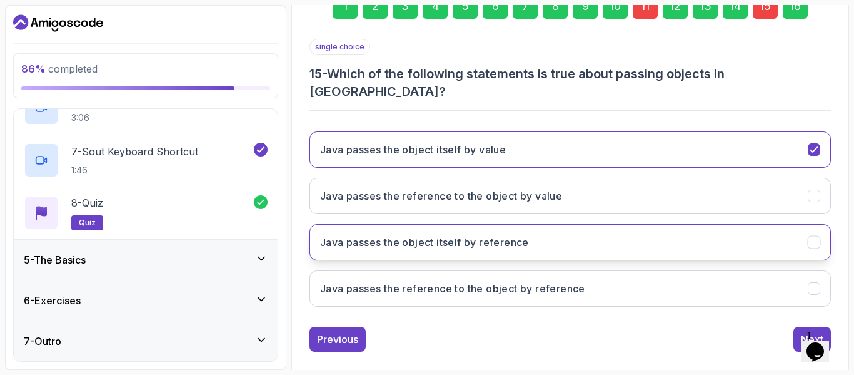
click at [584, 224] on button "Java passes the object itself by reference" at bounding box center [571, 242] width 522 height 36
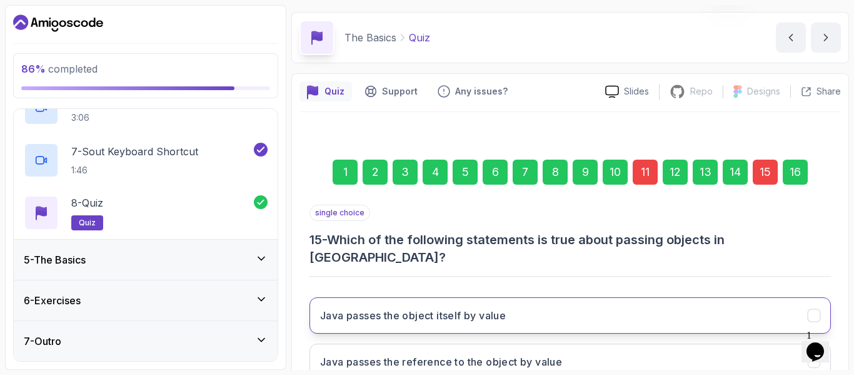
scroll to position [16, 0]
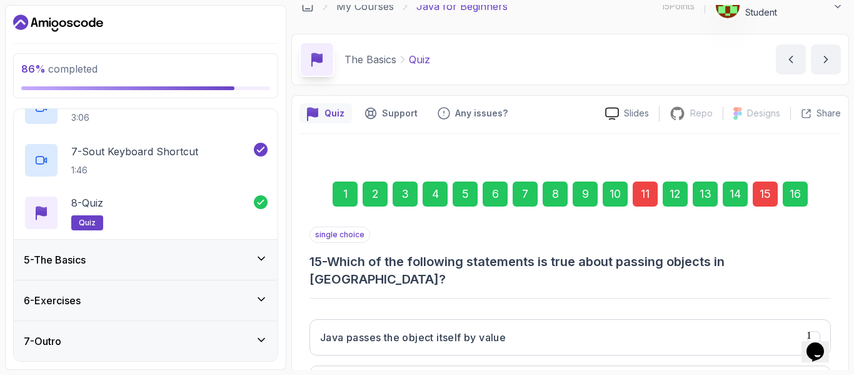
click at [794, 198] on div "16" at bounding box center [795, 193] width 25 height 25
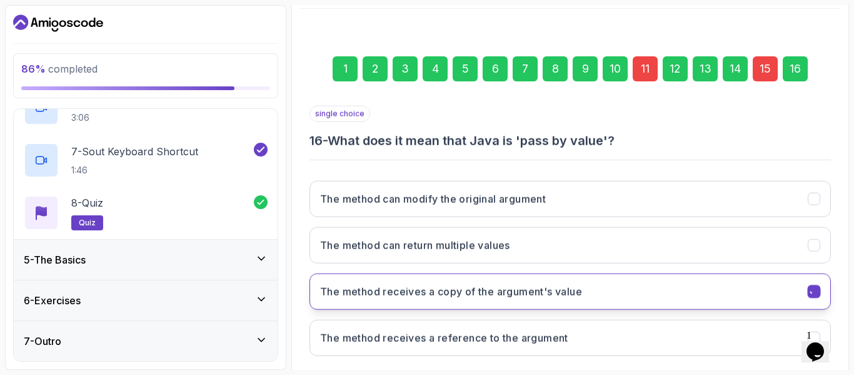
scroll to position [204, 0]
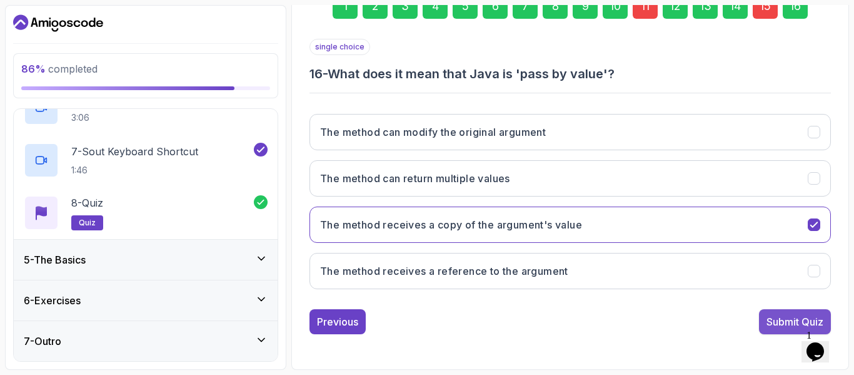
click at [785, 323] on div "Submit Quiz" at bounding box center [795, 321] width 57 height 15
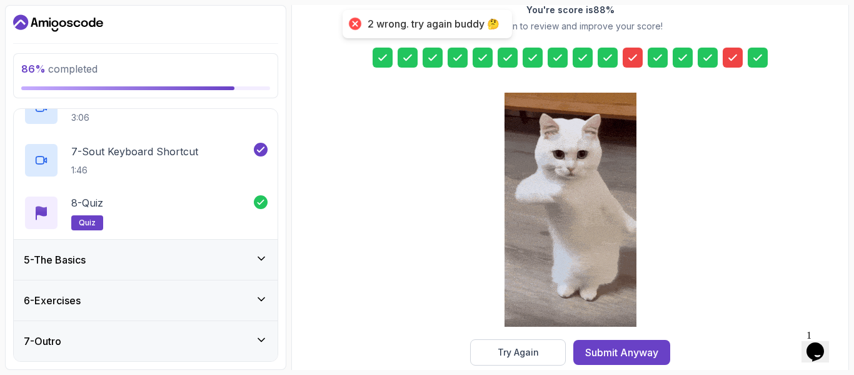
drag, startPoint x: 727, startPoint y: 61, endPoint x: 726, endPoint y: 68, distance: 7.7
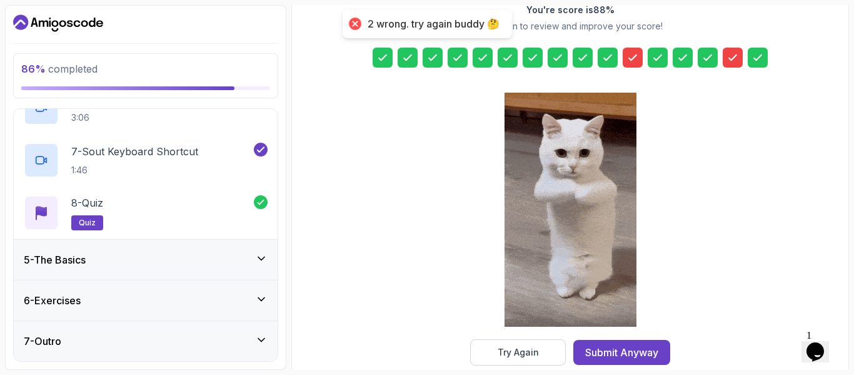
click at [727, 61] on icon at bounding box center [733, 57] width 13 height 13
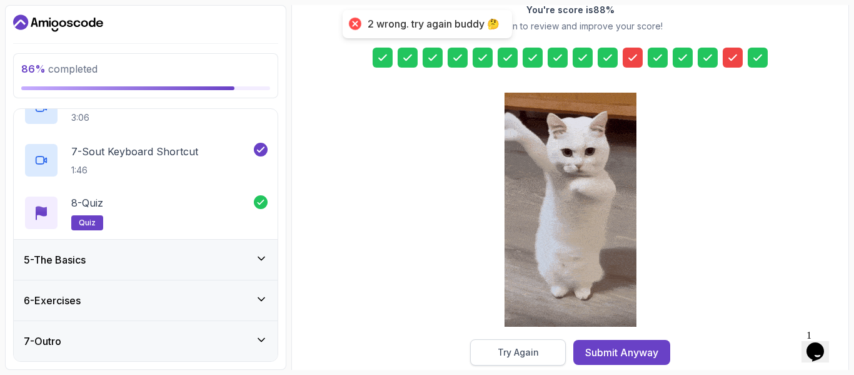
click at [535, 347] on div "Try Again" at bounding box center [518, 352] width 41 height 13
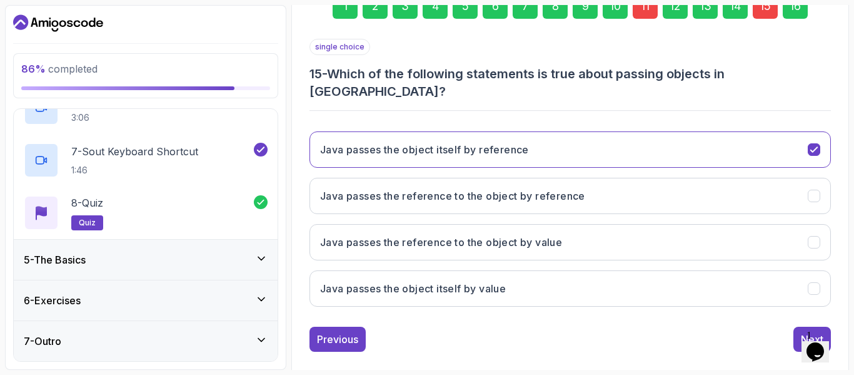
click at [763, 9] on div "15" at bounding box center [765, 6] width 25 height 25
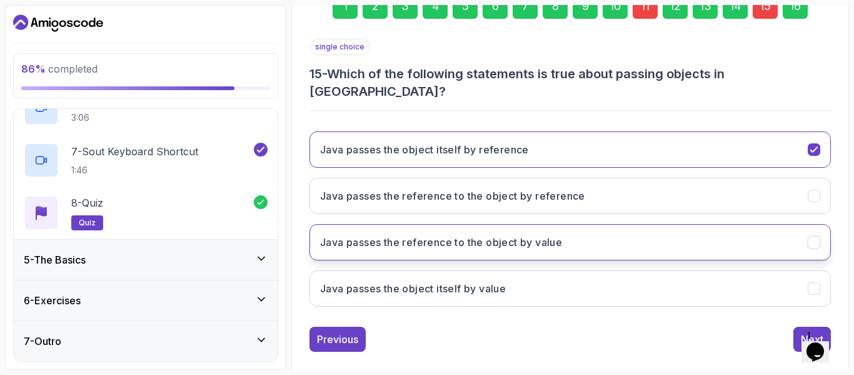
click at [773, 224] on button "Java passes the reference to the object by value" at bounding box center [571, 242] width 522 height 36
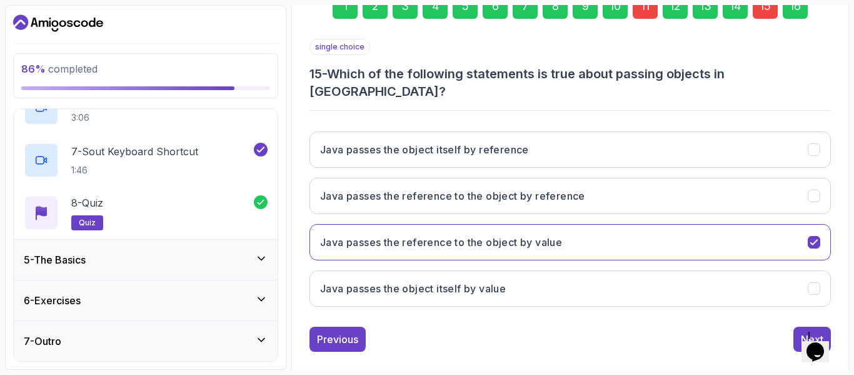
click at [649, 9] on div "11" at bounding box center [645, 6] width 25 height 25
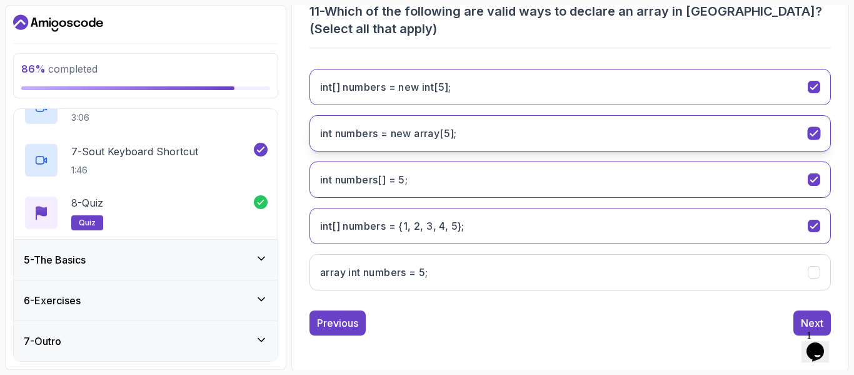
scroll to position [268, 0]
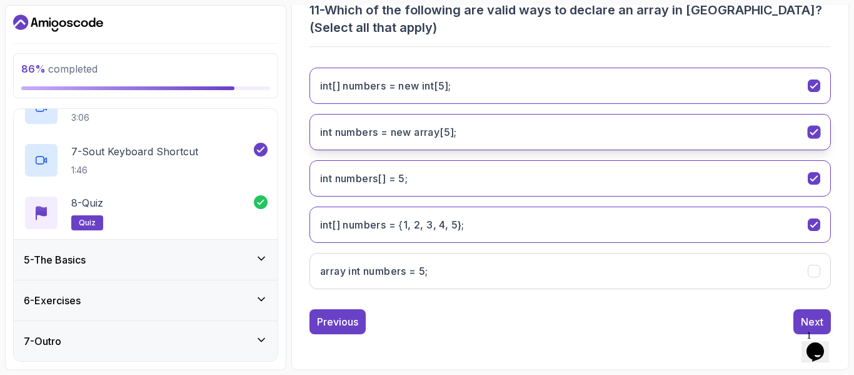
click at [522, 125] on button "int numbers = new array[5];" at bounding box center [571, 132] width 522 height 36
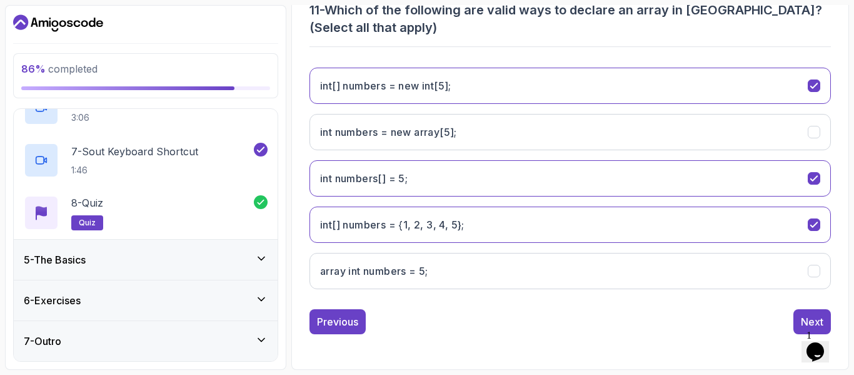
scroll to position [80, 0]
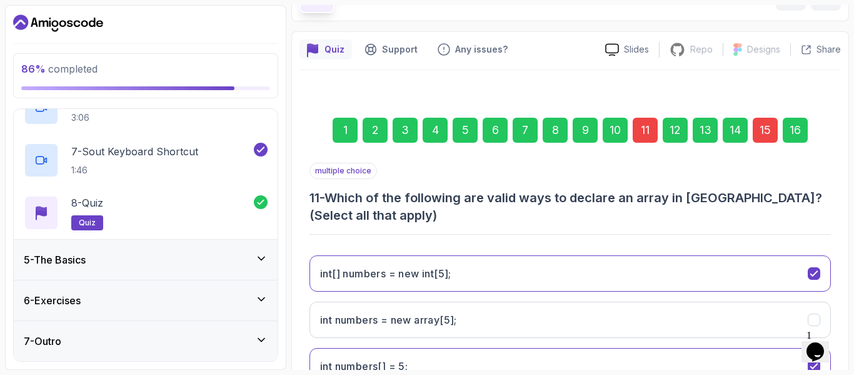
click at [796, 128] on div "16" at bounding box center [795, 130] width 25 height 25
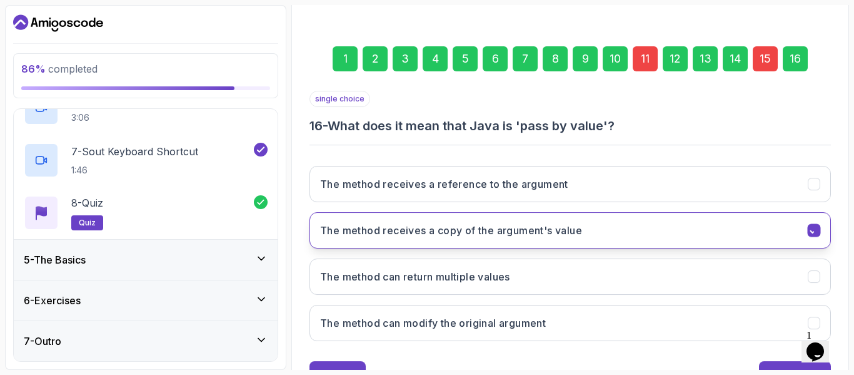
scroll to position [204, 0]
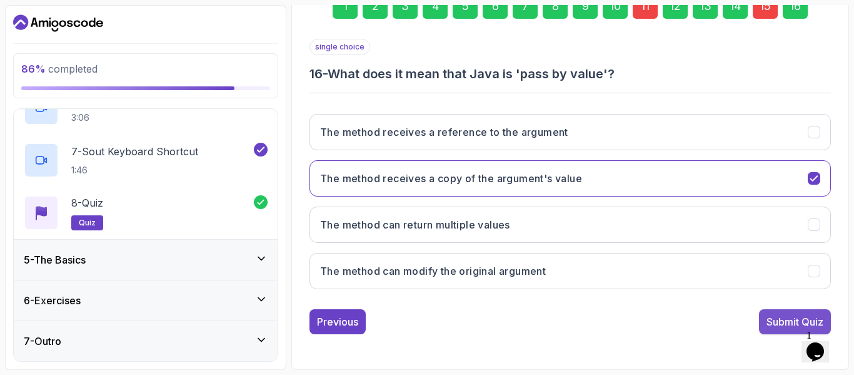
click at [783, 326] on div "Submit Quiz" at bounding box center [795, 321] width 57 height 15
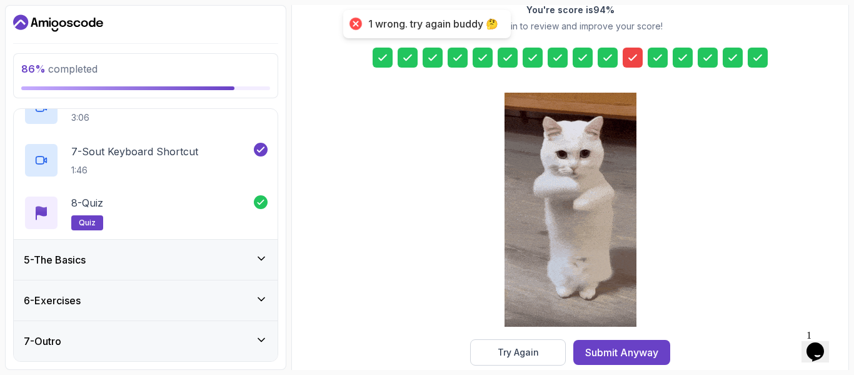
click at [635, 58] on icon at bounding box center [633, 57] width 13 height 13
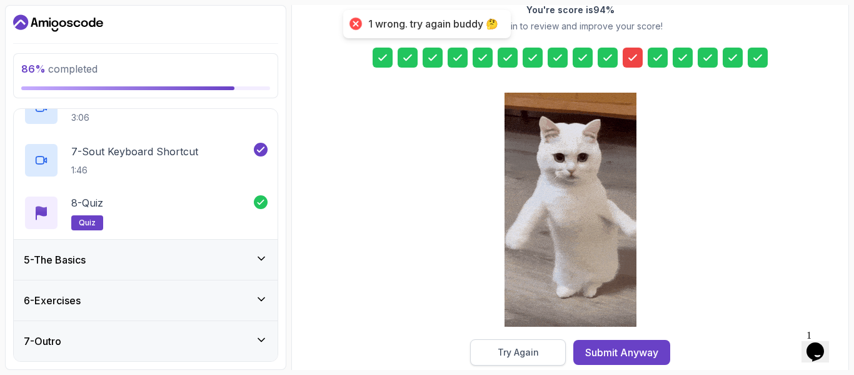
click at [536, 351] on div "Try Again" at bounding box center [518, 352] width 41 height 13
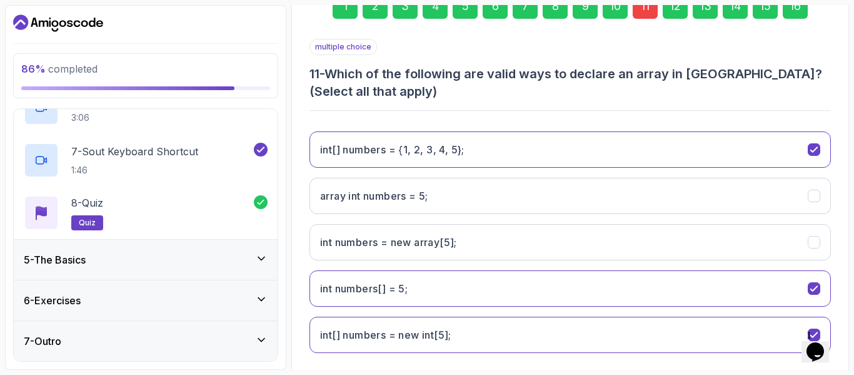
click at [652, 9] on div "11" at bounding box center [645, 6] width 25 height 25
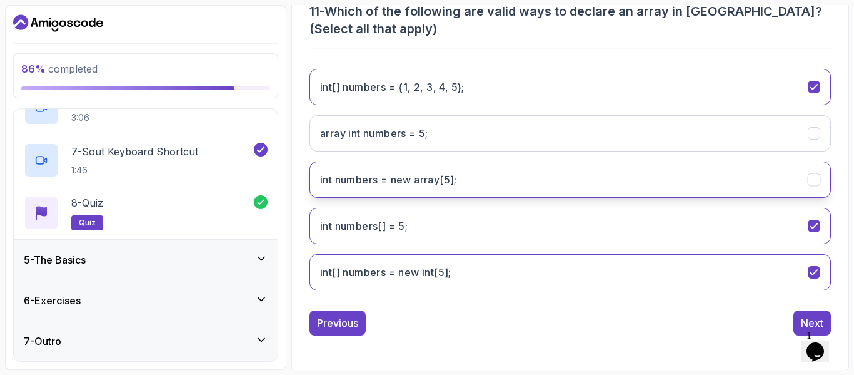
scroll to position [268, 0]
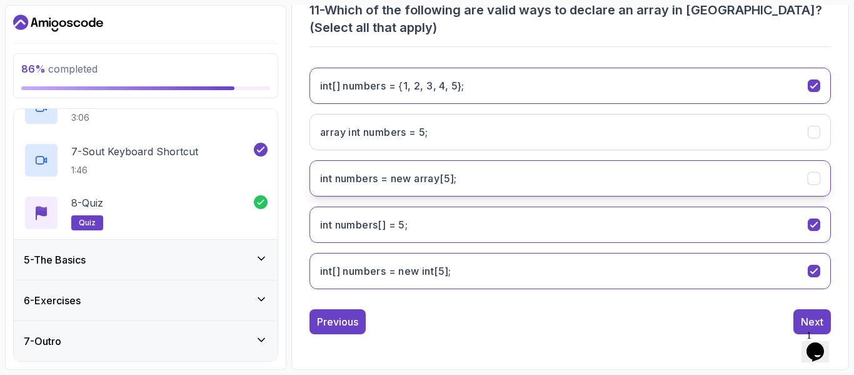
click at [817, 175] on icon "int numbers = new array[5];" at bounding box center [815, 179] width 12 height 12
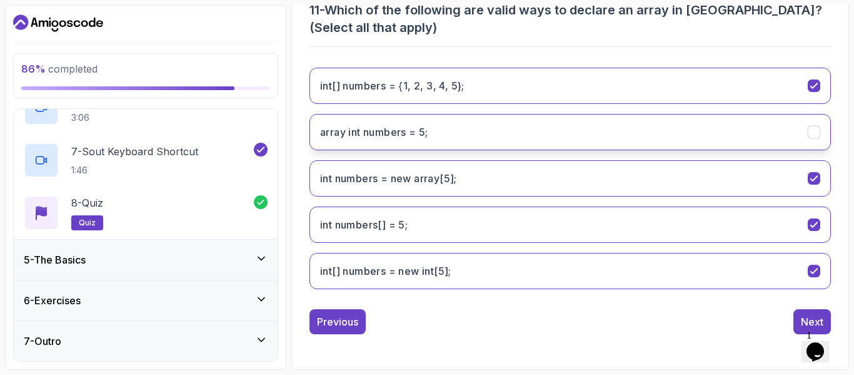
click at [816, 133] on icon "array int numbers = 5;" at bounding box center [815, 132] width 12 height 12
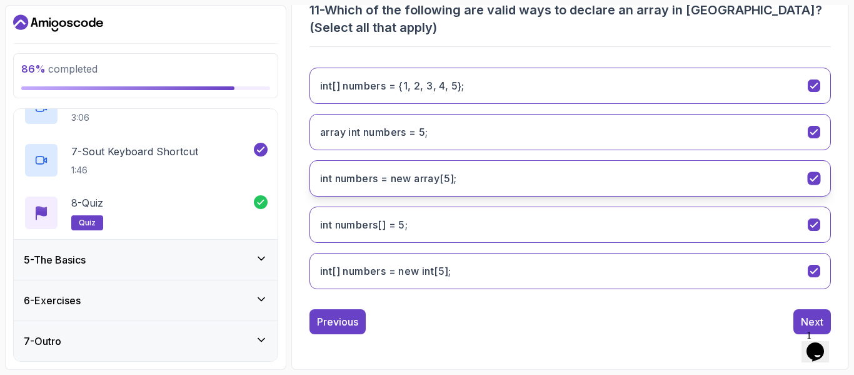
click at [817, 177] on icon "int numbers = new array[5];" at bounding box center [814, 178] width 7 height 5
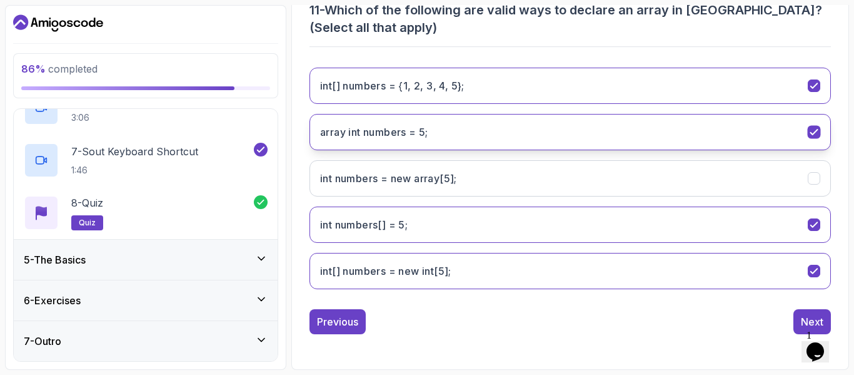
click at [816, 129] on icon "array int numbers = 5;" at bounding box center [815, 132] width 12 height 12
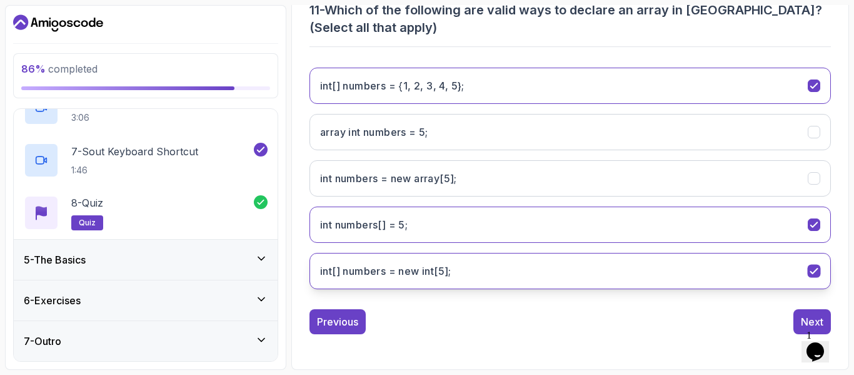
click at [817, 270] on icon "int[] numbers = new int[5];" at bounding box center [815, 271] width 12 height 12
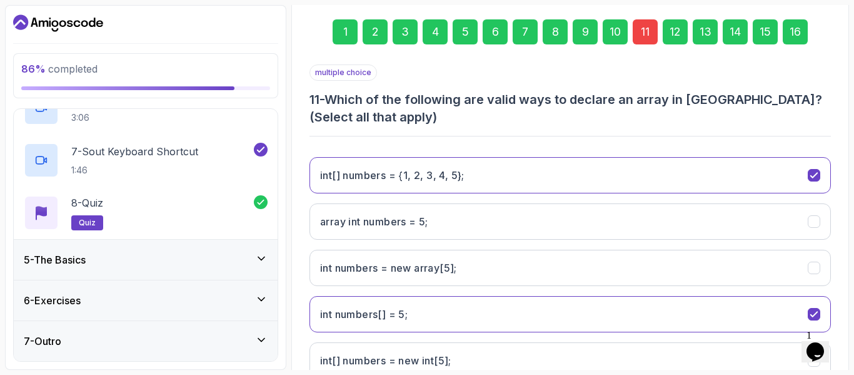
scroll to position [80, 0]
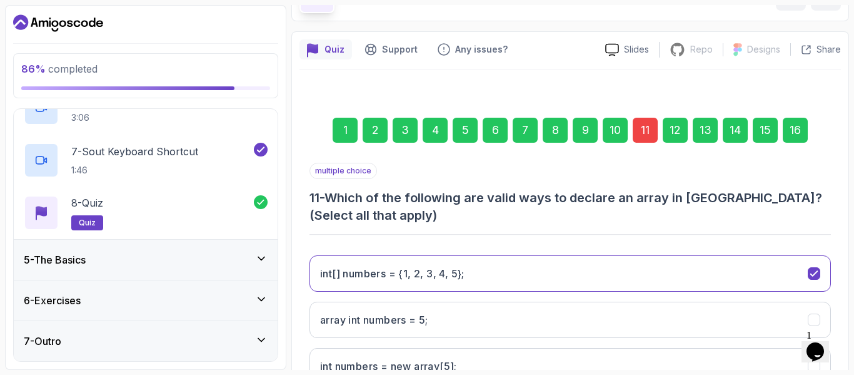
click at [796, 134] on div "16" at bounding box center [795, 130] width 25 height 25
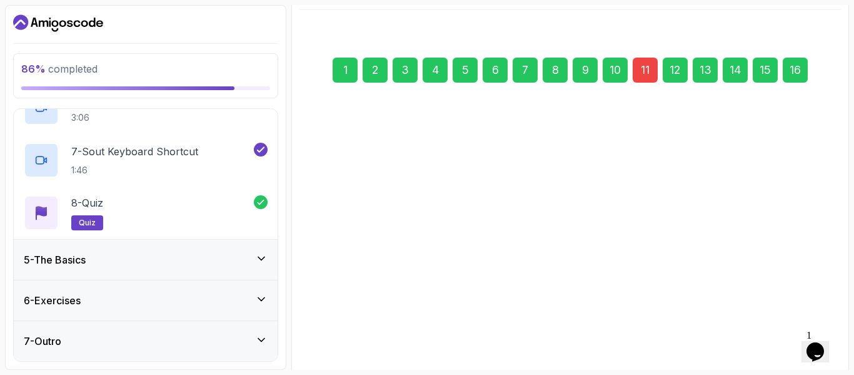
scroll to position [204, 0]
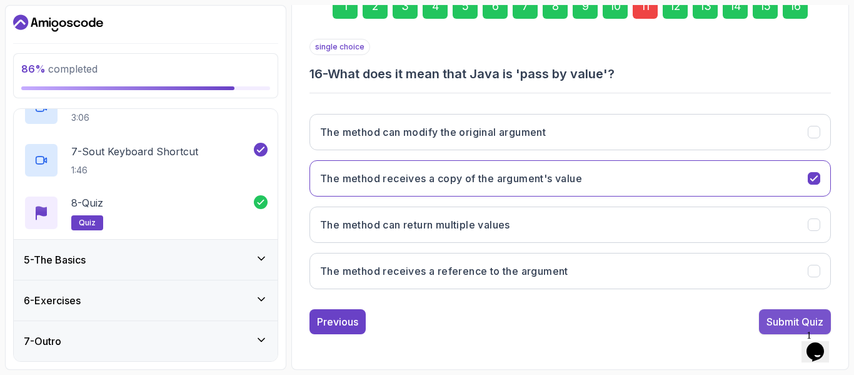
click at [781, 323] on div "Submit Quiz" at bounding box center [795, 321] width 57 height 15
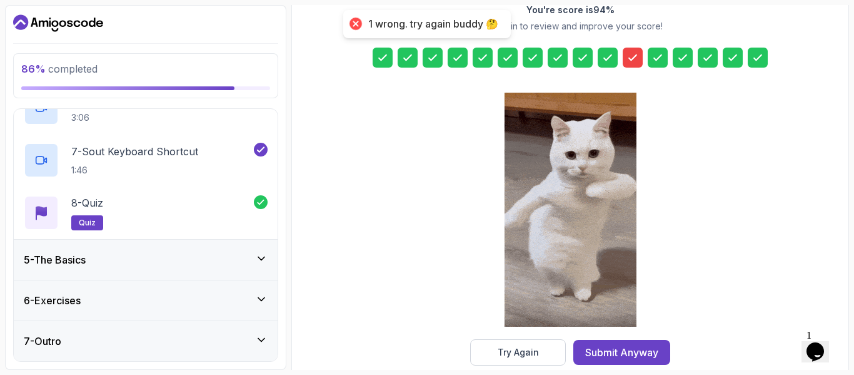
click at [525, 332] on div at bounding box center [571, 211] width 132 height 256
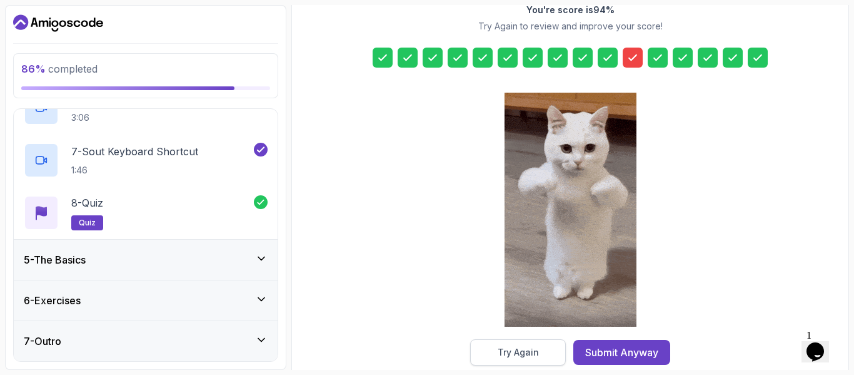
click at [526, 350] on div "Try Again" at bounding box center [518, 352] width 41 height 13
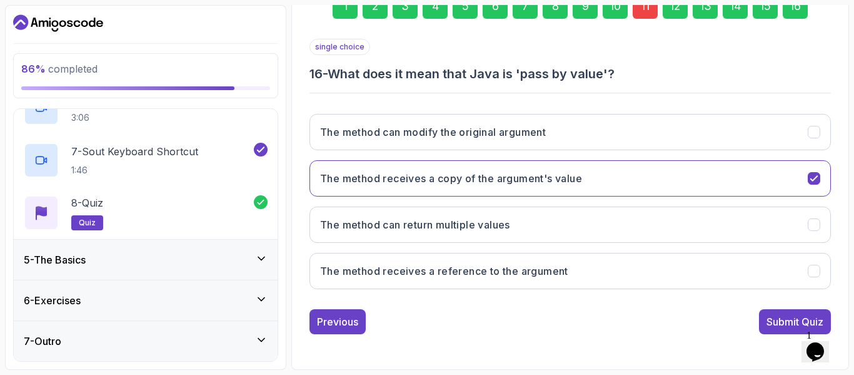
click at [642, 6] on div "11" at bounding box center [645, 6] width 25 height 25
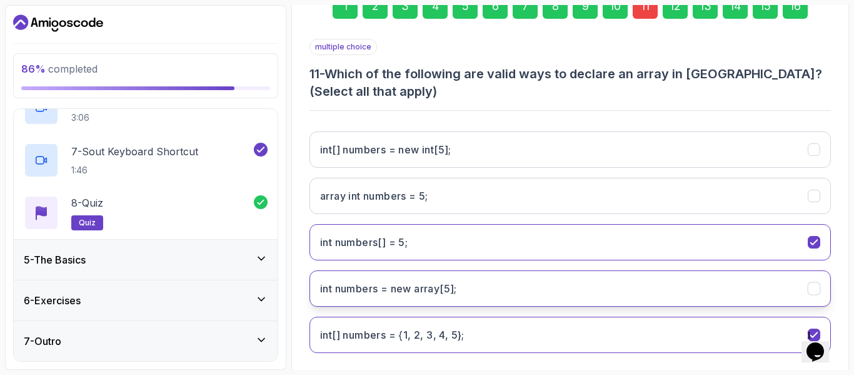
click at [809, 286] on icon "int numbers = new array[5];" at bounding box center [815, 289] width 12 height 12
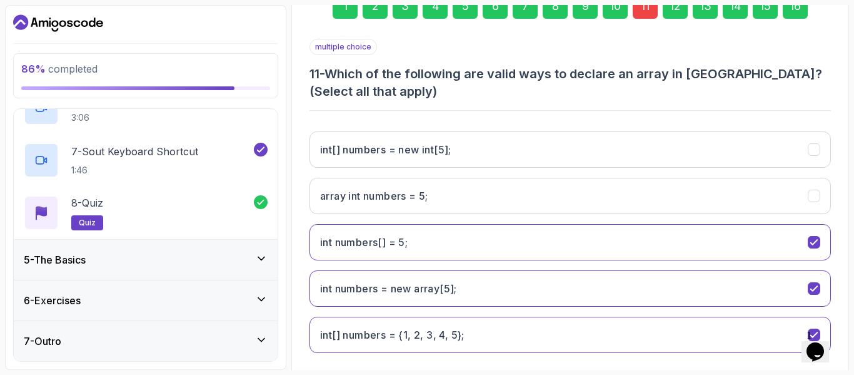
click at [792, 13] on div "16" at bounding box center [795, 6] width 25 height 25
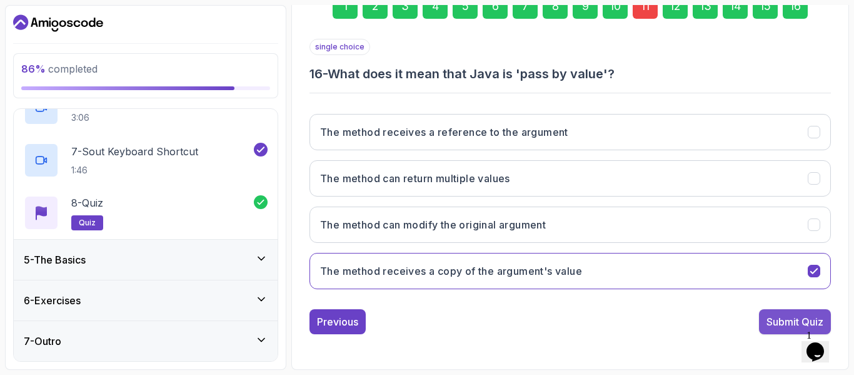
click at [796, 322] on div "Submit Quiz" at bounding box center [795, 321] width 57 height 15
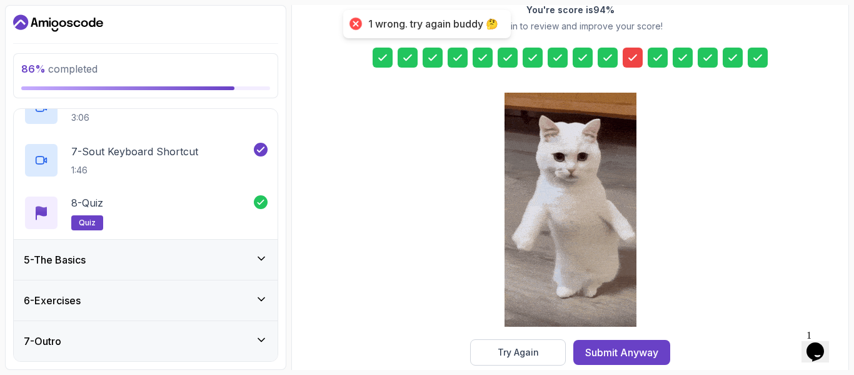
click at [706, 146] on div "You're score is 94 % Try Again to review and improve your score! Try Again Subm…" at bounding box center [571, 165] width 542 height 402
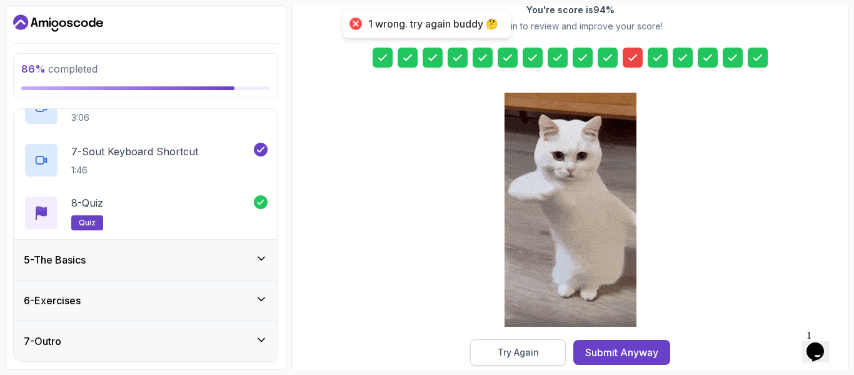
click at [539, 346] on button "Try Again" at bounding box center [518, 352] width 96 height 26
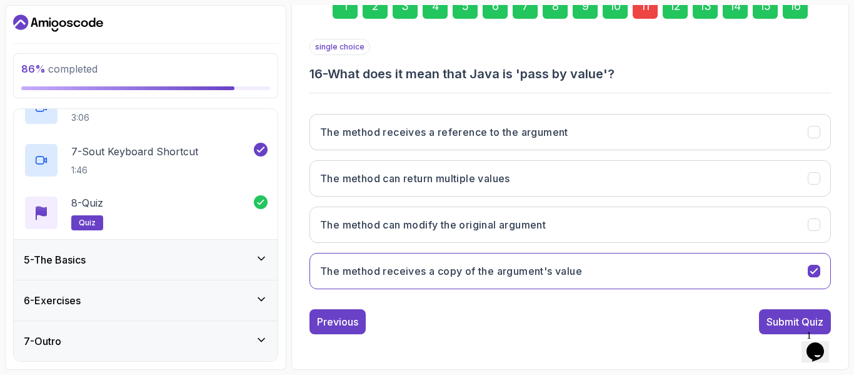
click at [640, 5] on div "11" at bounding box center [645, 6] width 25 height 25
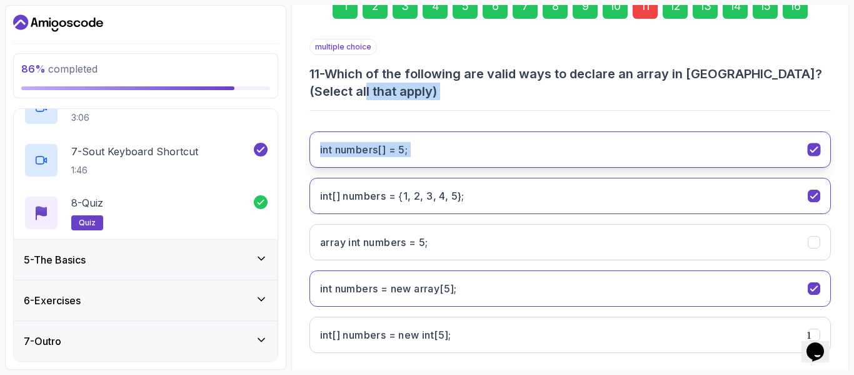
drag, startPoint x: 834, startPoint y: 109, endPoint x: 806, endPoint y: 137, distance: 40.2
click at [830, 113] on section "86 % completed 1 - Intro 2 - Understanding Java 3 - Environment Setup 4 - Up An…" at bounding box center [427, 187] width 854 height 375
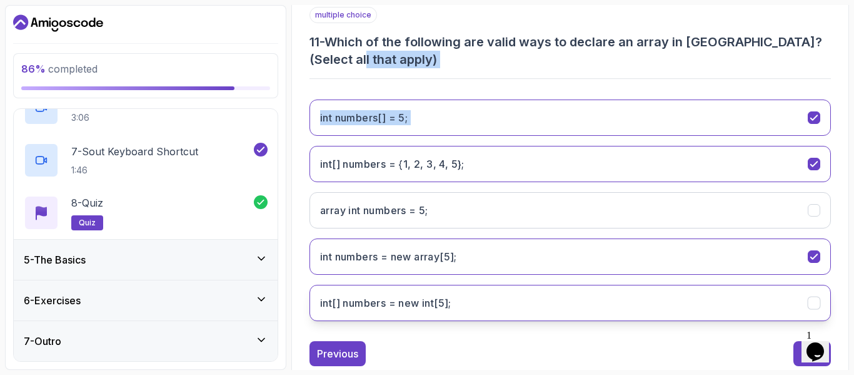
scroll to position [266, 0]
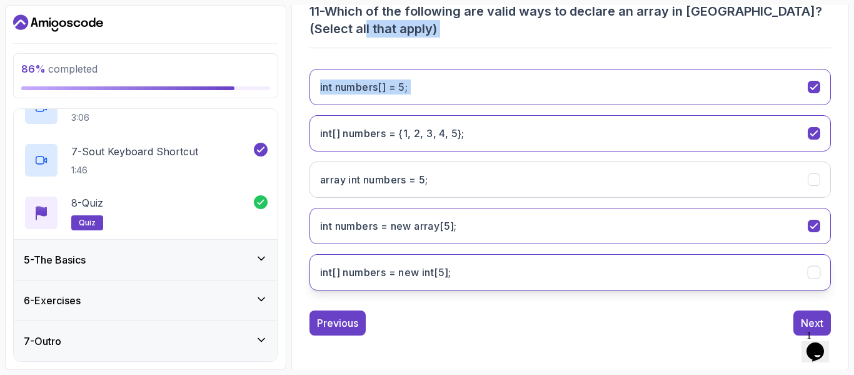
click at [812, 271] on icon "int[] numbers = new int[5];" at bounding box center [815, 272] width 12 height 12
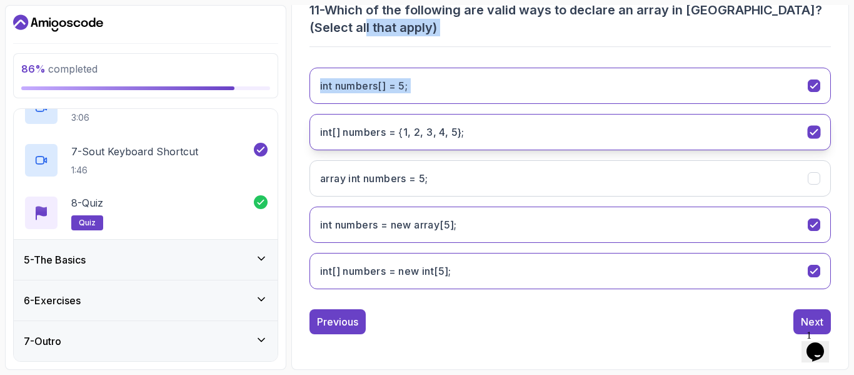
scroll to position [143, 0]
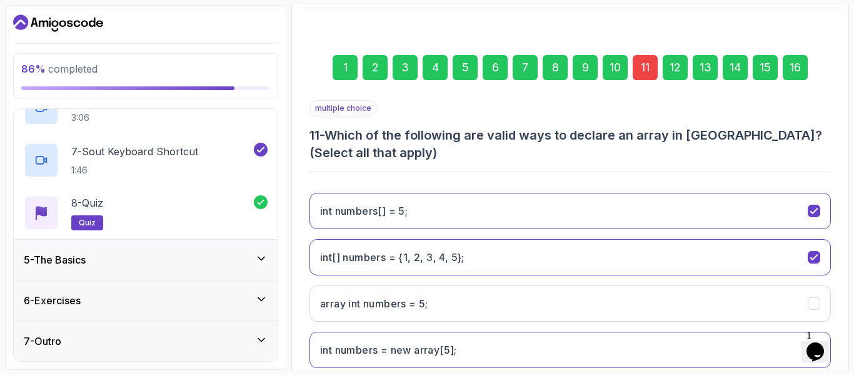
click at [801, 65] on div "16" at bounding box center [795, 67] width 25 height 25
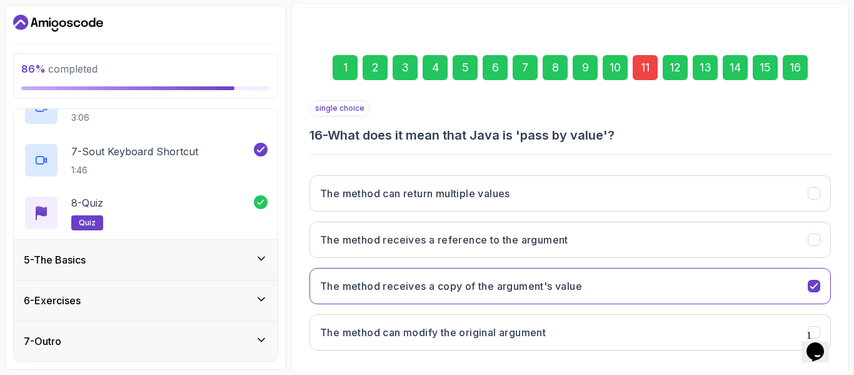
scroll to position [204, 0]
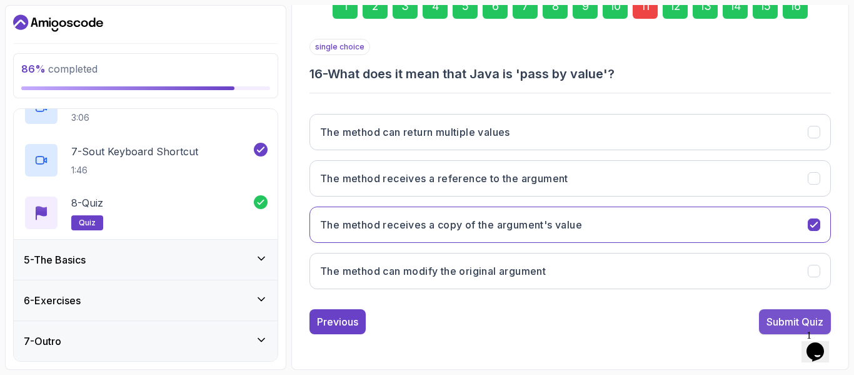
click at [785, 320] on div "Submit Quiz" at bounding box center [795, 321] width 57 height 15
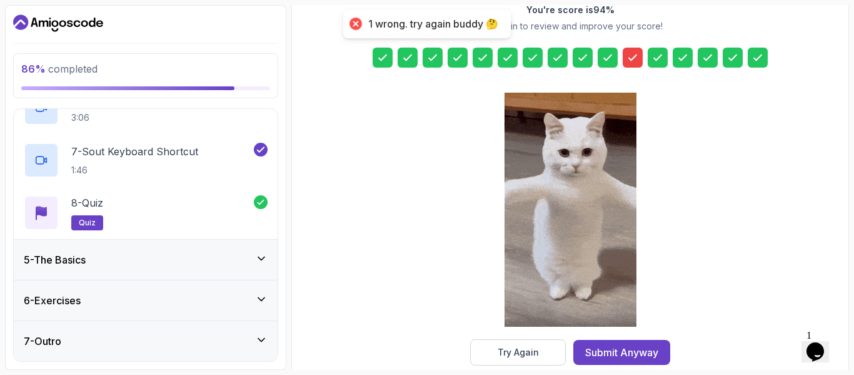
click at [547, 345] on button "Try Again" at bounding box center [518, 352] width 96 height 26
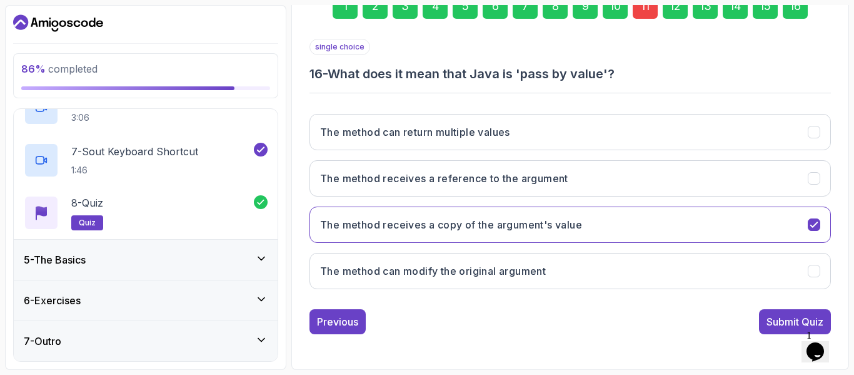
click at [651, 6] on div "11" at bounding box center [645, 6] width 25 height 25
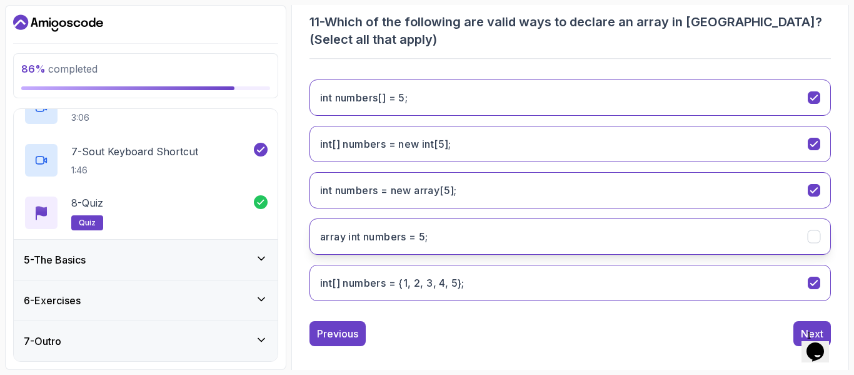
scroll to position [266, 0]
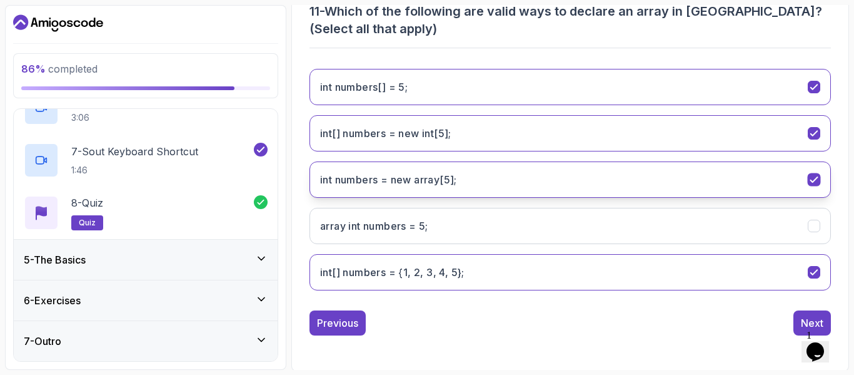
click at [814, 176] on icon "int numbers = new array[5];" at bounding box center [815, 180] width 12 height 12
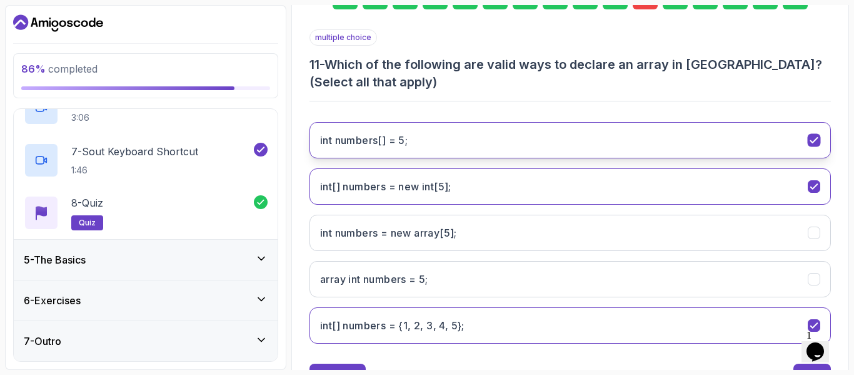
scroll to position [141, 0]
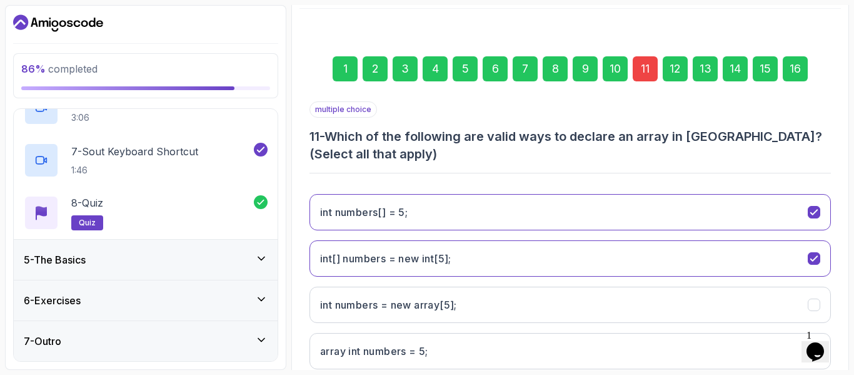
click at [647, 63] on div "11" at bounding box center [645, 68] width 25 height 25
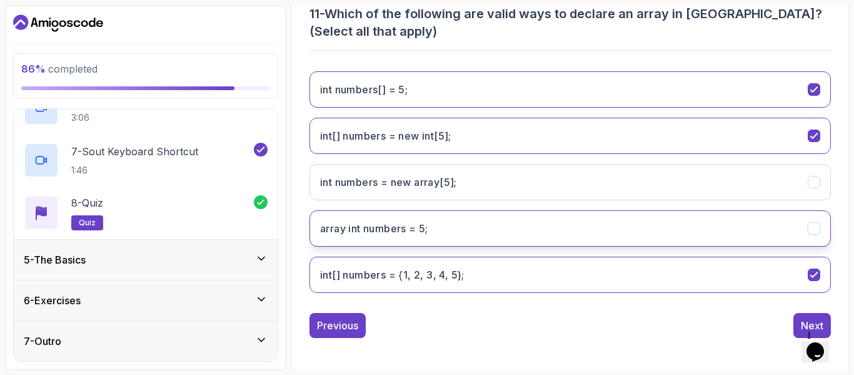
scroll to position [268, 0]
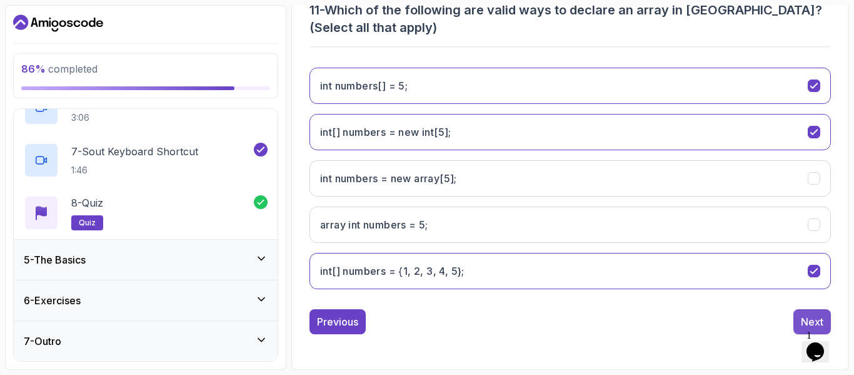
click at [802, 315] on div "Next" at bounding box center [812, 321] width 23 height 15
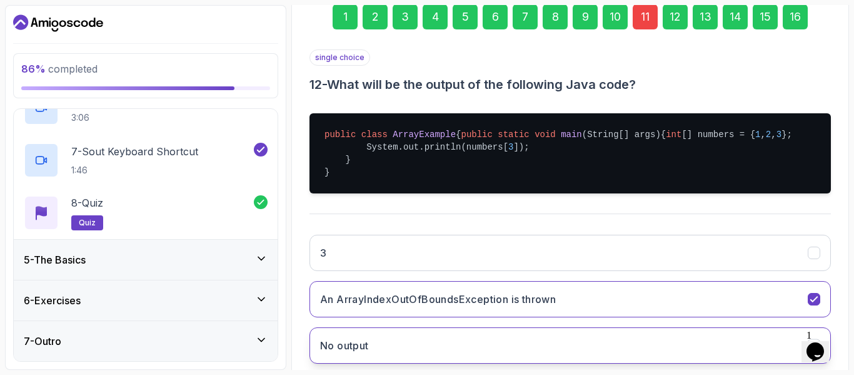
scroll to position [18, 0]
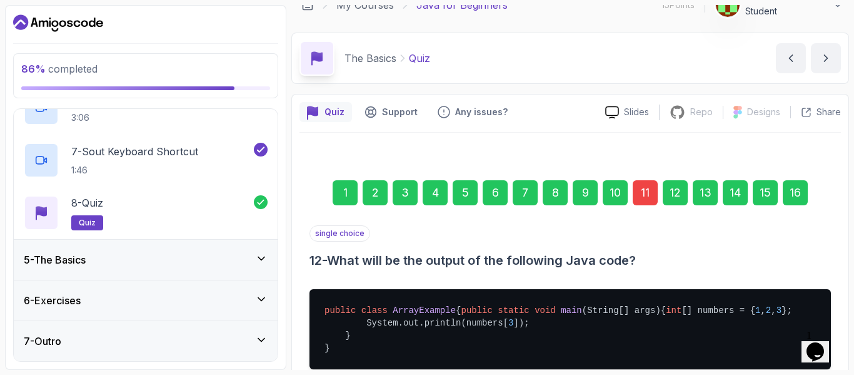
click at [802, 193] on div "16" at bounding box center [795, 192] width 25 height 25
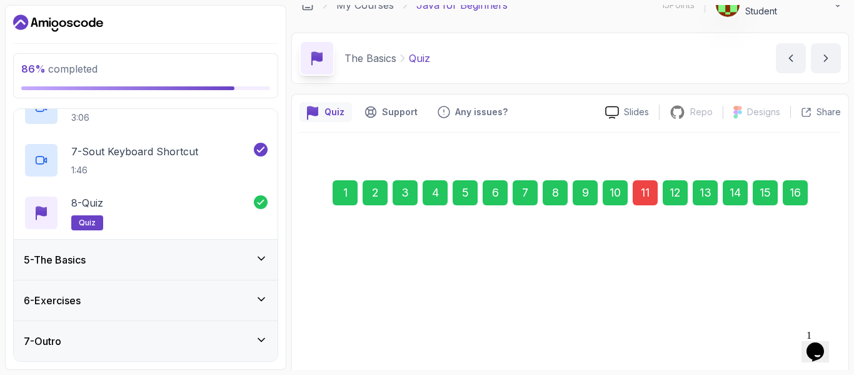
scroll to position [204, 0]
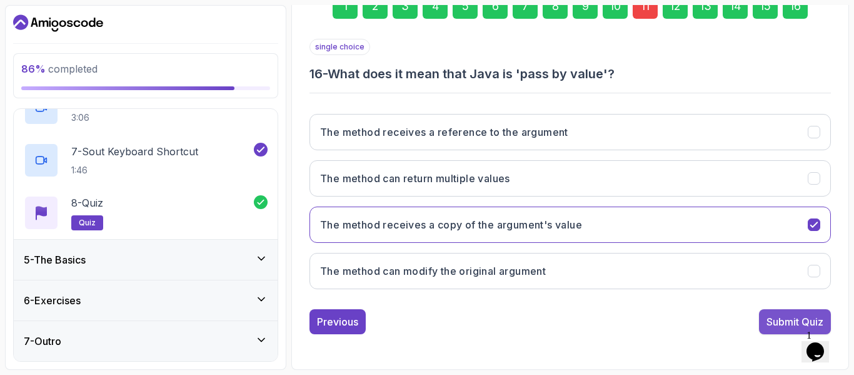
click at [796, 323] on div "Submit Quiz" at bounding box center [795, 321] width 57 height 15
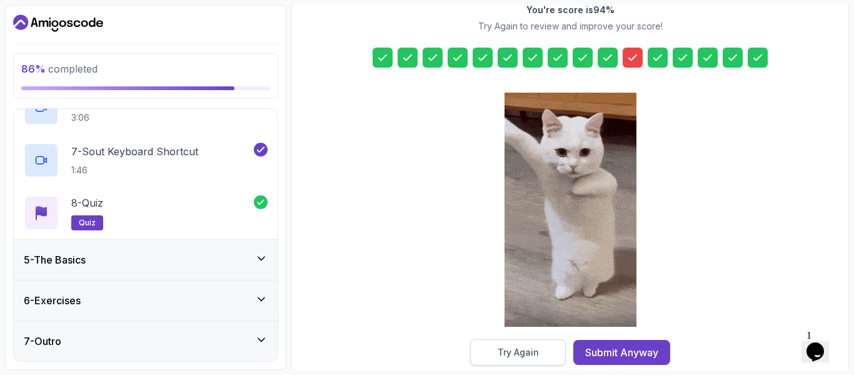
click at [549, 357] on button "Try Again" at bounding box center [518, 352] width 96 height 26
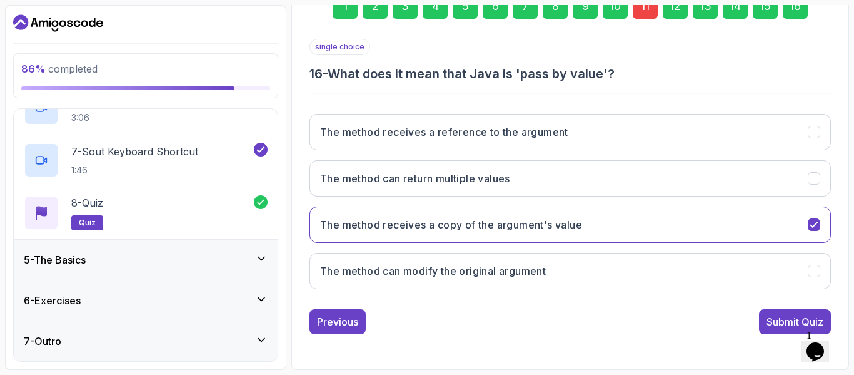
click at [649, 7] on div "11" at bounding box center [645, 6] width 25 height 25
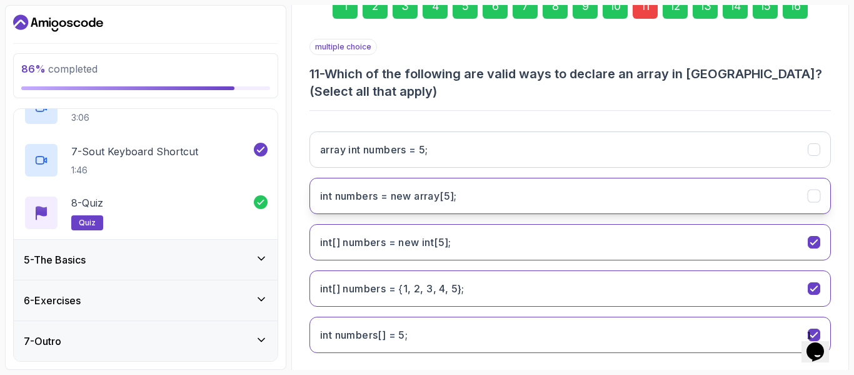
click at [815, 192] on icon "int numbers = new array[5];" at bounding box center [815, 196] width 12 height 12
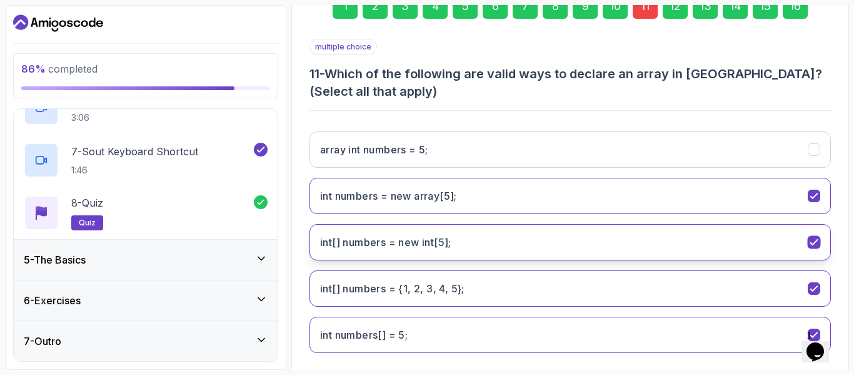
click at [821, 245] on div "int[] numbers = new int[5];" at bounding box center [814, 242] width 13 height 13
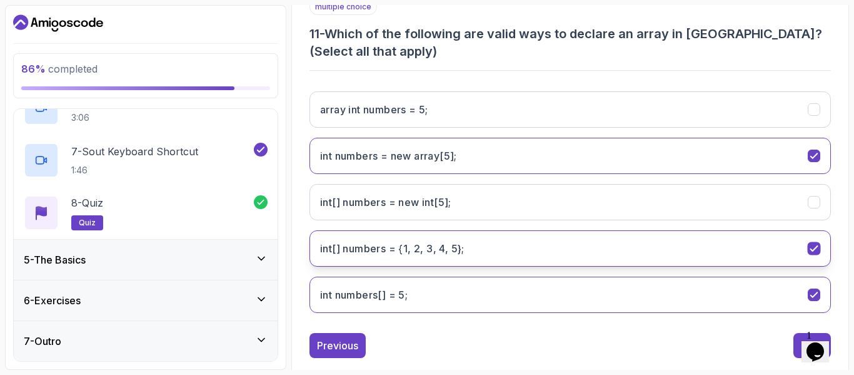
scroll to position [268, 0]
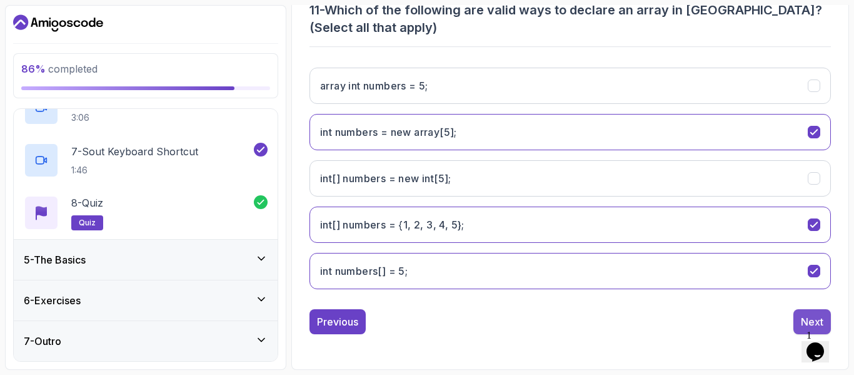
click at [805, 323] on div "Next" at bounding box center [812, 321] width 23 height 15
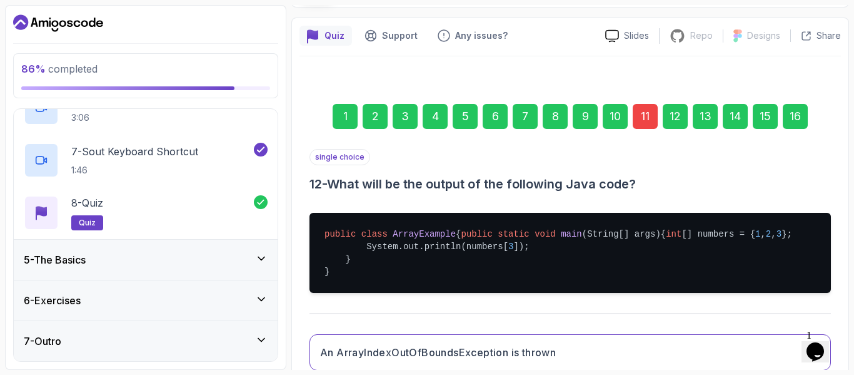
scroll to position [80, 0]
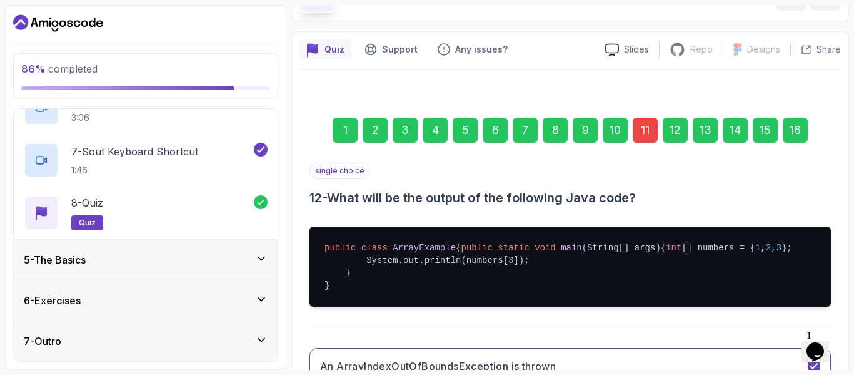
click at [797, 131] on div "16" at bounding box center [795, 130] width 25 height 25
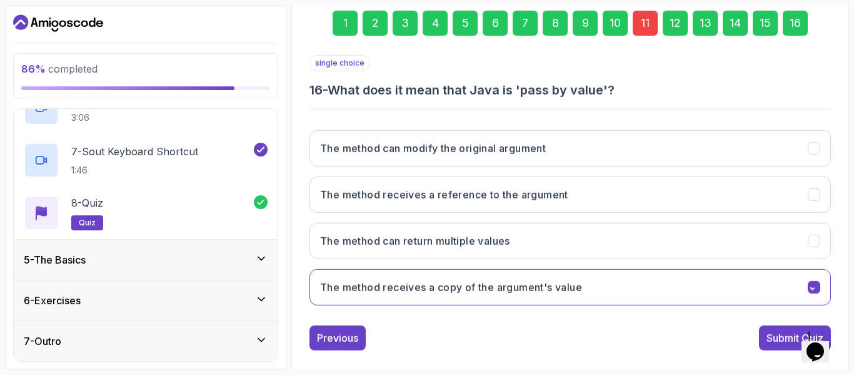
scroll to position [204, 0]
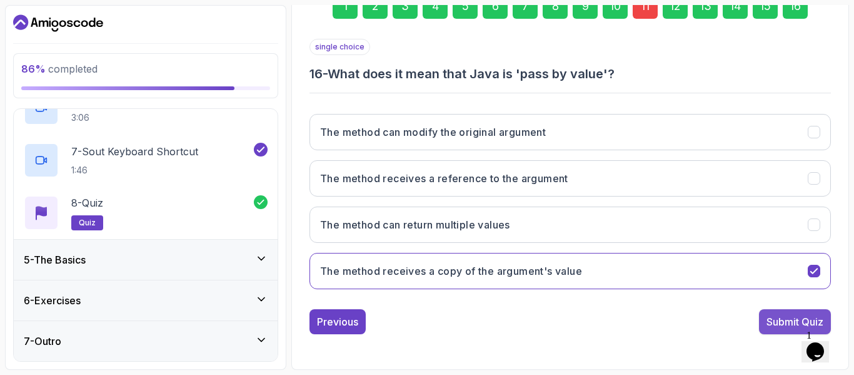
click at [791, 316] on div "Submit Quiz" at bounding box center [795, 321] width 57 height 15
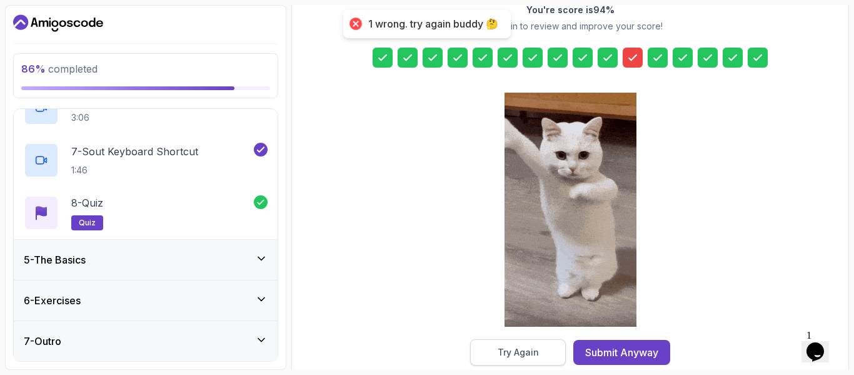
click at [545, 348] on button "Try Again" at bounding box center [518, 352] width 96 height 26
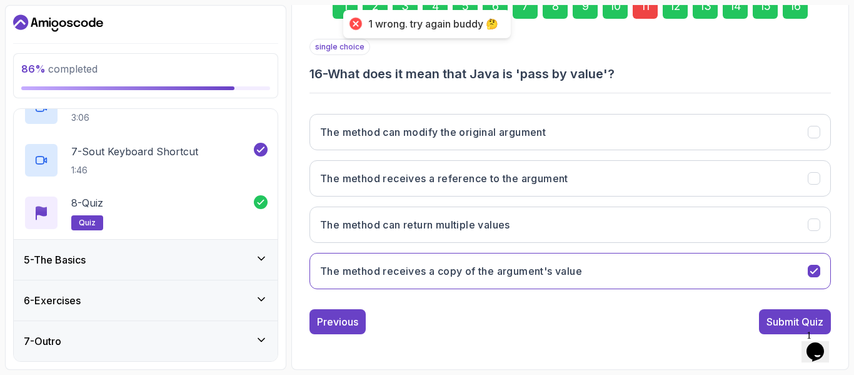
click at [645, 14] on div "11" at bounding box center [645, 6] width 25 height 25
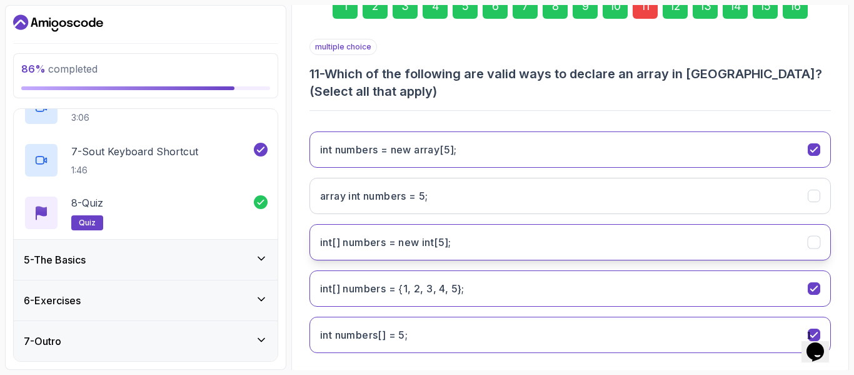
click at [814, 243] on icon "int[] numbers = new int[5];" at bounding box center [815, 242] width 12 height 12
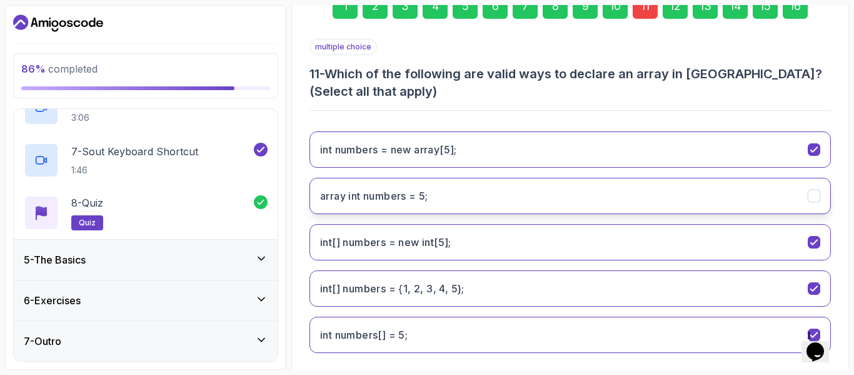
click at [807, 188] on button "array int numbers = 5;" at bounding box center [571, 196] width 522 height 36
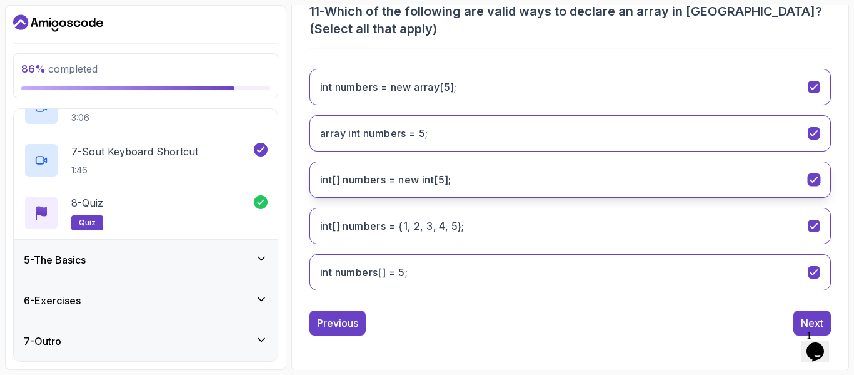
scroll to position [268, 0]
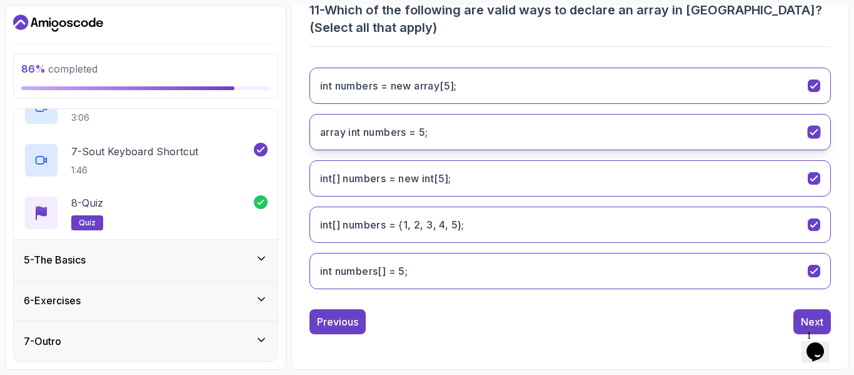
click at [816, 134] on icon "array int numbers = 5;" at bounding box center [815, 132] width 12 height 12
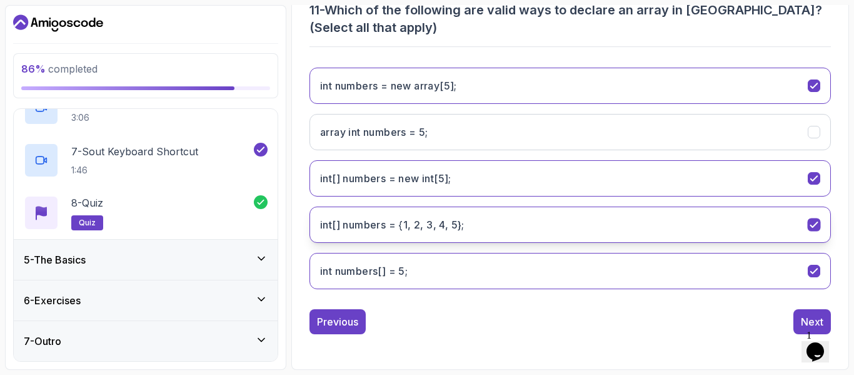
click at [812, 225] on icon "int[] numbers = {1, 2, 3, 4, 5};" at bounding box center [815, 225] width 12 height 12
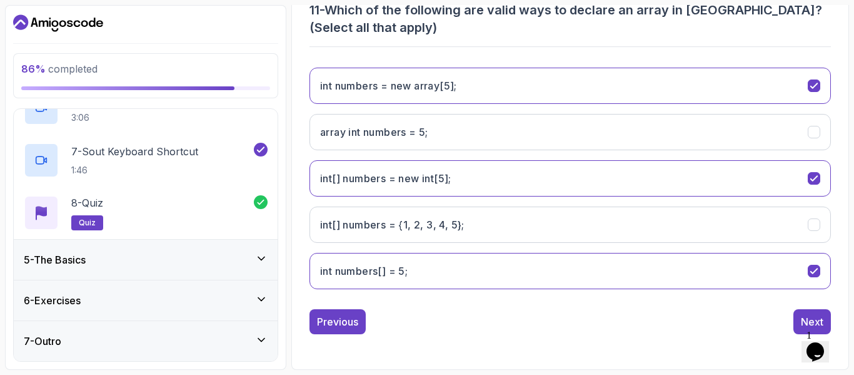
scroll to position [18, 0]
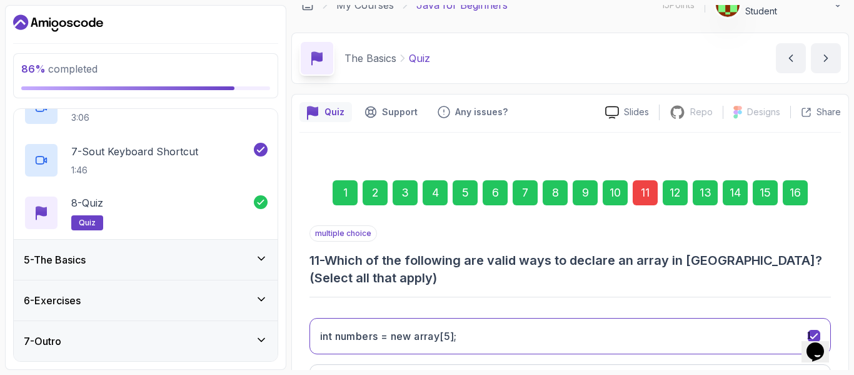
click at [797, 198] on div "16" at bounding box center [795, 192] width 25 height 25
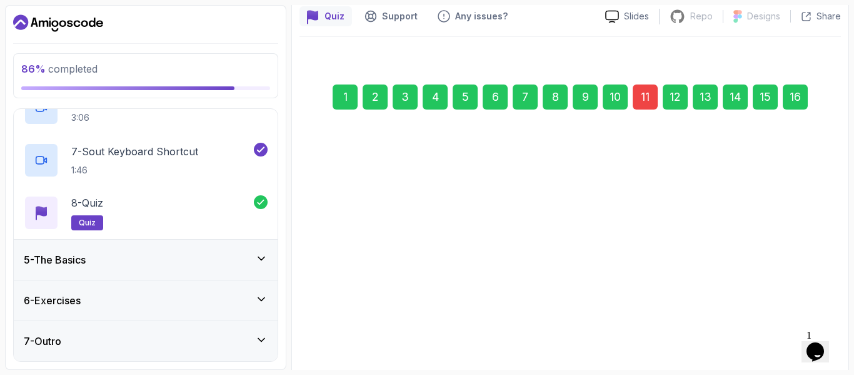
scroll to position [204, 0]
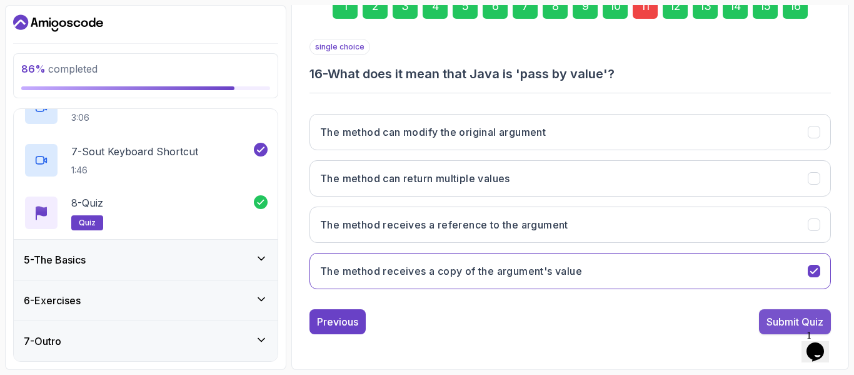
click at [786, 318] on div "Submit Quiz" at bounding box center [795, 321] width 57 height 15
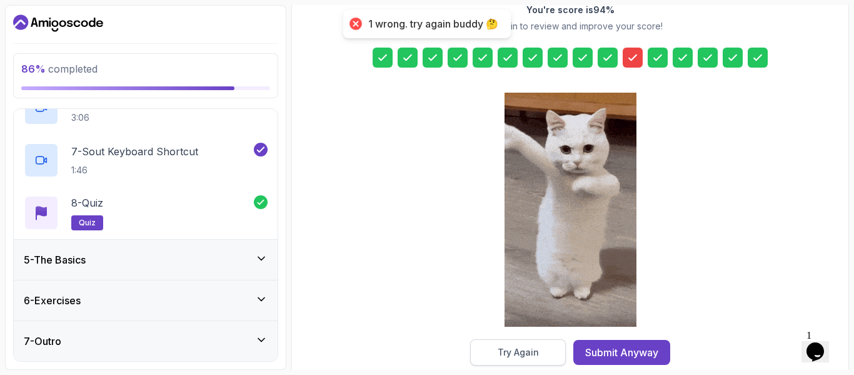
click at [517, 353] on div "Try Again" at bounding box center [518, 352] width 41 height 13
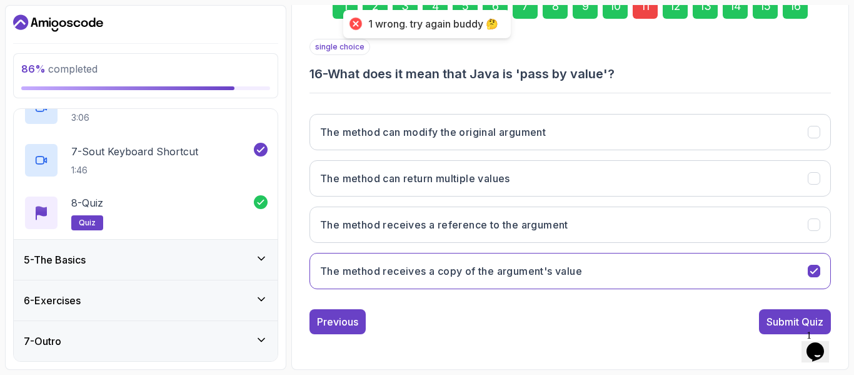
click at [629, 12] on div "1 2 3 4 5 6 7 8 9 10 11 12 13 14 15 16" at bounding box center [571, 6] width 522 height 65
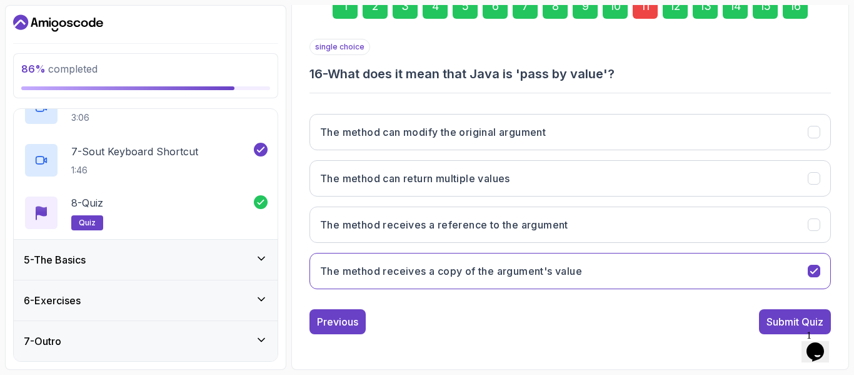
click at [647, 16] on div "11" at bounding box center [645, 6] width 25 height 25
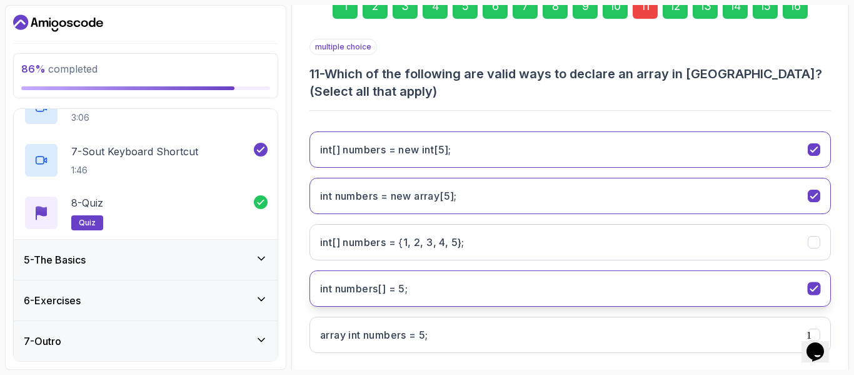
scroll to position [268, 0]
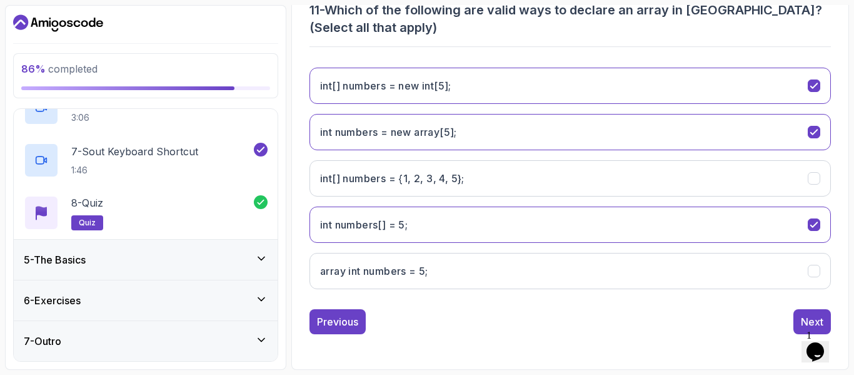
click at [248, 302] on div "6 - Exercises" at bounding box center [146, 300] width 244 height 15
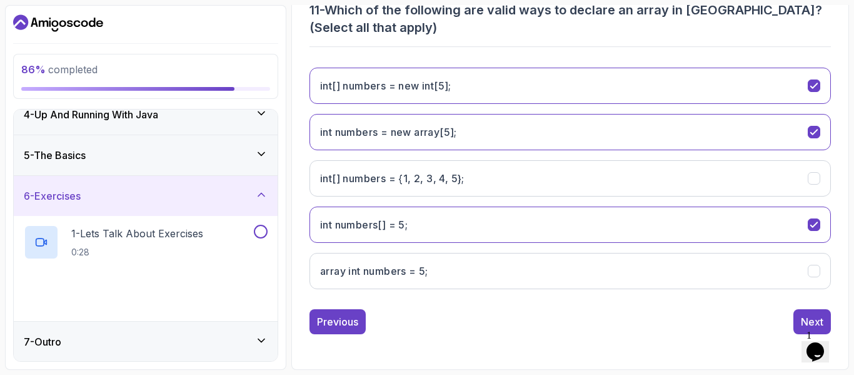
scroll to position [138, 0]
click at [259, 163] on div "5 - The Basics" at bounding box center [146, 154] width 264 height 40
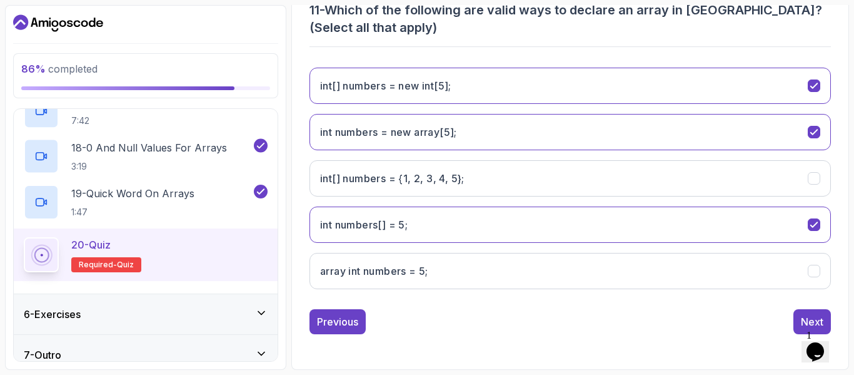
scroll to position [1083, 0]
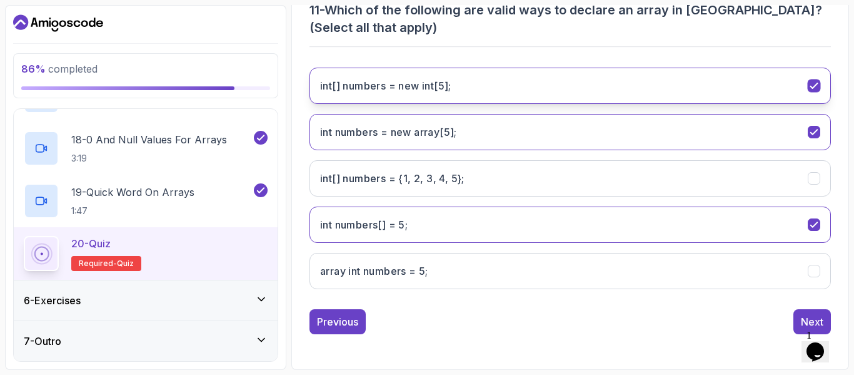
click at [816, 86] on icon "int[] numbers = new int[5];" at bounding box center [815, 86] width 12 height 12
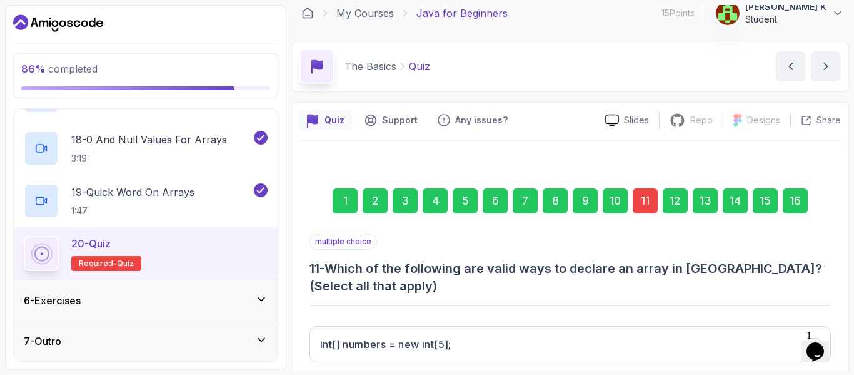
scroll to position [0, 0]
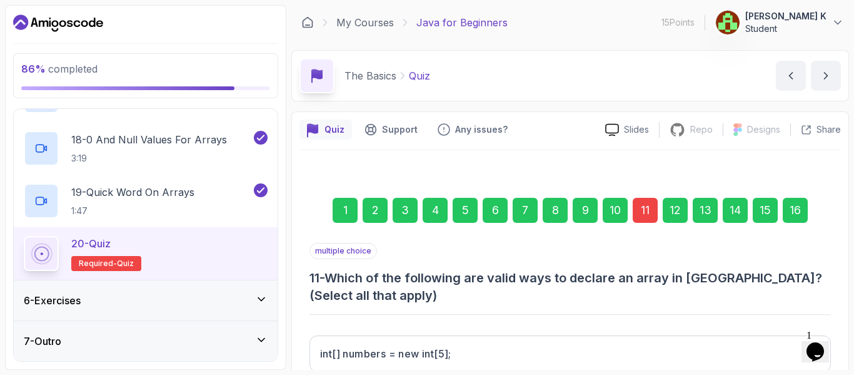
click at [796, 207] on div "16" at bounding box center [795, 210] width 25 height 25
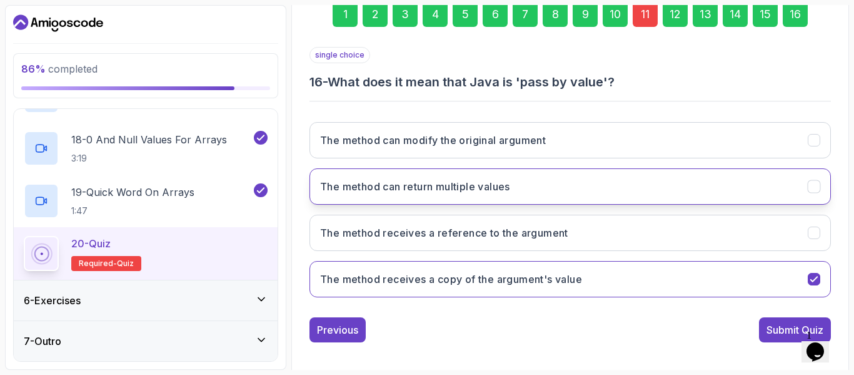
scroll to position [204, 0]
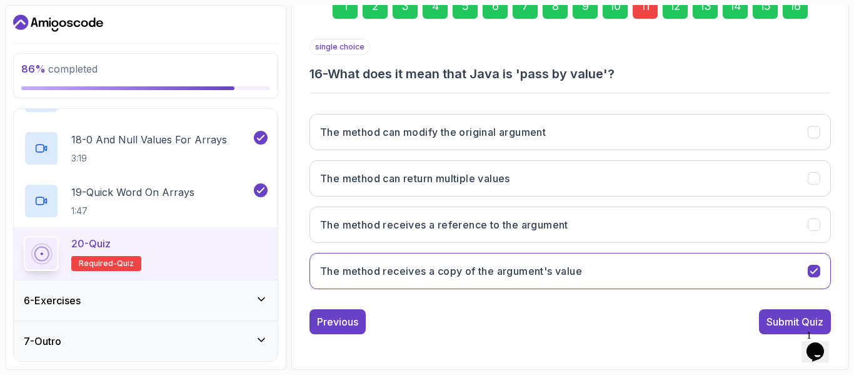
click html "1 Opens Chat This icon Opens the chat window."
click at [781, 321] on div "Submit Quiz" at bounding box center [795, 321] width 57 height 15
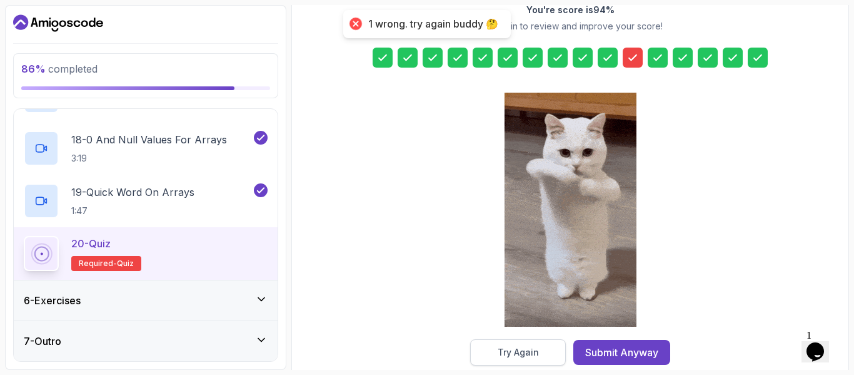
click at [557, 358] on button "Try Again" at bounding box center [518, 352] width 96 height 26
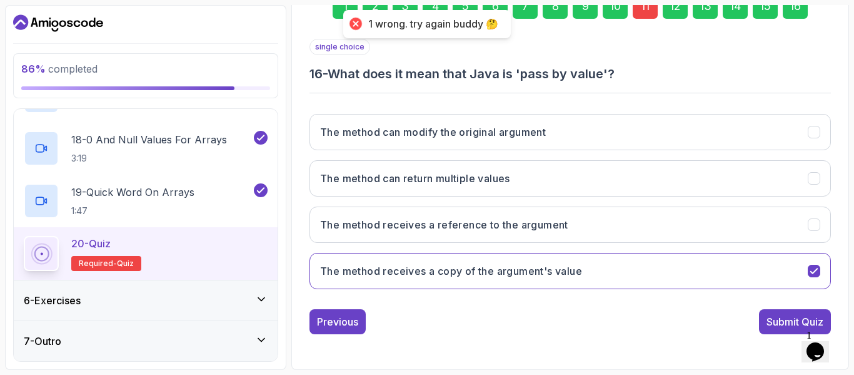
click at [646, 11] on div "11" at bounding box center [645, 6] width 25 height 25
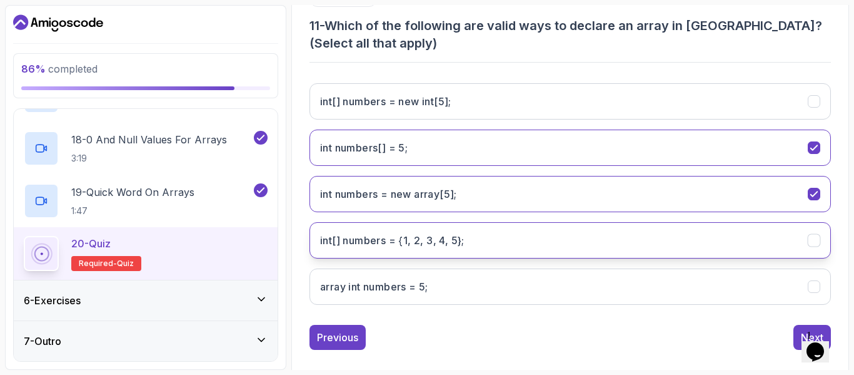
scroll to position [266, 0]
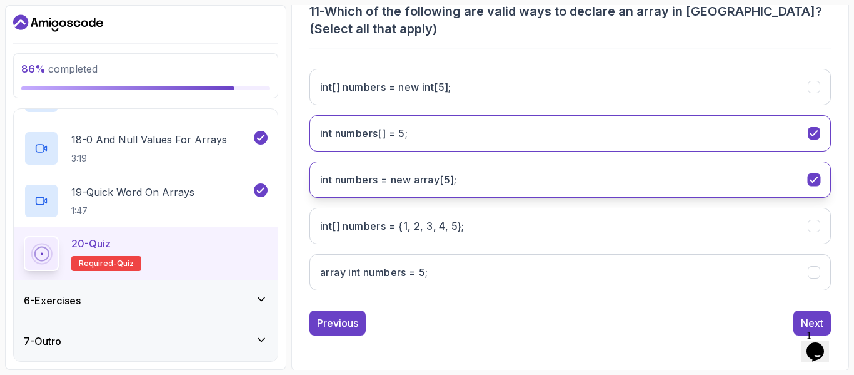
click at [813, 180] on icon "int numbers = new array[5];" at bounding box center [815, 180] width 12 height 12
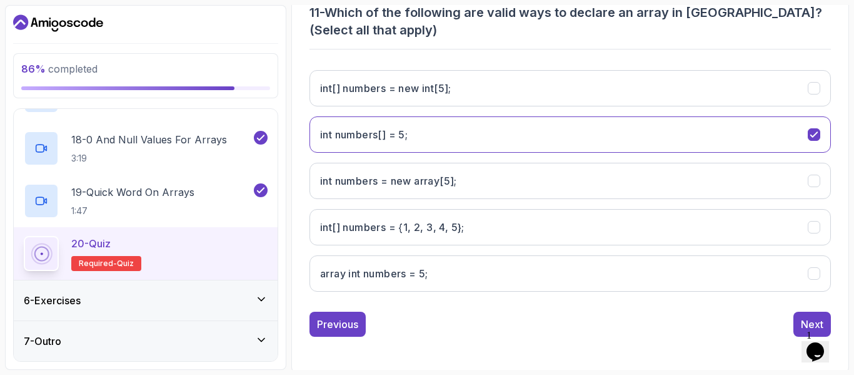
scroll to position [268, 0]
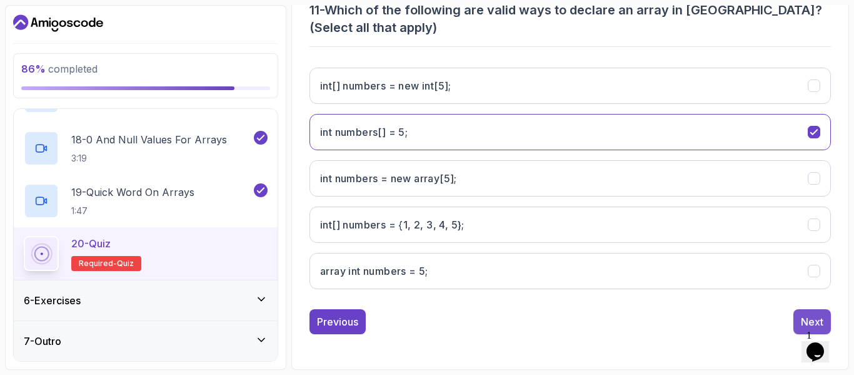
click at [816, 321] on div "Next" at bounding box center [812, 321] width 23 height 15
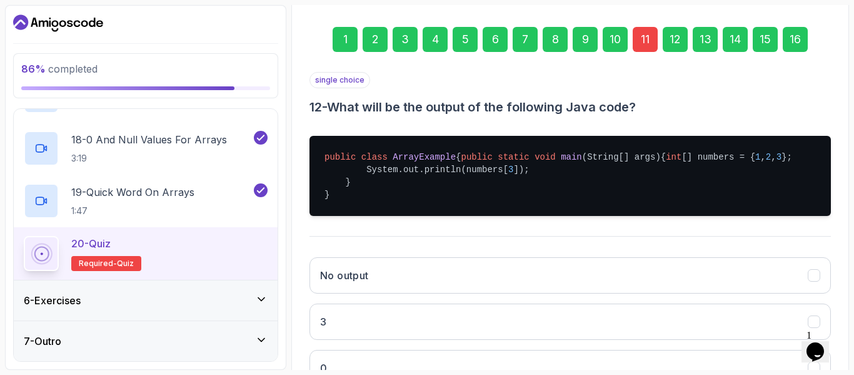
scroll to position [18, 0]
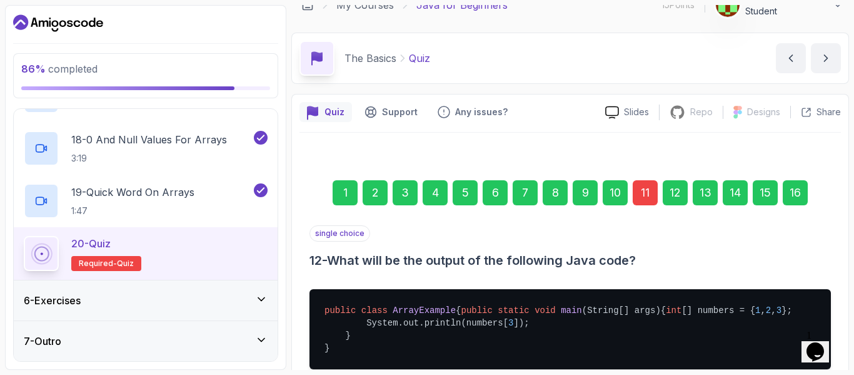
click at [796, 196] on div "16" at bounding box center [795, 192] width 25 height 25
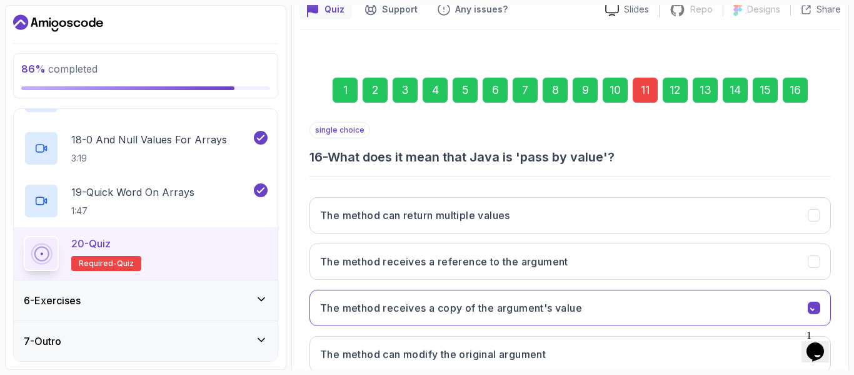
scroll to position [204, 0]
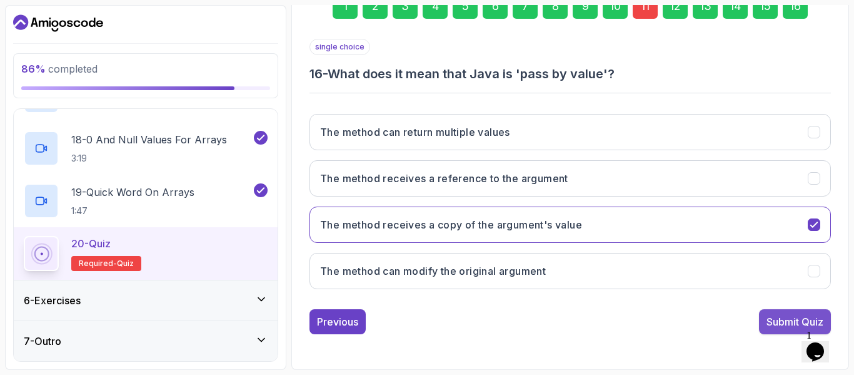
click at [792, 312] on button "Submit Quiz" at bounding box center [795, 321] width 72 height 25
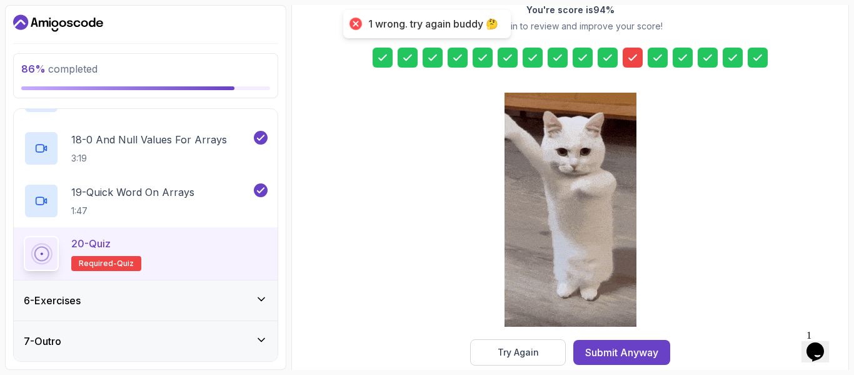
drag, startPoint x: 539, startPoint y: 358, endPoint x: 499, endPoint y: 358, distance: 40.7
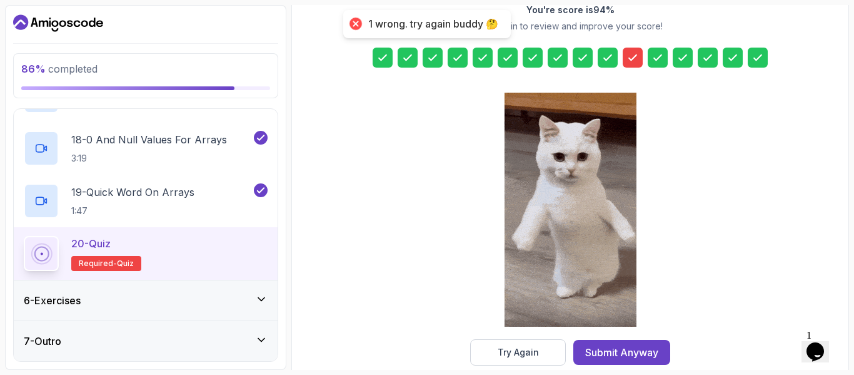
click at [499, 358] on div "Try Again" at bounding box center [518, 352] width 41 height 13
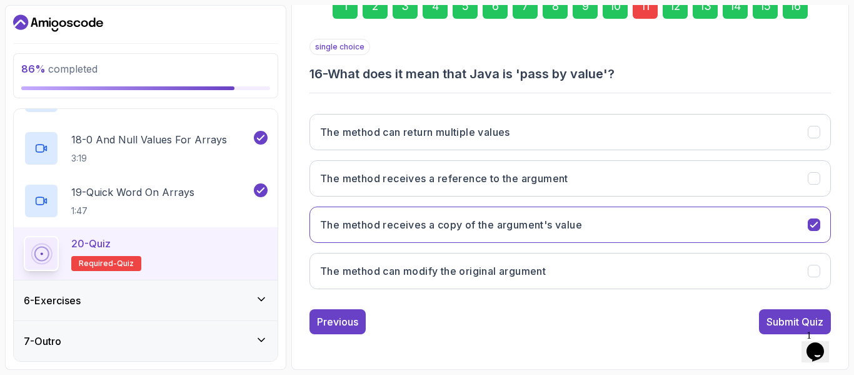
click at [641, 14] on div "11" at bounding box center [645, 6] width 25 height 25
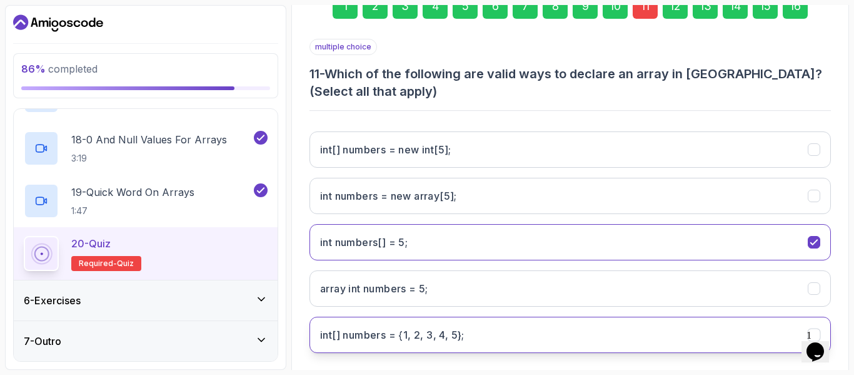
click at [468, 342] on 5};"] "int[] numbers = {1, 2, 3, 4, 5};" at bounding box center [571, 334] width 522 height 36
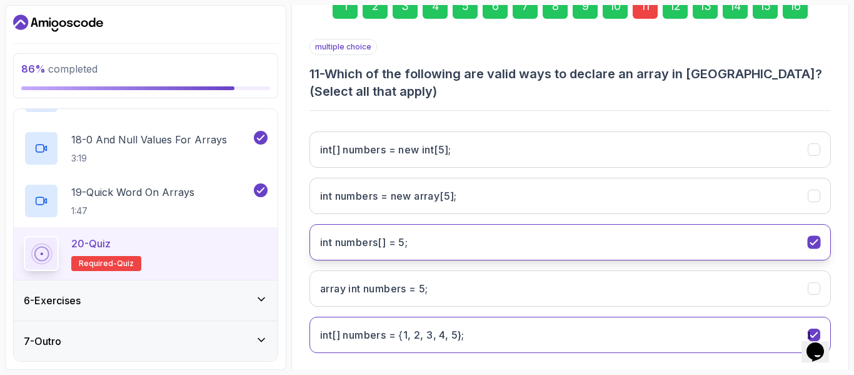
click at [489, 243] on 5;"] "int numbers[] = 5;" at bounding box center [571, 242] width 522 height 36
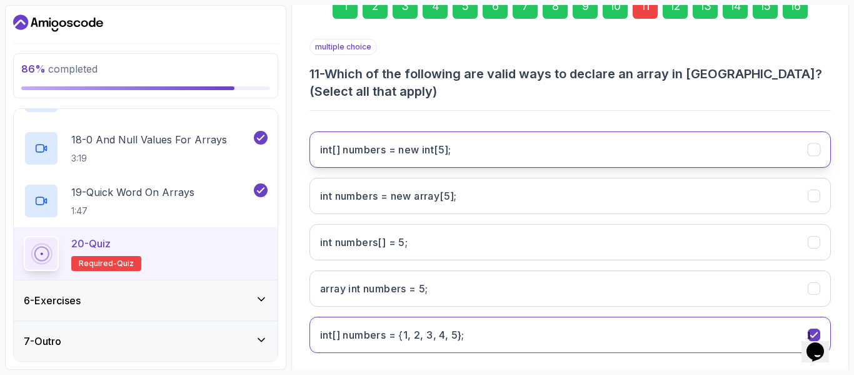
click at [497, 156] on int;"] "int[] numbers = new int[5];" at bounding box center [571, 149] width 522 height 36
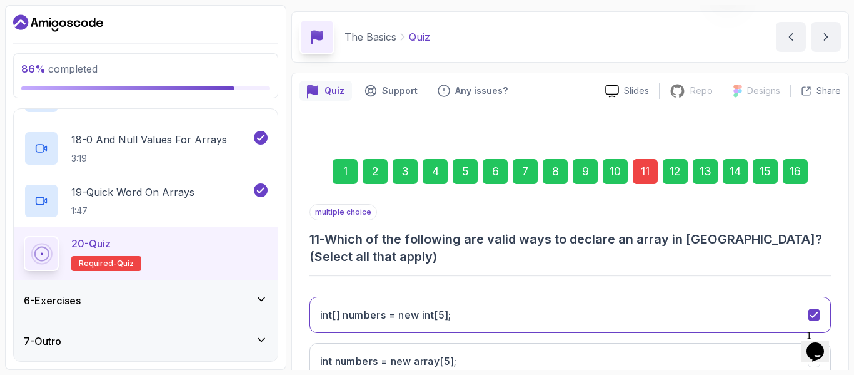
scroll to position [18, 0]
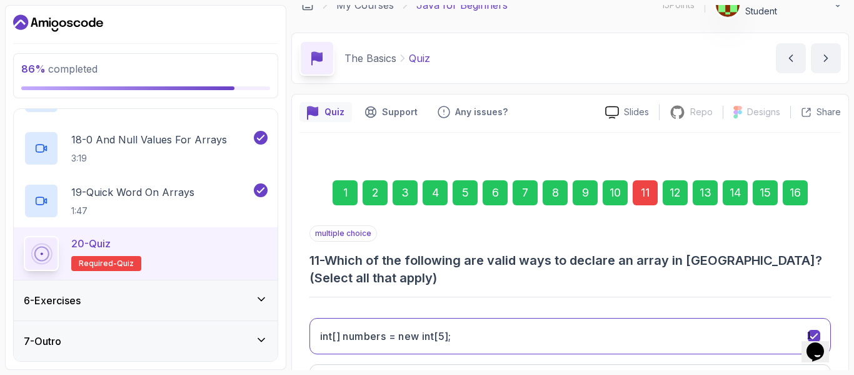
click at [799, 196] on div "16" at bounding box center [795, 192] width 25 height 25
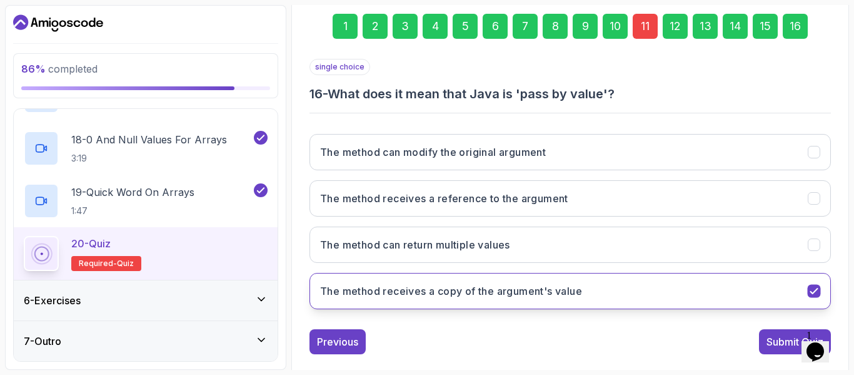
scroll to position [204, 0]
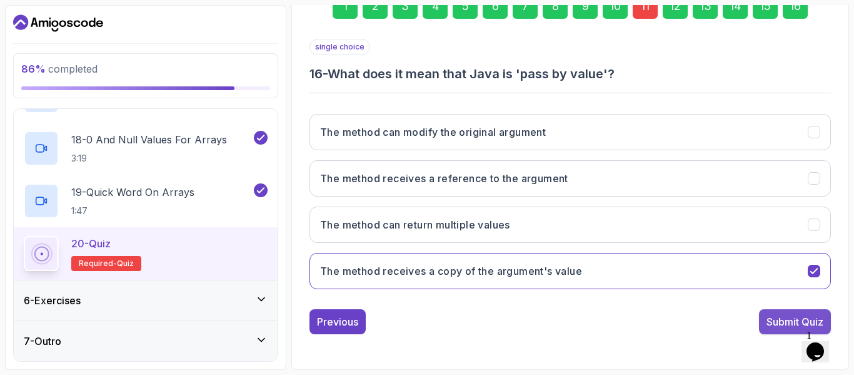
click at [794, 315] on div "Submit Quiz" at bounding box center [795, 321] width 57 height 15
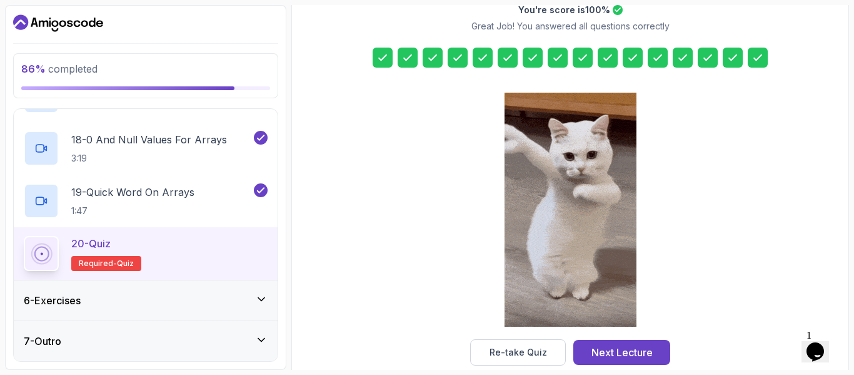
scroll to position [225, 0]
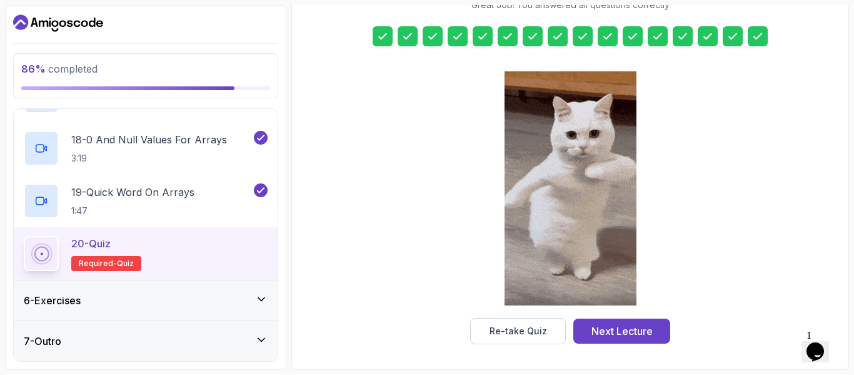
click at [230, 241] on div "20 - Quiz Required- quiz" at bounding box center [146, 253] width 244 height 35
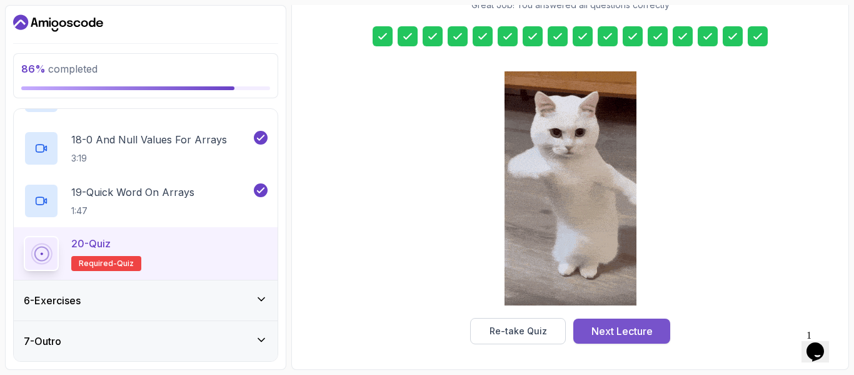
click at [634, 335] on div "Next Lecture" at bounding box center [622, 330] width 61 height 15
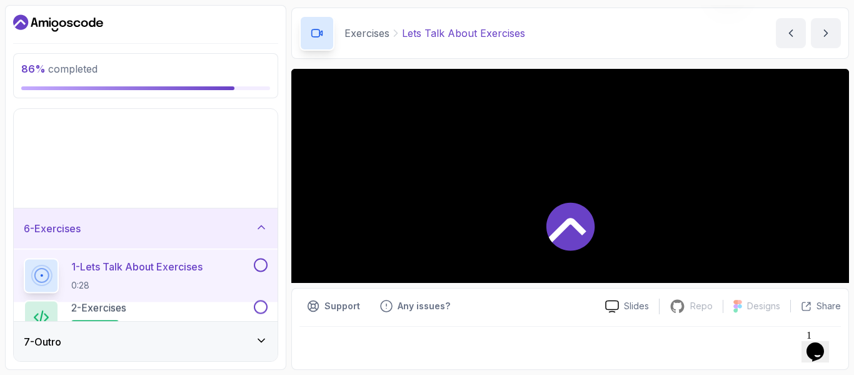
scroll to position [33, 0]
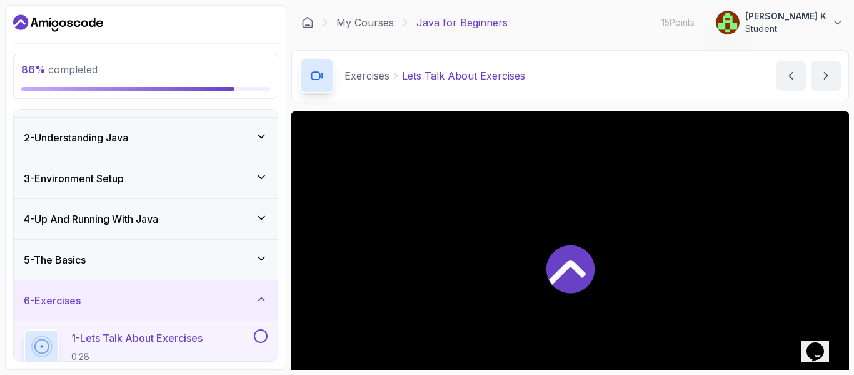
click at [246, 262] on div "5 - The Basics" at bounding box center [146, 259] width 244 height 15
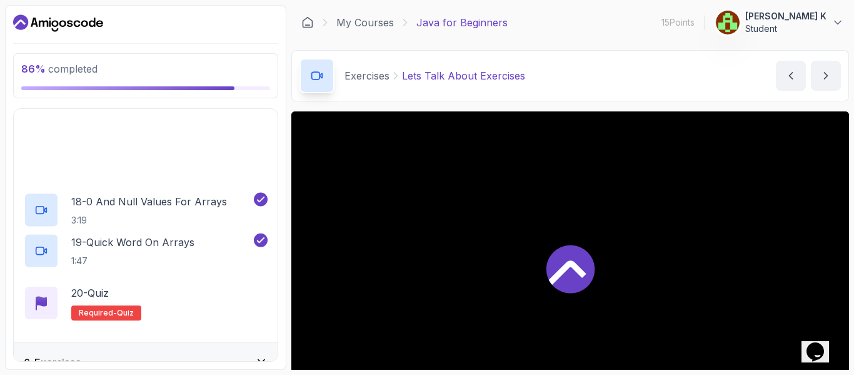
scroll to position [1083, 0]
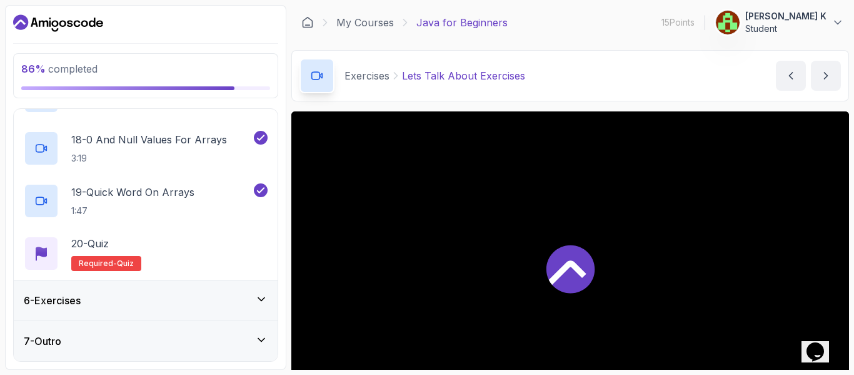
click at [242, 299] on div "6 - Exercises" at bounding box center [146, 300] width 244 height 15
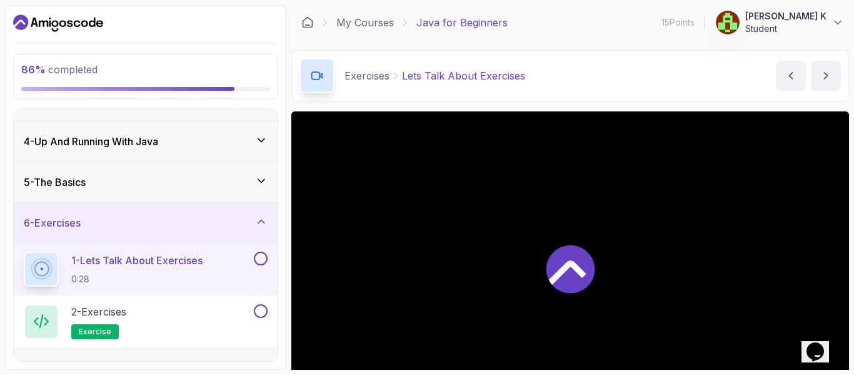
scroll to position [138, 0]
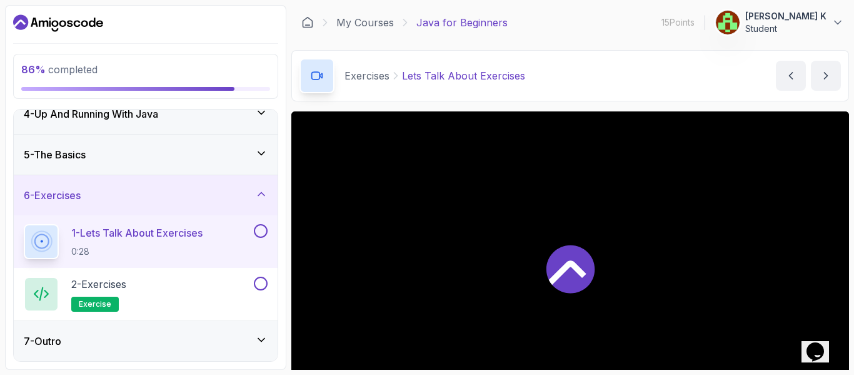
click at [220, 235] on div "1 - Lets Talk About Exercises 0:28" at bounding box center [138, 241] width 228 height 35
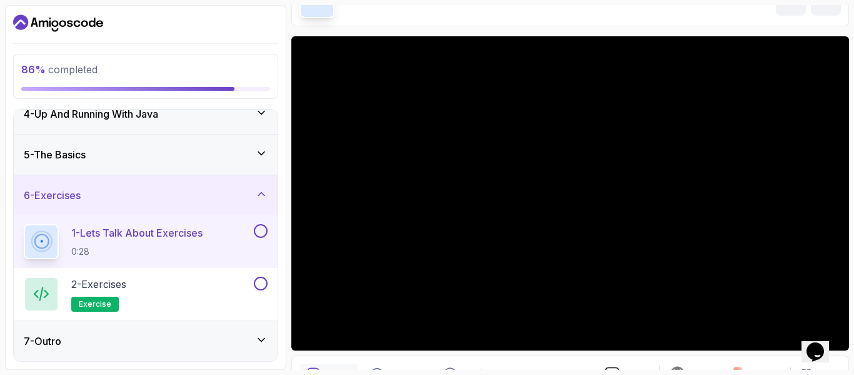
scroll to position [125, 0]
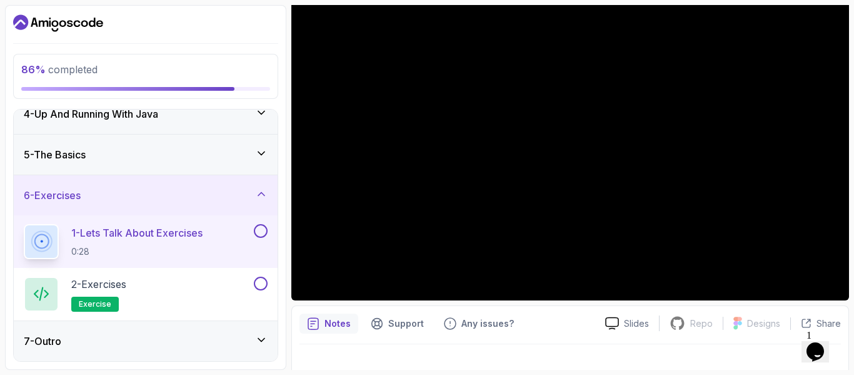
click at [263, 235] on button at bounding box center [261, 231] width 14 height 14
click at [260, 229] on button at bounding box center [261, 231] width 14 height 14
click at [260, 279] on button at bounding box center [261, 283] width 14 height 14
click at [88, 293] on h2 "2 - Exercises exercise" at bounding box center [98, 293] width 55 height 35
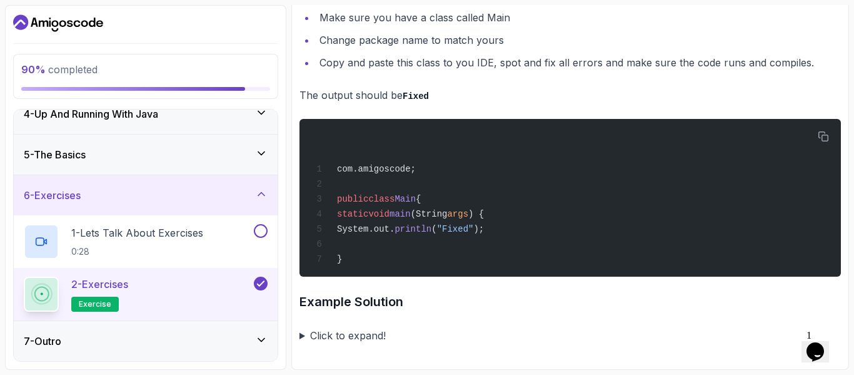
scroll to position [2735, 0]
click at [300, 333] on summary "Click to expand!" at bounding box center [571, 335] width 542 height 18
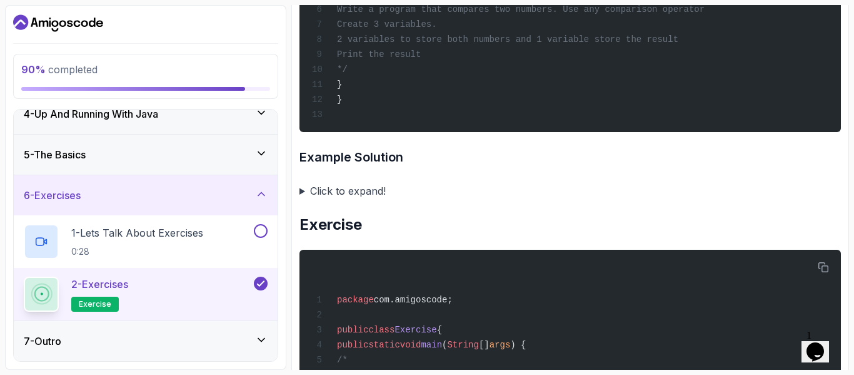
scroll to position [879, 0]
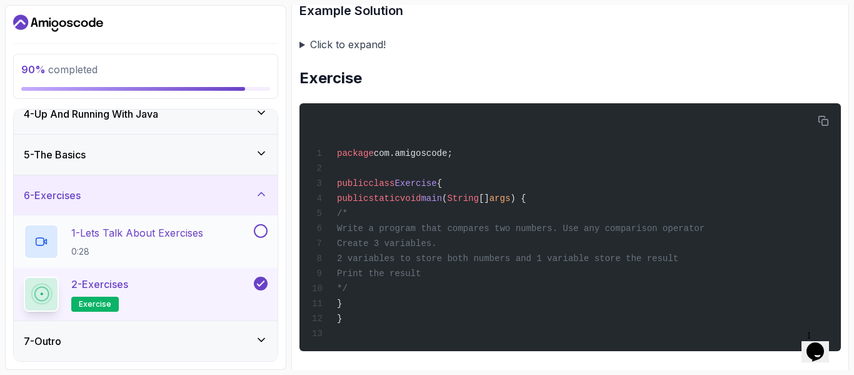
click at [261, 231] on button at bounding box center [261, 231] width 14 height 14
click at [259, 340] on icon at bounding box center [261, 339] width 13 height 13
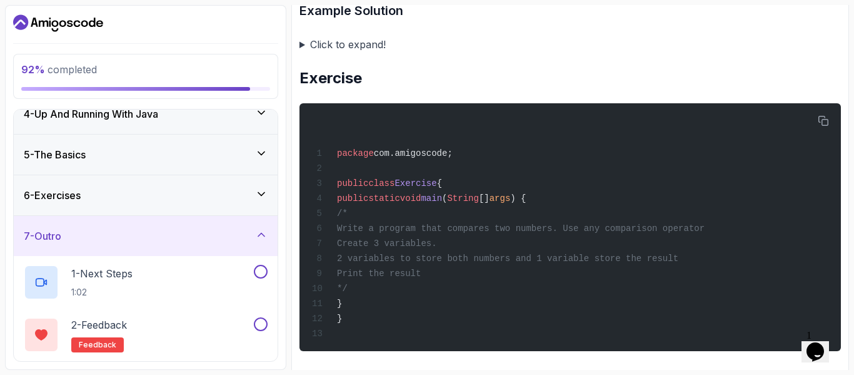
scroll to position [190, 0]
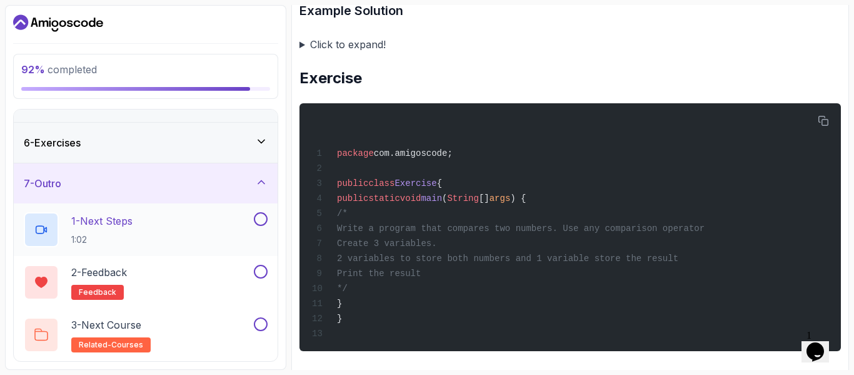
click at [263, 219] on button at bounding box center [261, 219] width 14 height 14
click at [258, 273] on button at bounding box center [261, 272] width 14 height 14
click at [258, 321] on button at bounding box center [261, 324] width 14 height 14
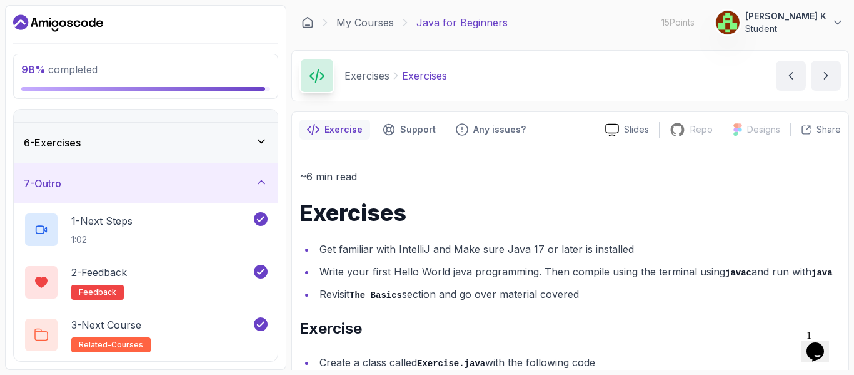
click at [254, 139] on div "6 - Exercises" at bounding box center [146, 142] width 244 height 15
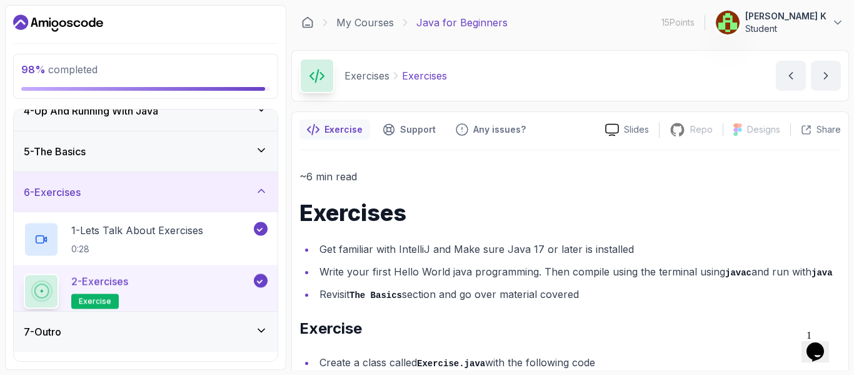
scroll to position [138, 0]
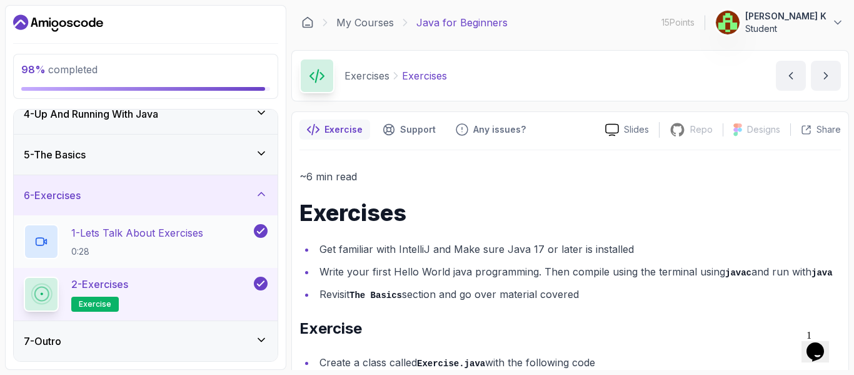
click at [122, 240] on h2 "1 - Lets Talk About Exercises 0:28" at bounding box center [137, 241] width 132 height 33
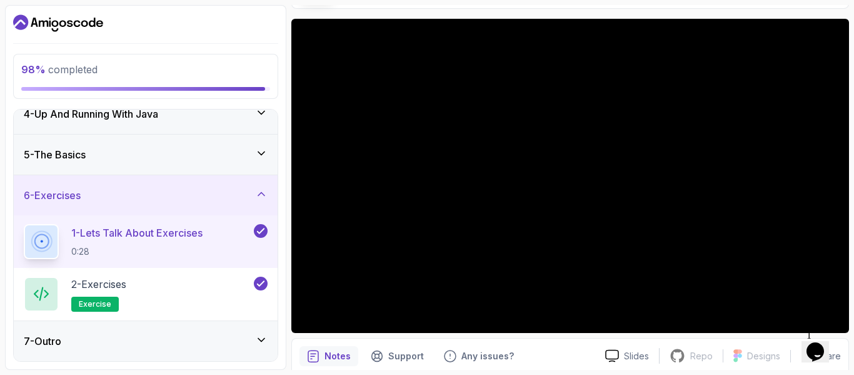
scroll to position [80, 0]
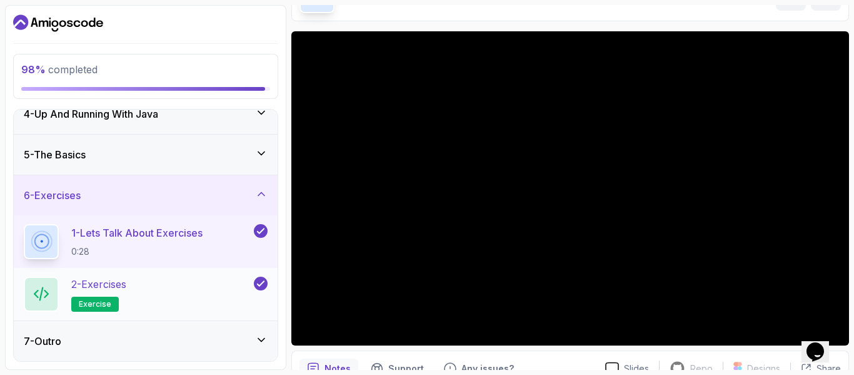
click at [114, 280] on p "2 - Exercises" at bounding box center [98, 283] width 55 height 15
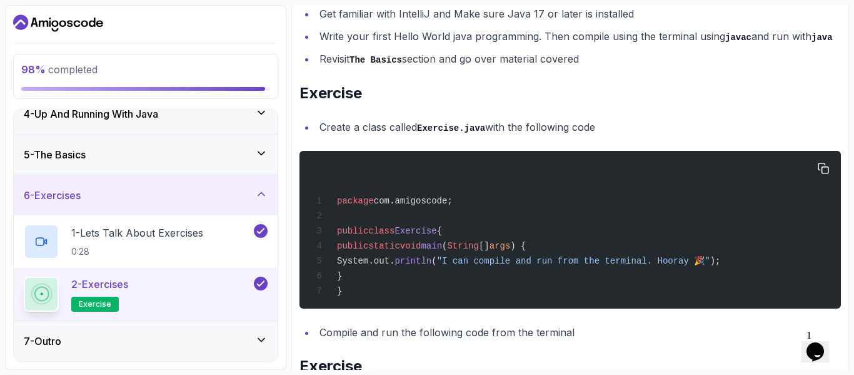
scroll to position [268, 0]
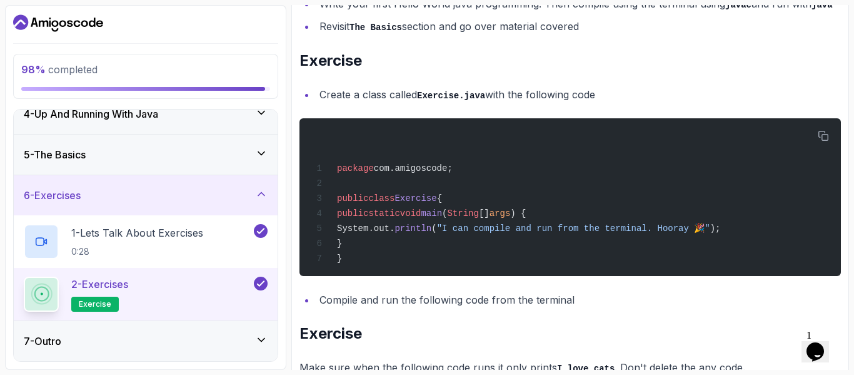
click at [390, 303] on li "Compile and run the following code from the terminal" at bounding box center [578, 300] width 525 height 18
click at [435, 200] on span "Exercise" at bounding box center [416, 198] width 42 height 10
click at [439, 196] on span "{" at bounding box center [439, 198] width 5 height 10
click at [441, 200] on span "{" at bounding box center [439, 198] width 5 height 10
click at [436, 198] on span "Exercise" at bounding box center [416, 198] width 42 height 10
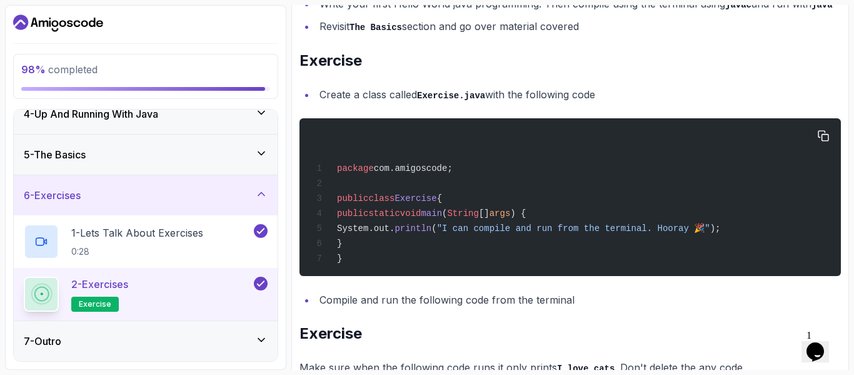
click at [441, 198] on span "{" at bounding box center [439, 198] width 5 height 10
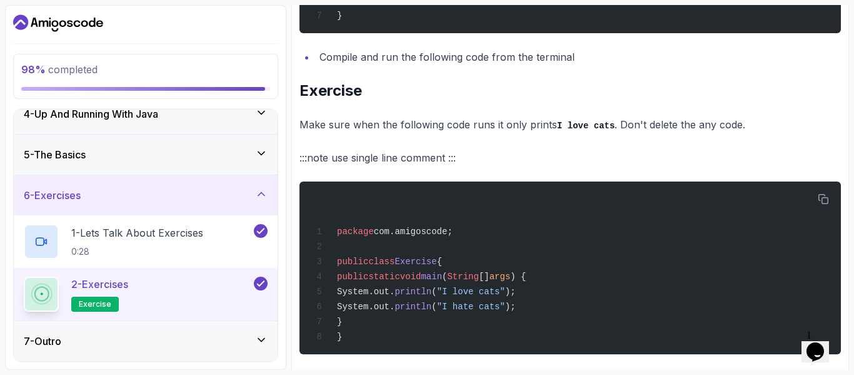
scroll to position [518, 0]
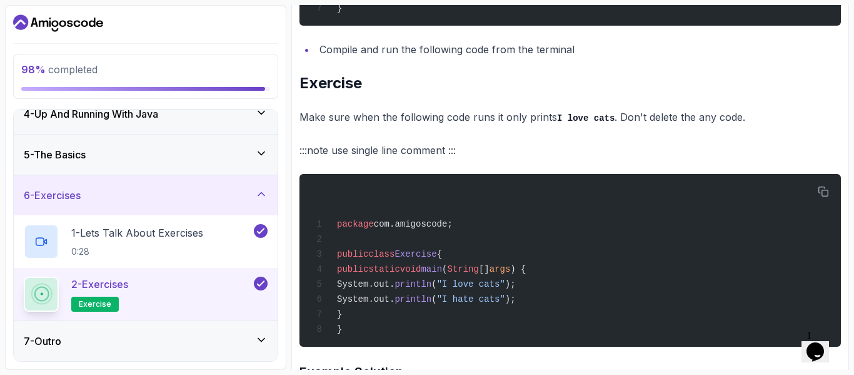
click at [432, 289] on span "println" at bounding box center [413, 284] width 37 height 10
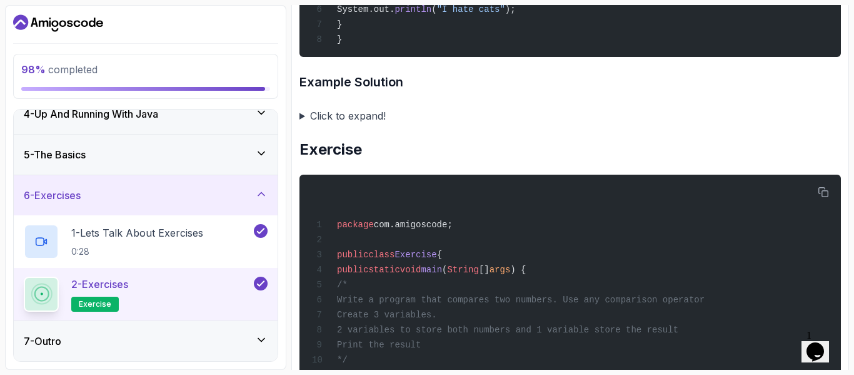
scroll to position [893, 0]
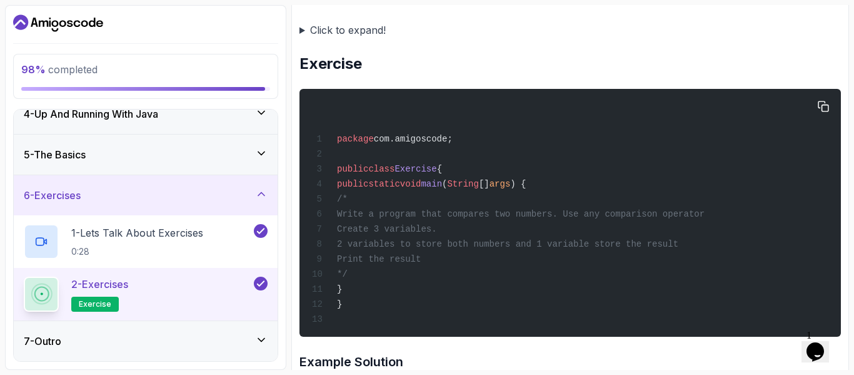
click at [409, 219] on span "Write a program that compares two numbers. Use any comparison operator" at bounding box center [521, 214] width 368 height 10
click at [401, 219] on span "Write a program that compares two numbers. Use any comparison operator" at bounding box center [521, 214] width 368 height 10
click at [444, 127] on div "package com.amigoscode; public class Exercise { public static void main ( Strin…" at bounding box center [571, 212] width 522 height 233
click at [304, 39] on summary "Click to expand!" at bounding box center [571, 30] width 542 height 18
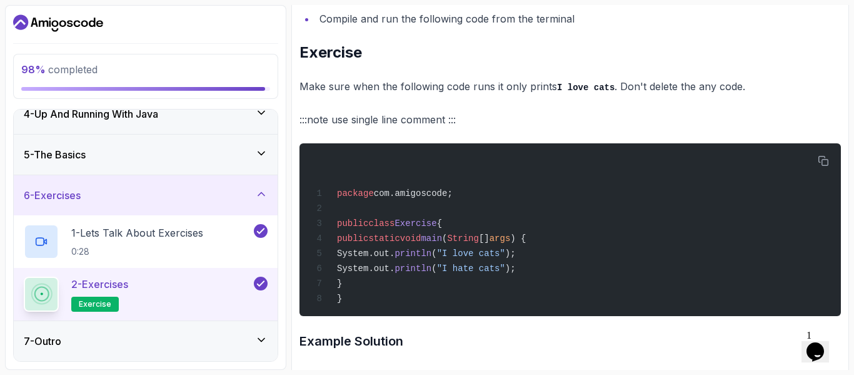
scroll to position [563, 0]
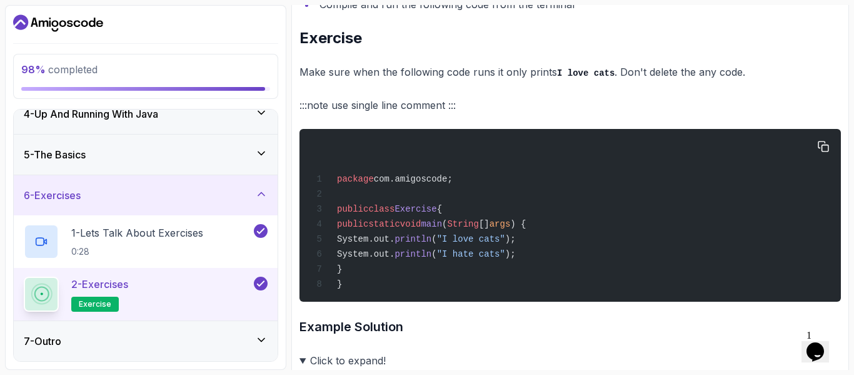
click at [400, 229] on span "static" at bounding box center [383, 224] width 31 height 10
click at [422, 229] on span "void" at bounding box center [410, 224] width 21 height 10
click at [442, 229] on span "main" at bounding box center [431, 224] width 21 height 10
click at [543, 261] on div "package com.amigoscode; public class Exercise { public static void main ( Strin…" at bounding box center [571, 215] width 522 height 158
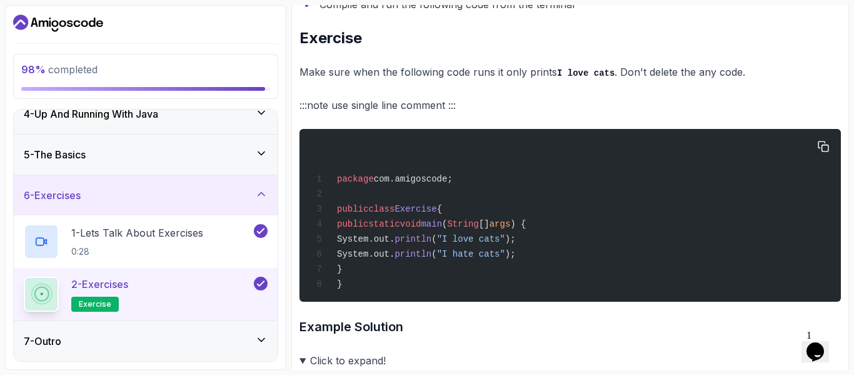
click at [543, 260] on div "package com.amigoscode; public class Exercise { public static void main ( Strin…" at bounding box center [571, 215] width 522 height 158
click at [432, 244] on span "println" at bounding box center [413, 239] width 37 height 10
